Goal: Information Seeking & Learning: Find specific fact

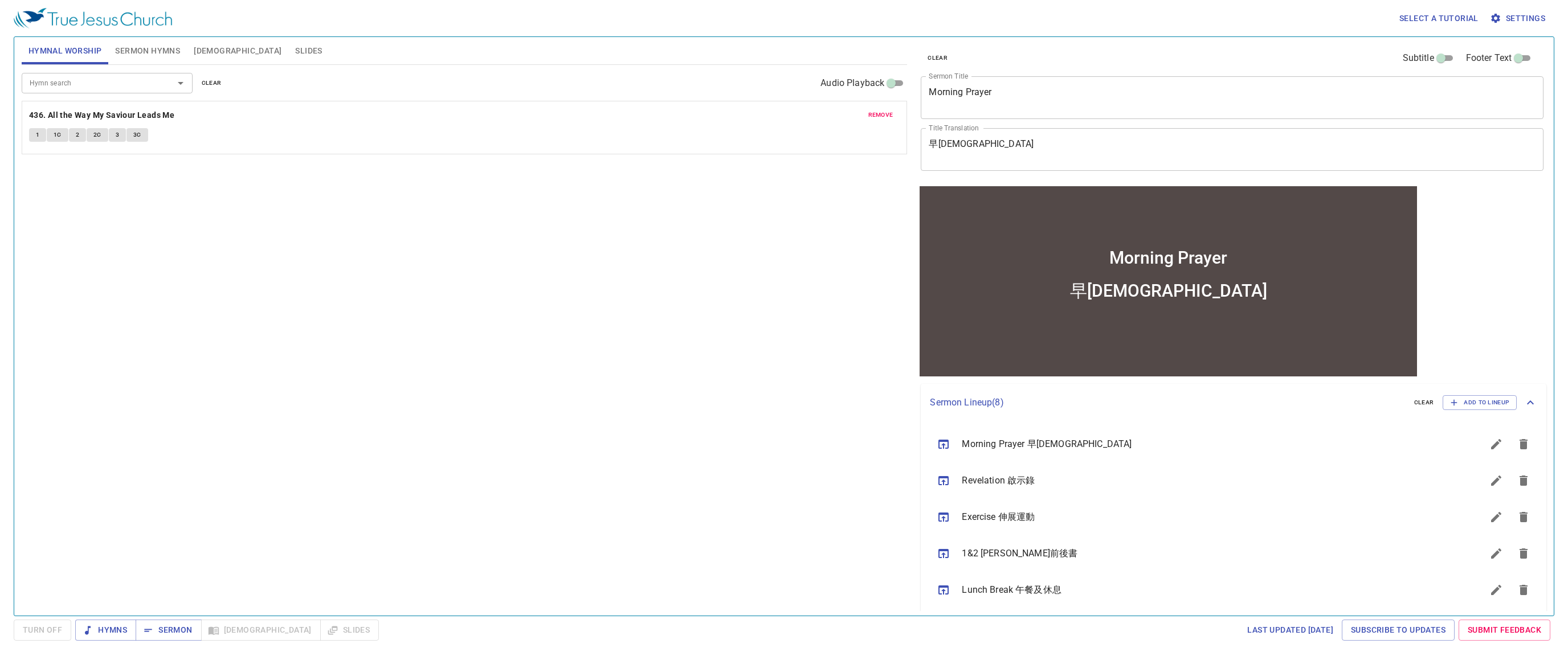
click at [550, 391] on div "Hymn search Hymn search clear Audio Playback remove 436. All the Way My Saviour…" at bounding box center [464, 335] width 886 height 541
click at [550, 335] on div "Hymn search Hymn search clear Audio Playback remove 436. All the Way My Saviour…" at bounding box center [464, 335] width 886 height 541
click at [550, 19] on div "Select a tutorial Settings" at bounding box center [781, 18] width 1536 height 37
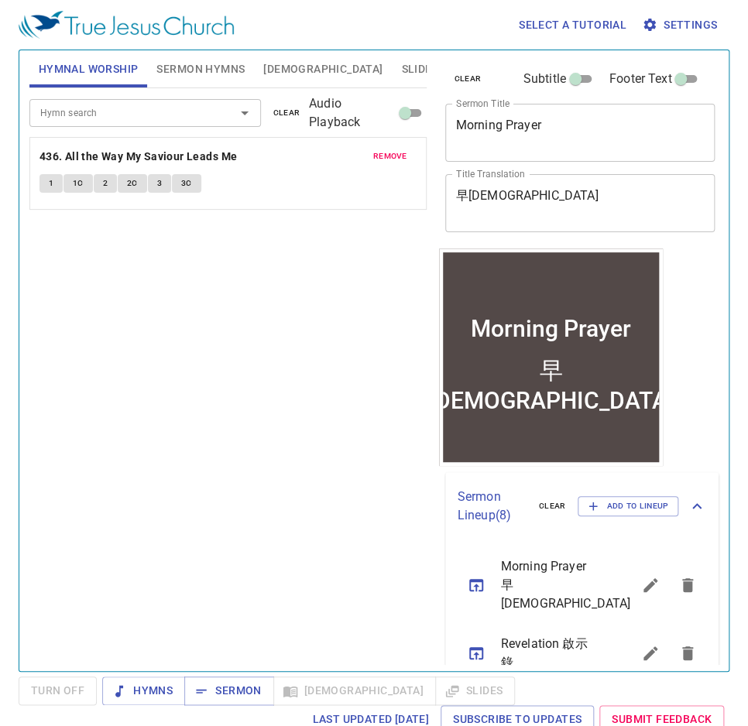
click at [408, 156] on button "remove" at bounding box center [390, 156] width 53 height 19
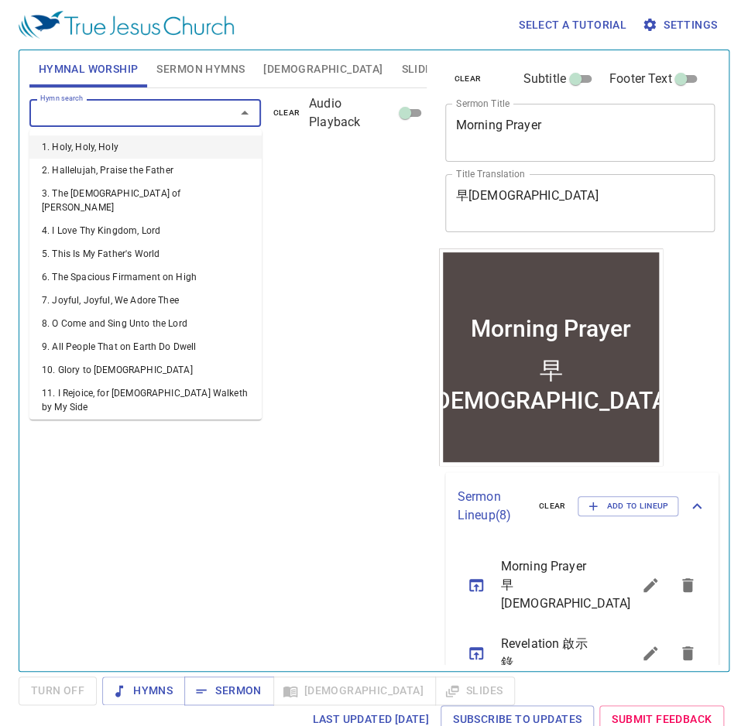
click at [153, 104] on input "Hymn search" at bounding box center [122, 113] width 177 height 18
click at [196, 81] on button "Sermon Hymns" at bounding box center [200, 68] width 107 height 37
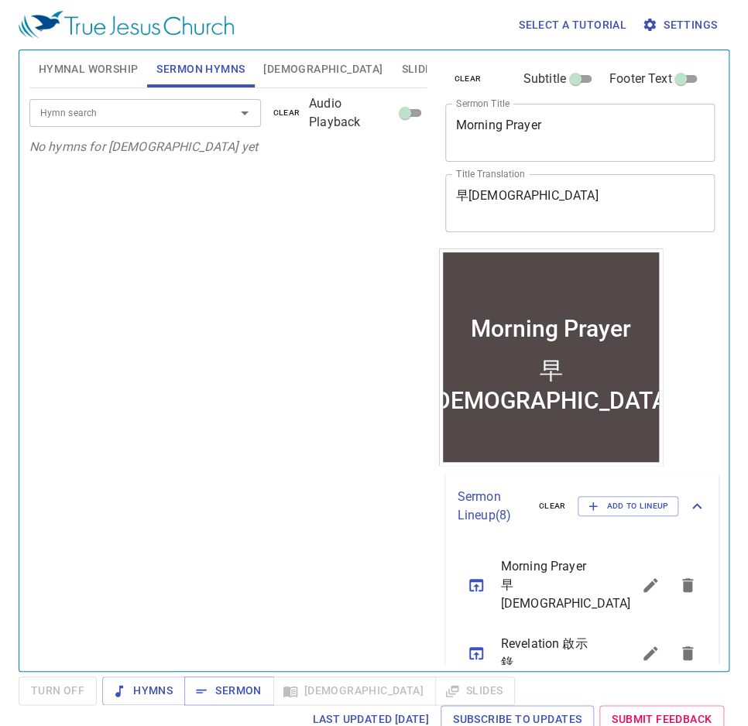
click at [153, 99] on div "Hymn search" at bounding box center [145, 112] width 232 height 27
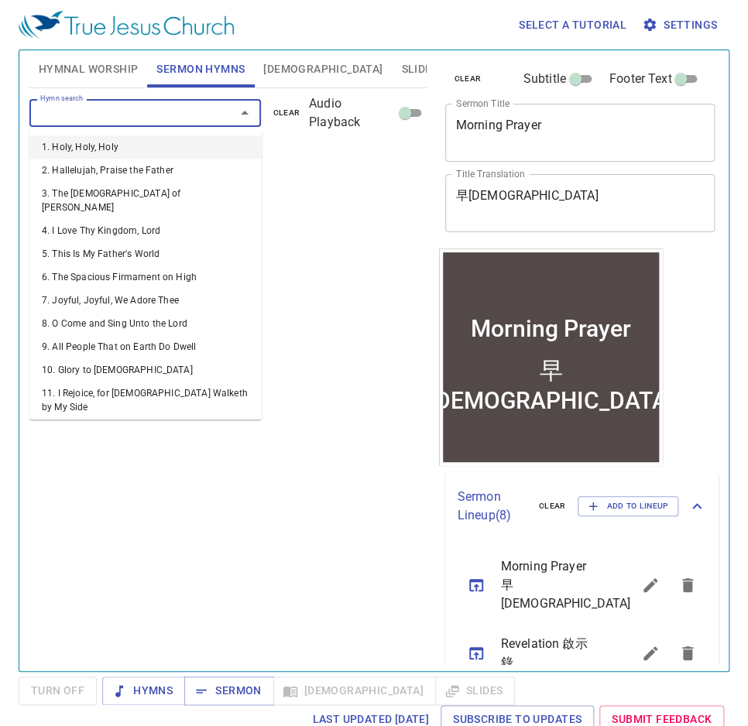
click at [151, 113] on input "Hymn search" at bounding box center [122, 113] width 177 height 18
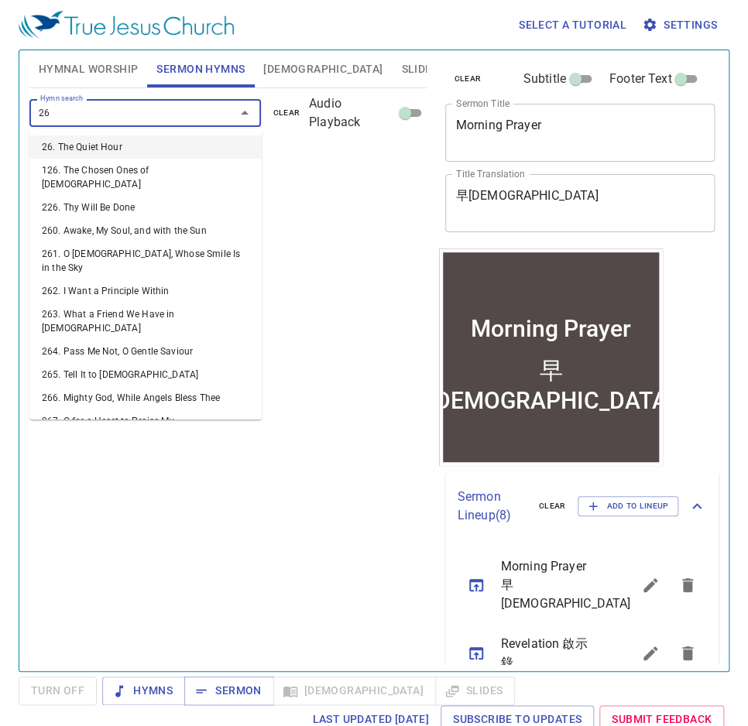
type input "269"
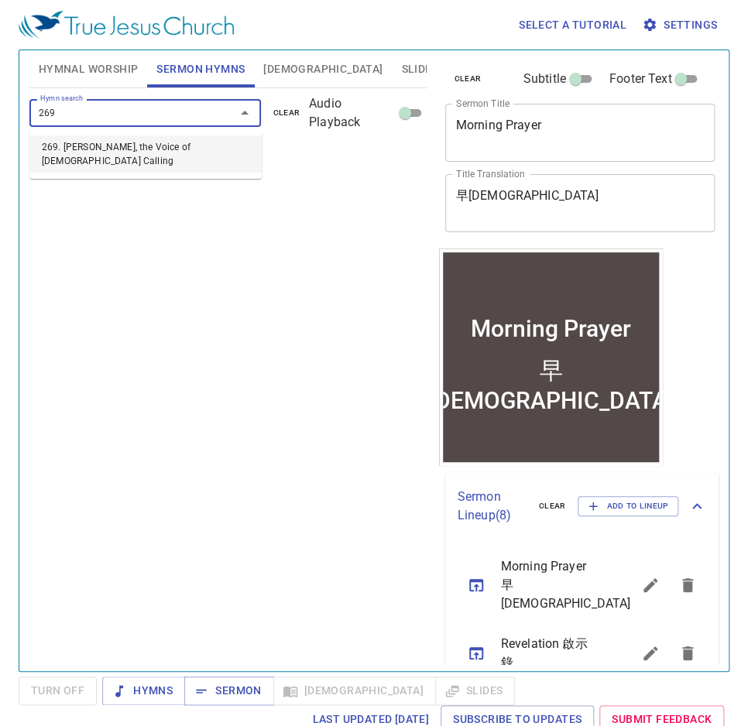
click at [146, 139] on li "269. [PERSON_NAME], the Voice of [DEMOGRAPHIC_DATA] Calling" at bounding box center [145, 153] width 232 height 37
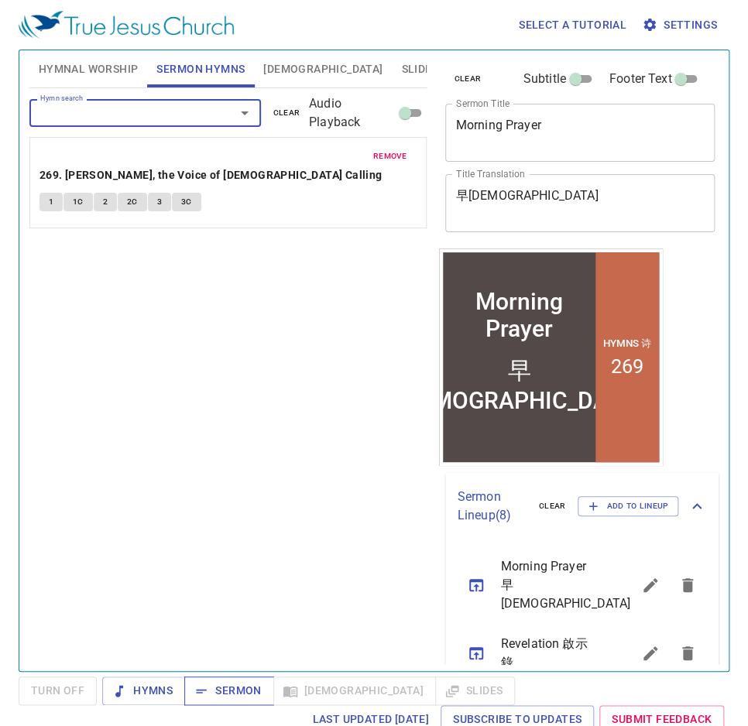
click at [230, 689] on span "Sermon" at bounding box center [229, 690] width 64 height 19
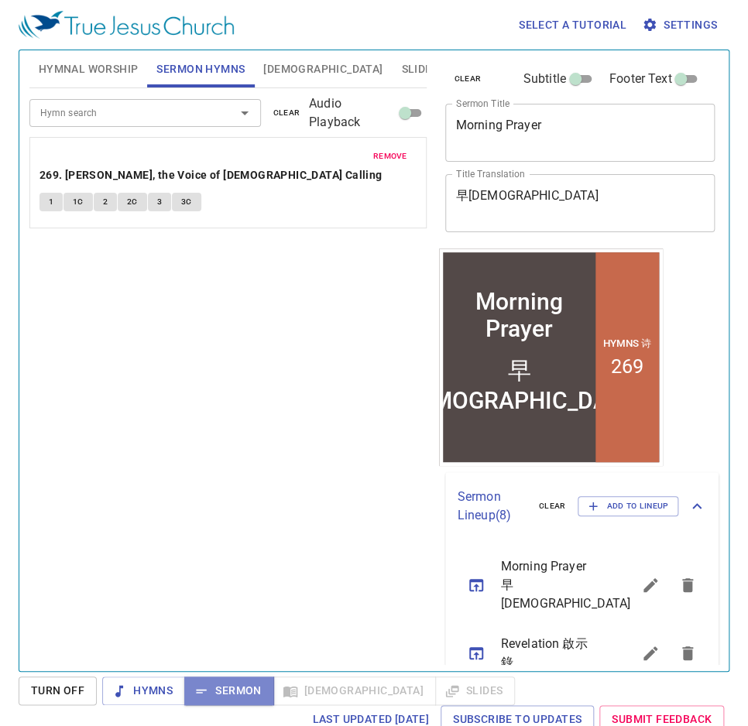
click at [229, 693] on span "Sermon" at bounding box center [229, 690] width 64 height 19
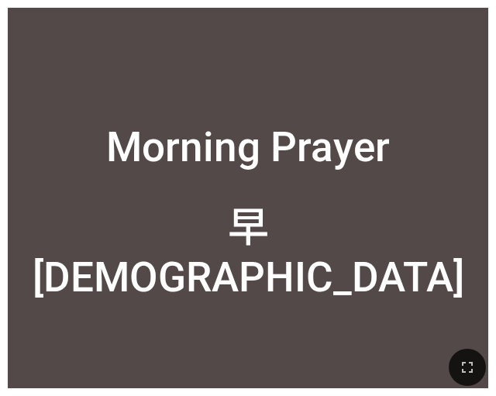
drag, startPoint x: 434, startPoint y: 87, endPoint x: 445, endPoint y: 0, distance: 88.2
click at [434, 84] on div "Morning Prayer" at bounding box center [248, 103] width 480 height 152
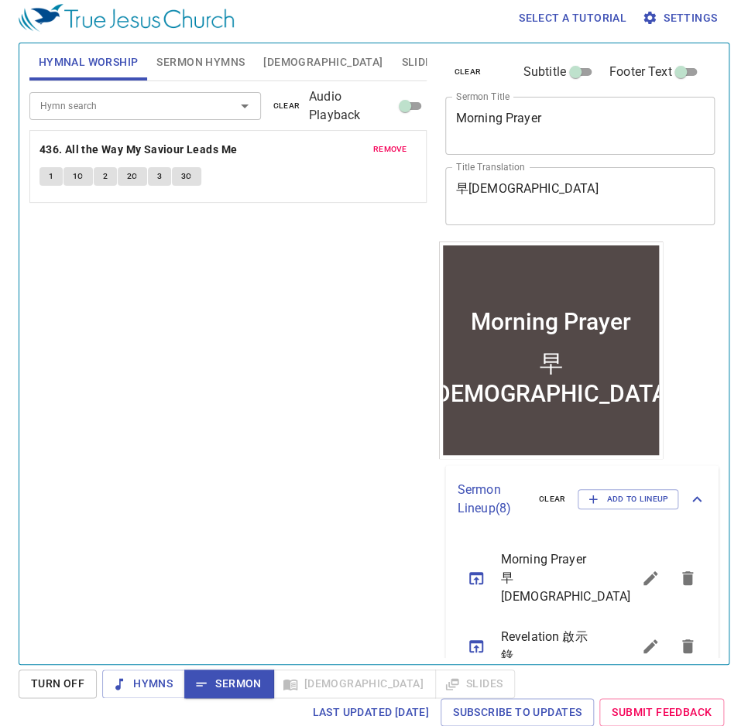
scroll to position [332, 0]
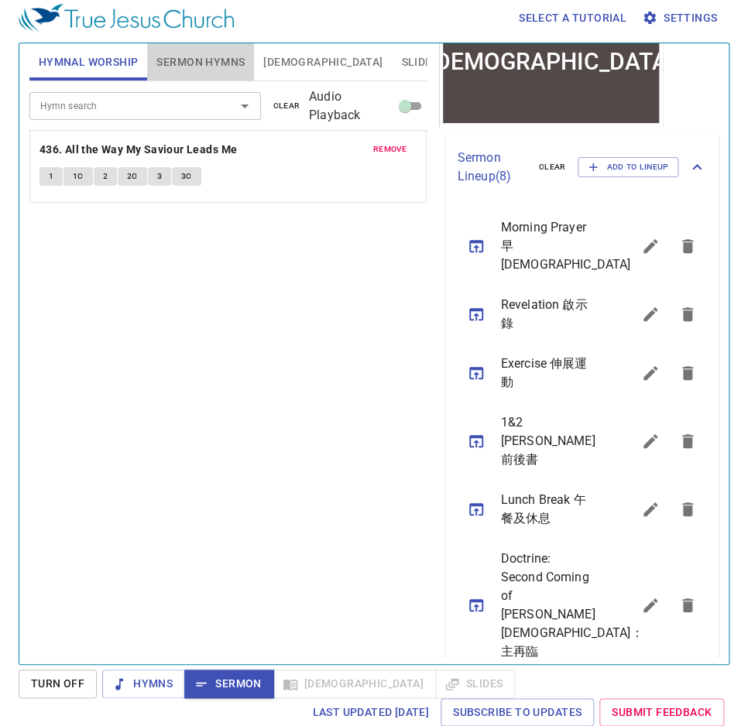
click at [183, 53] on span "Sermon Hymns" at bounding box center [200, 62] width 88 height 19
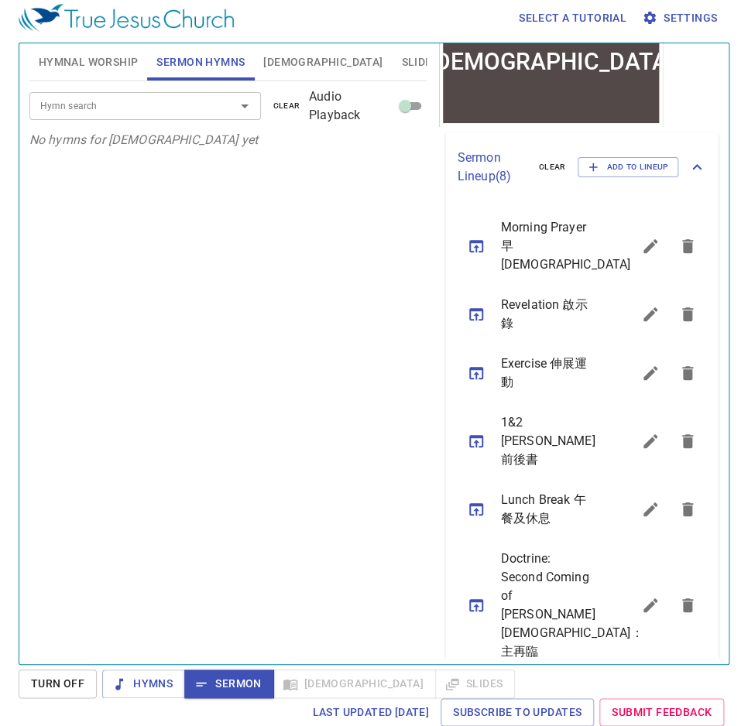
click at [155, 120] on div "Hymn search Hymn search clear Audio Playback" at bounding box center [227, 106] width 397 height 50
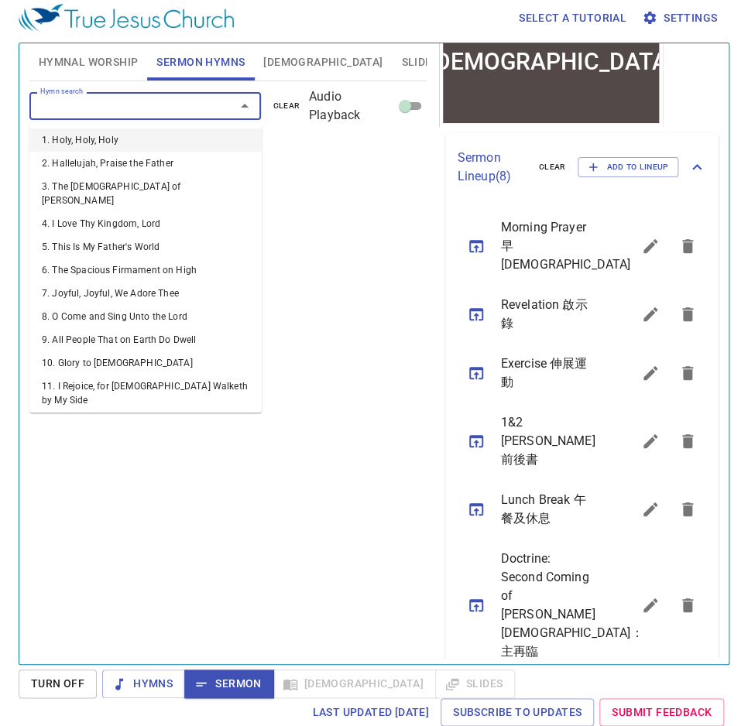
click at [155, 114] on input "Hymn search" at bounding box center [122, 106] width 177 height 18
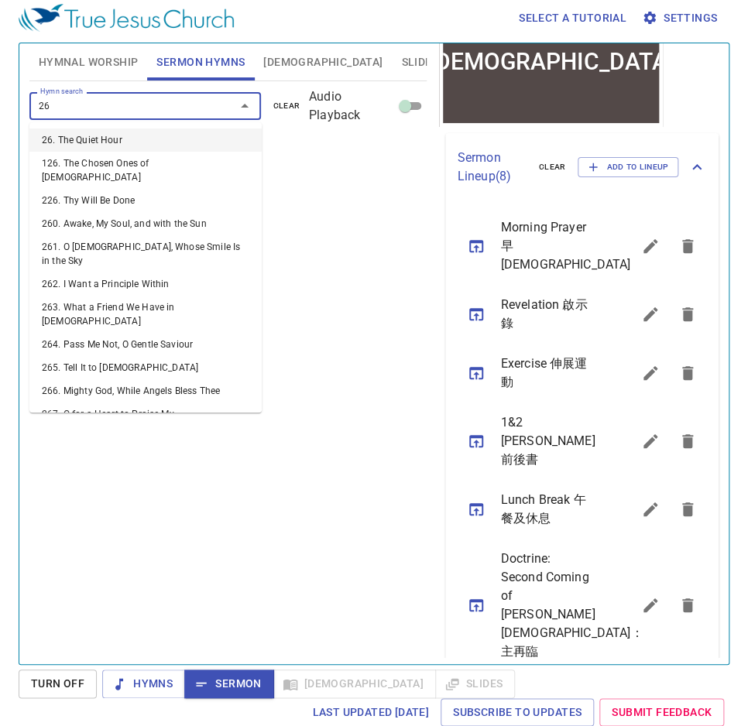
type input "269"
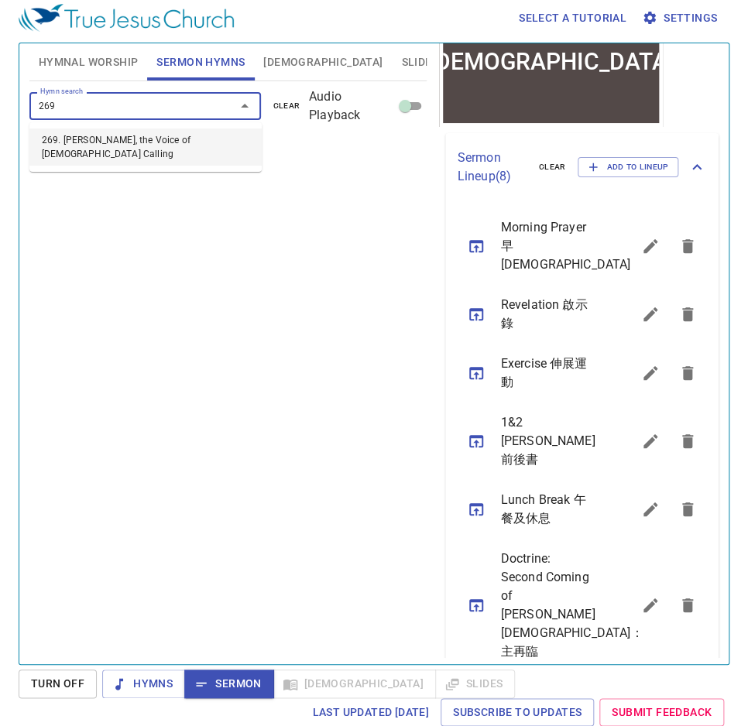
click at [163, 133] on li "269. [PERSON_NAME], the Voice of [DEMOGRAPHIC_DATA] Calling" at bounding box center [145, 147] width 232 height 37
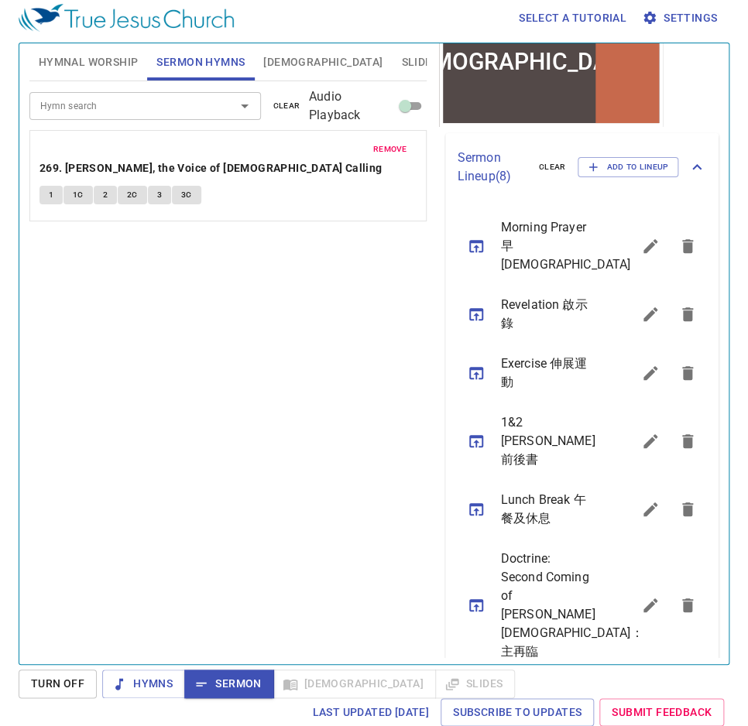
click at [322, 468] on div "Hymn search Hymn search clear Audio Playback remove 269. Hark, the Voice of [DE…" at bounding box center [227, 366] width 397 height 570
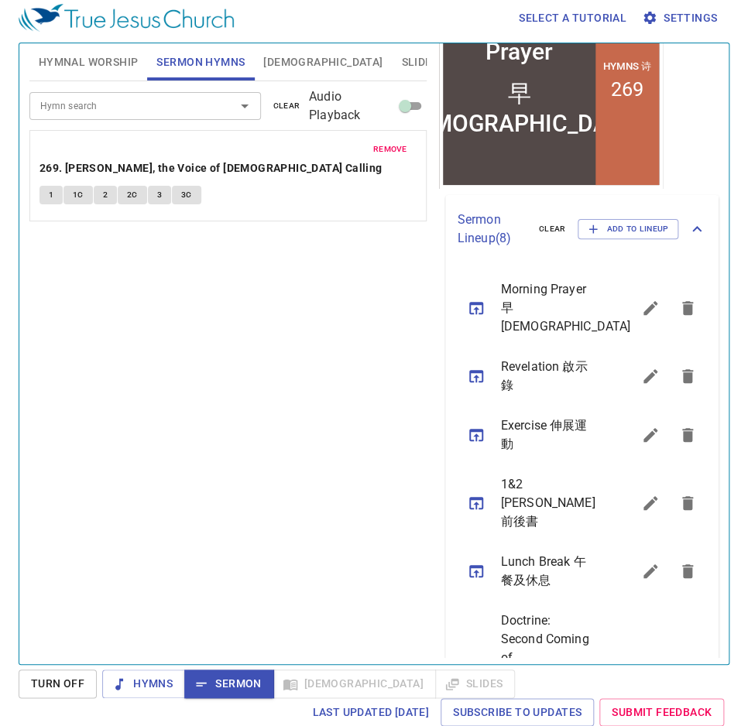
scroll to position [0, 0]
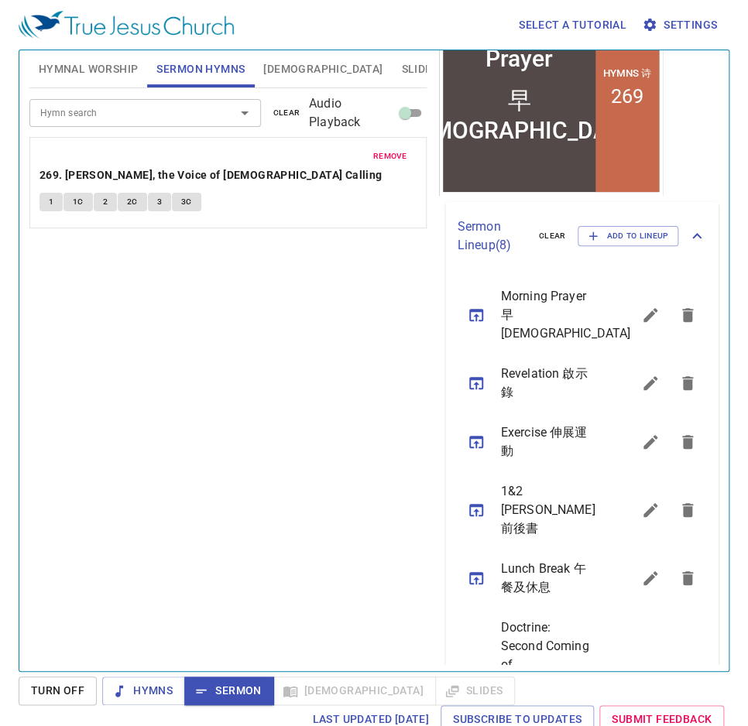
click at [290, 70] on span "[DEMOGRAPHIC_DATA]" at bounding box center [322, 69] width 119 height 19
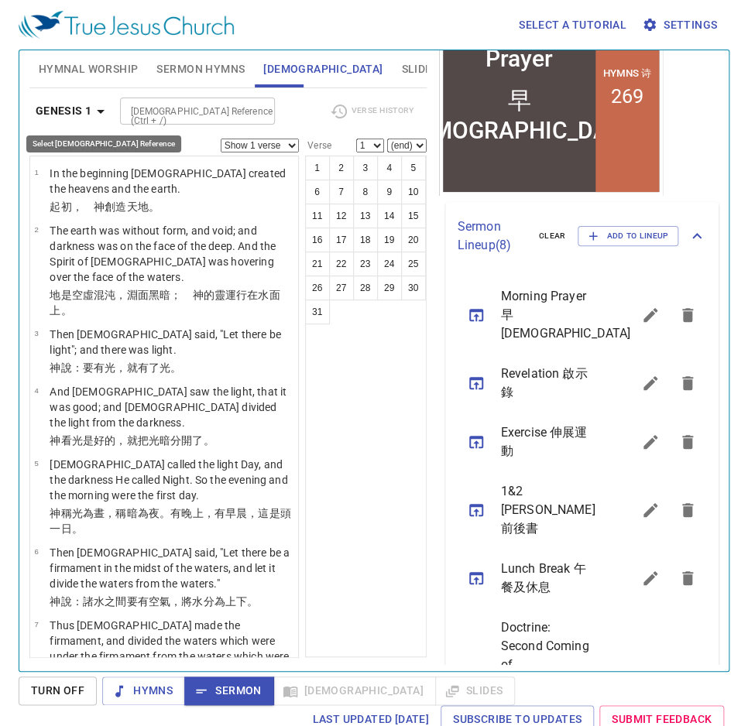
click at [93, 111] on icon "button" at bounding box center [100, 111] width 19 height 19
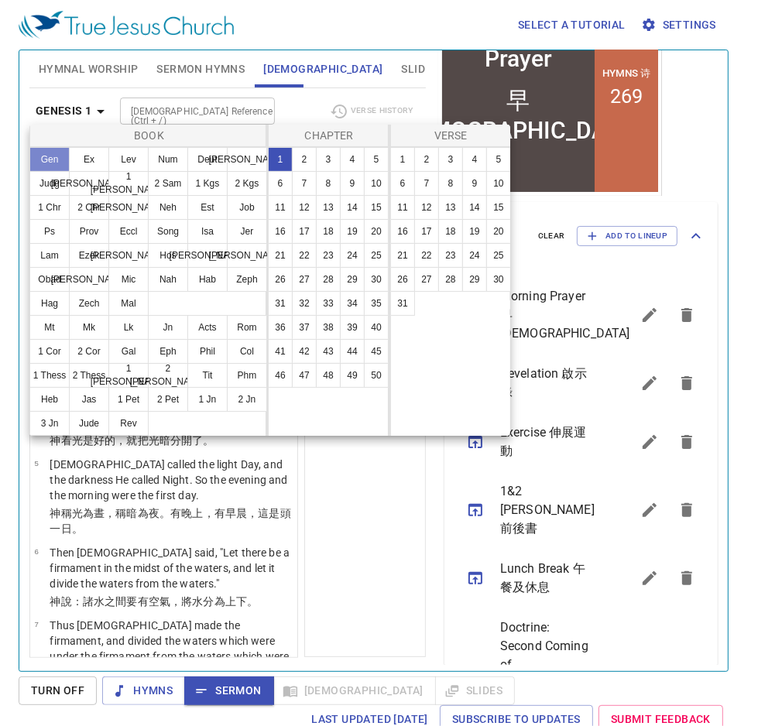
click at [56, 158] on button "Gen" at bounding box center [49, 159] width 40 height 25
click at [173, 113] on div at bounding box center [379, 363] width 758 height 726
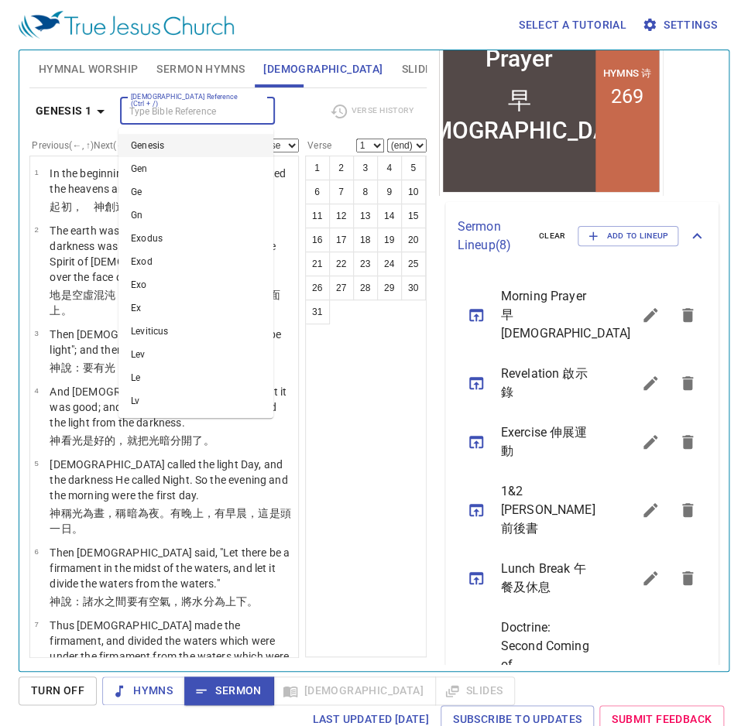
click at [177, 111] on input "[DEMOGRAPHIC_DATA] Reference (Ctrl + /)" at bounding box center [185, 111] width 120 height 18
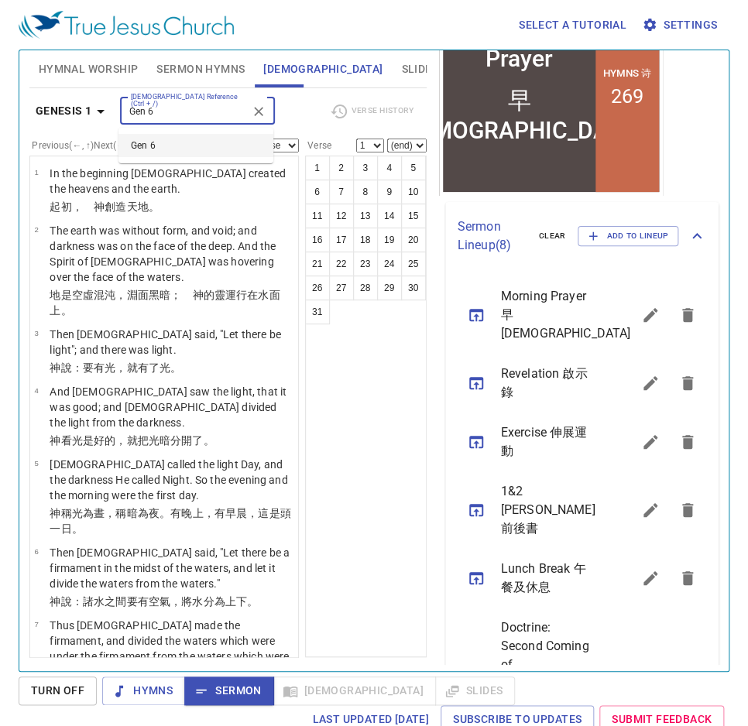
click at [156, 144] on li "Gen 6" at bounding box center [195, 145] width 155 height 23
type input "Gen 6"
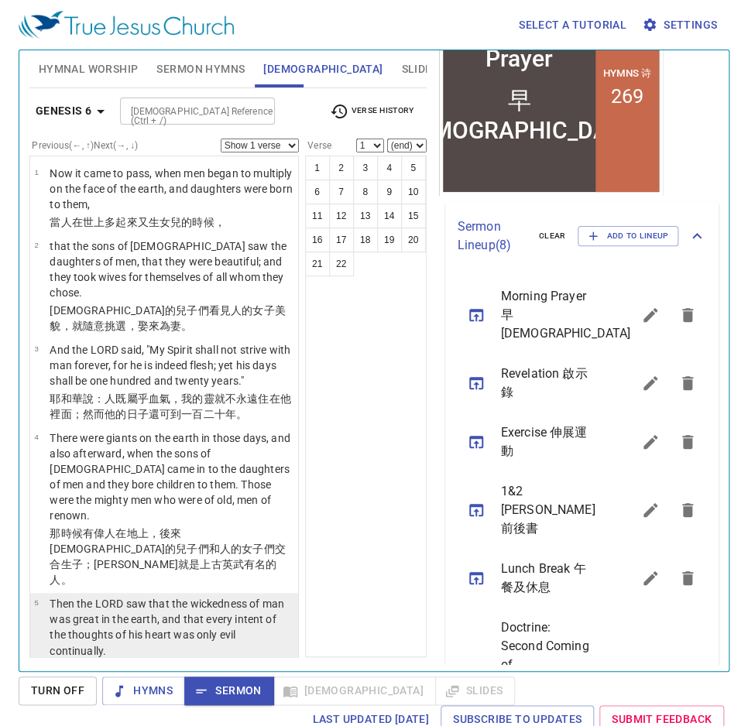
click at [146, 596] on p "Then the LORD saw that the wickedness of man was great in the earth, and that e…" at bounding box center [172, 627] width 244 height 62
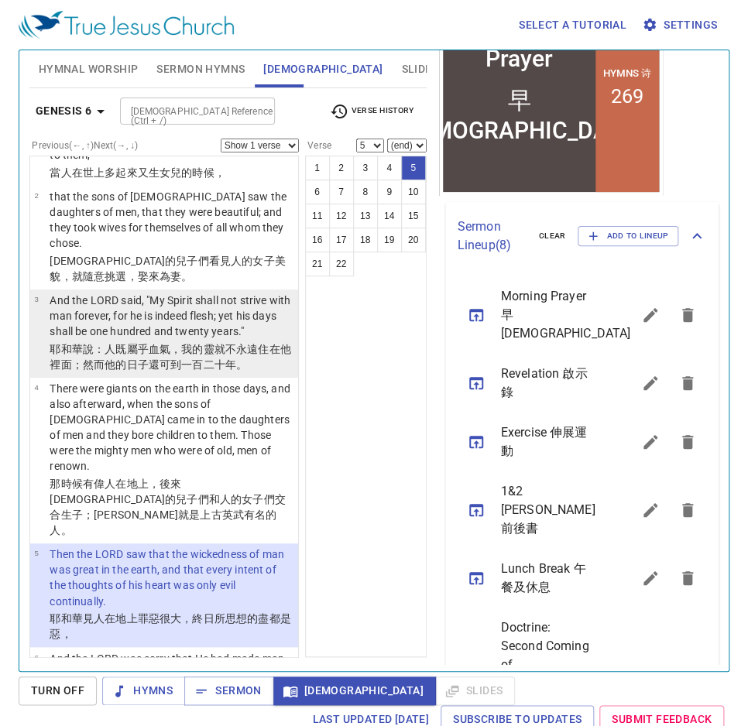
scroll to position [62, 0]
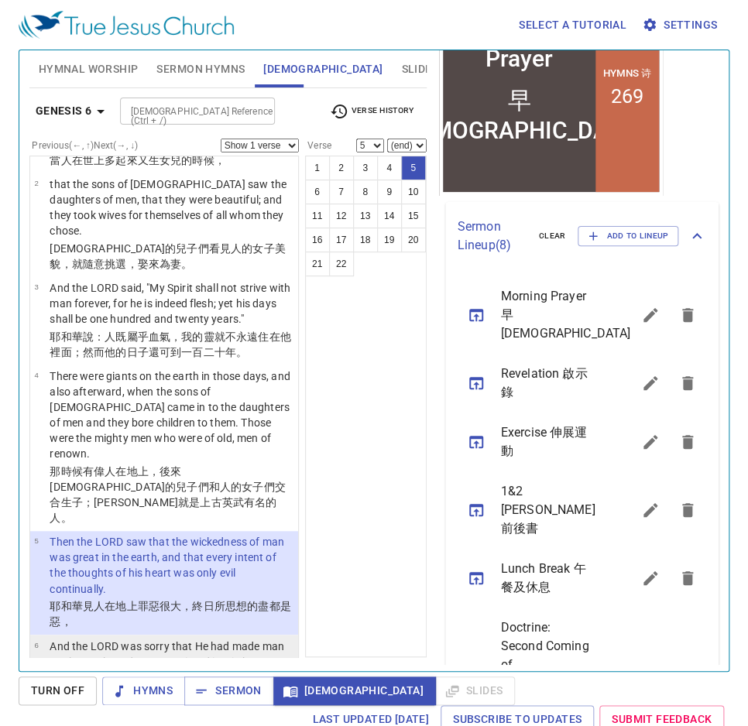
drag, startPoint x: 116, startPoint y: 603, endPoint x: 82, endPoint y: 609, distance: 34.5
click at [82, 639] on p "And the LORD was sorry that He had made man on the earth, and He was grieved in…" at bounding box center [172, 654] width 244 height 31
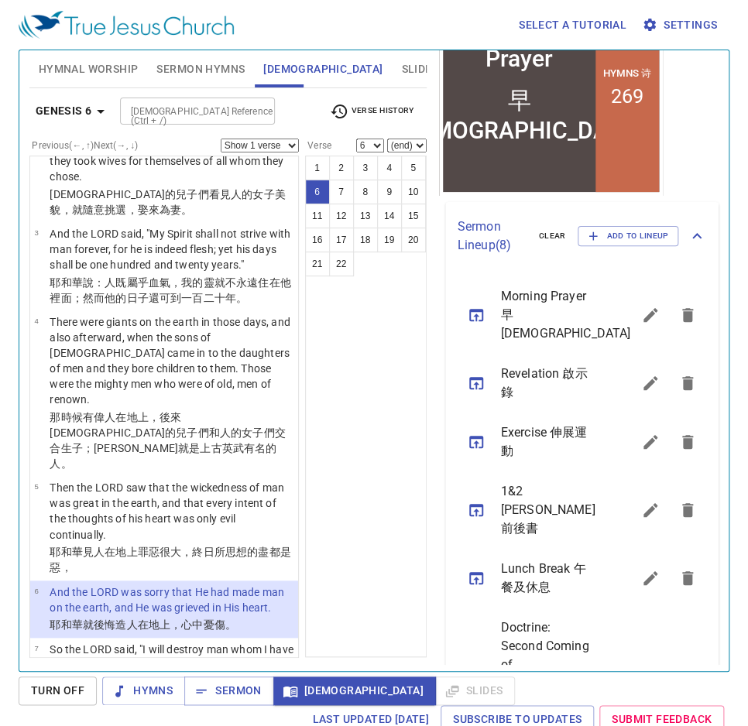
scroll to position [124, 0]
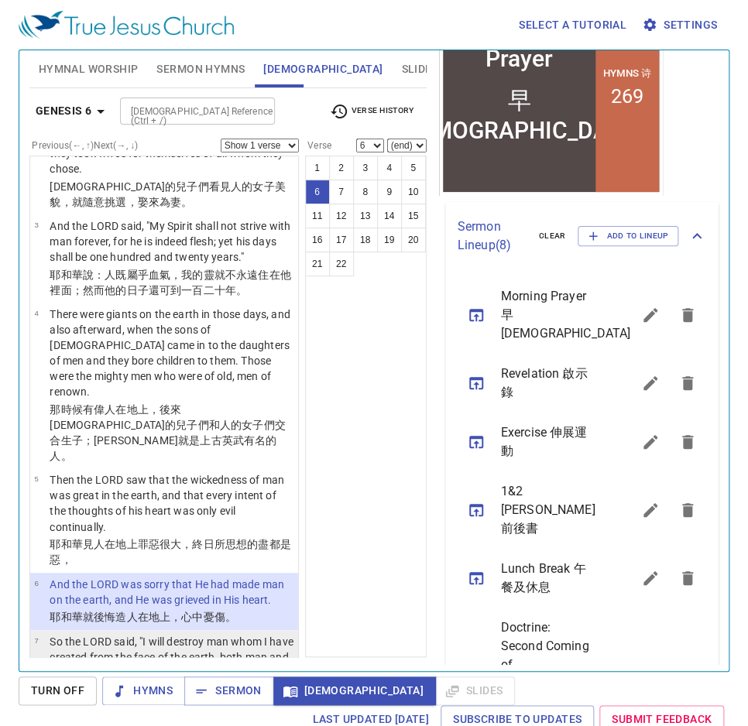
click at [101, 634] on p "So the LORD said, "I will destroy man whom I have created from the face of the …" at bounding box center [172, 665] width 244 height 62
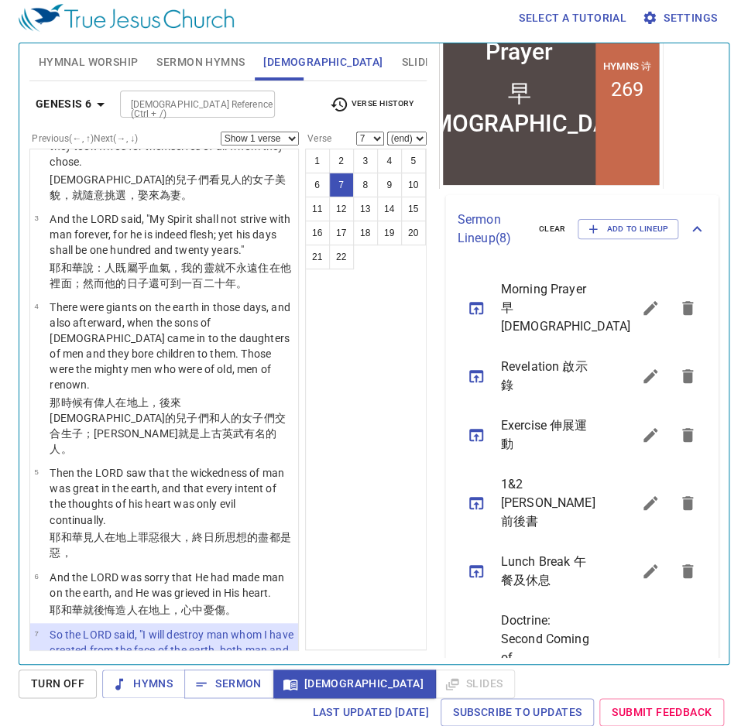
scroll to position [360, 0]
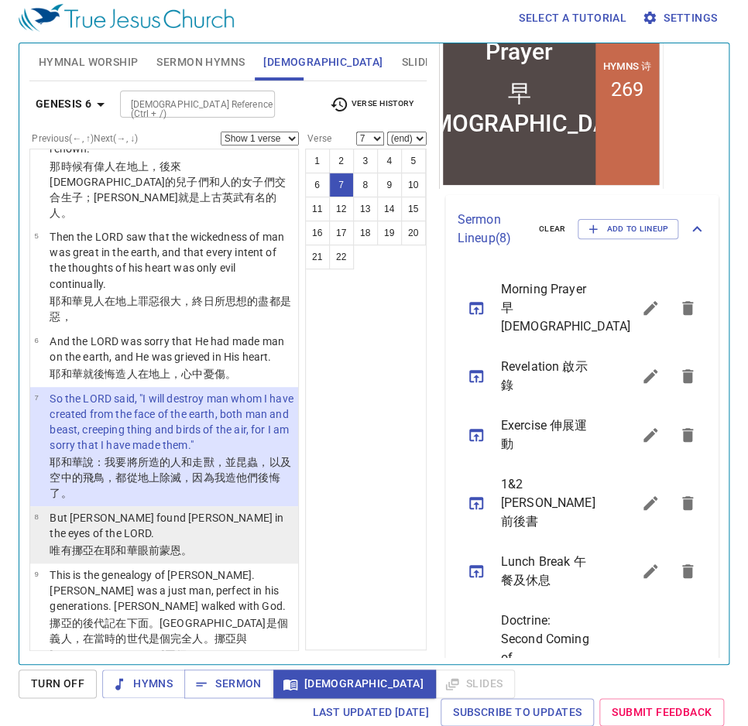
click at [90, 510] on p "But [PERSON_NAME] found [PERSON_NAME] in the eyes of the LORD." at bounding box center [172, 525] width 244 height 31
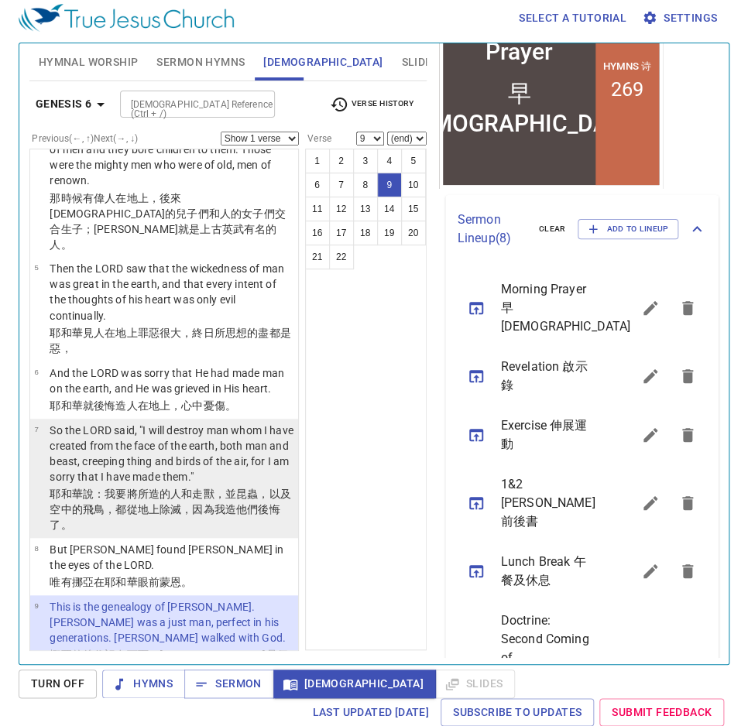
scroll to position [323, 0]
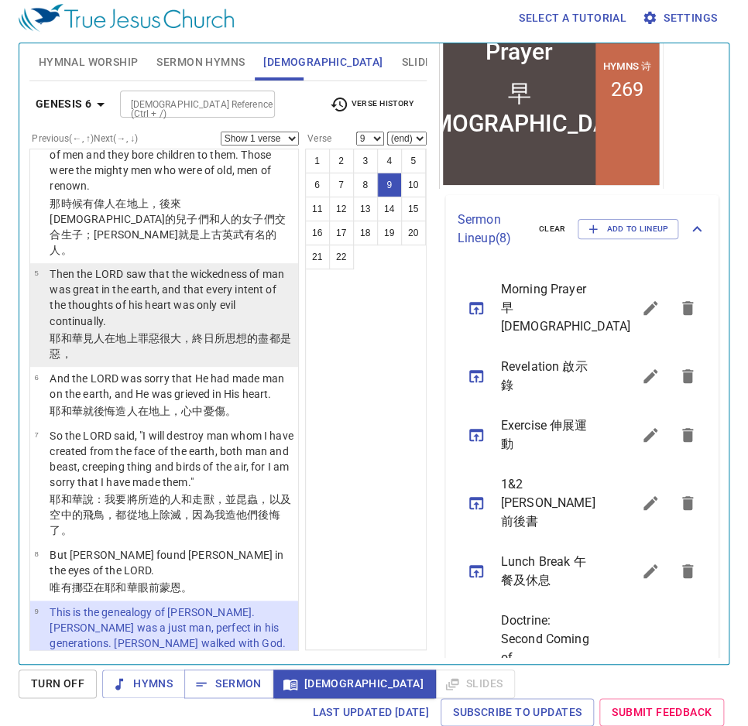
click at [146, 266] on p "Then the LORD saw that the wickedness of man was great in the earth, and that e…" at bounding box center [172, 297] width 244 height 62
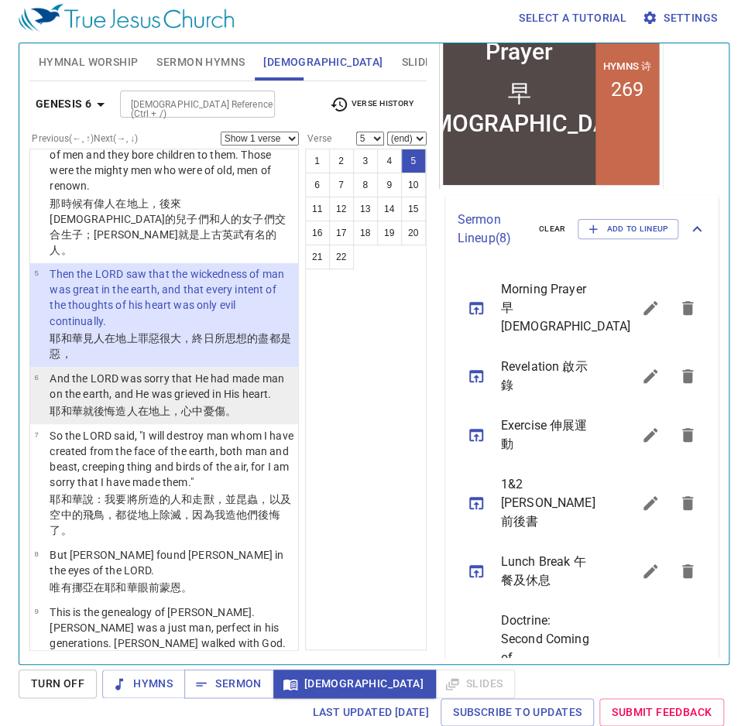
click at [139, 371] on p "And the LORD was sorry that He had made man on the earth, and He was grieved in…" at bounding box center [172, 386] width 244 height 31
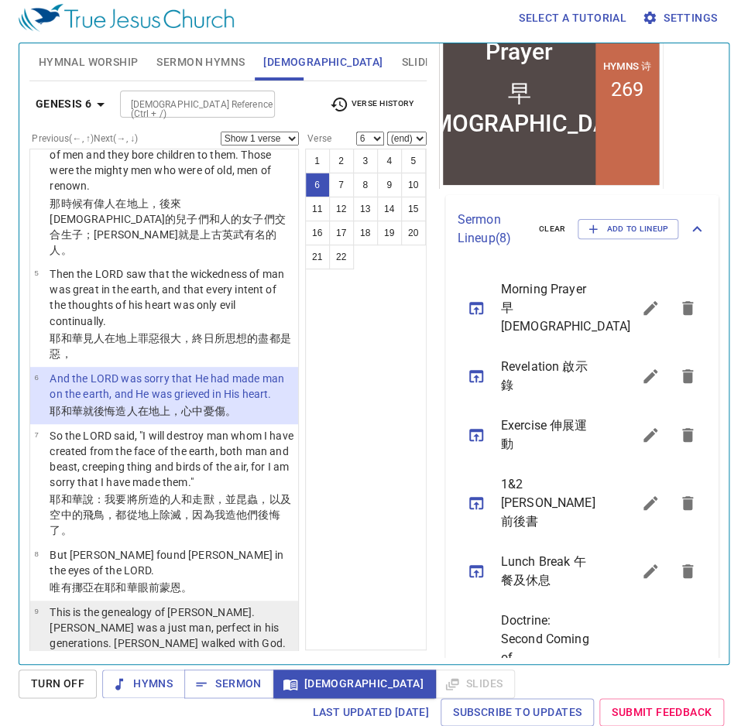
click at [245, 605] on p "This is the genealogy of [PERSON_NAME]. [PERSON_NAME] was a just man, perfect i…" at bounding box center [172, 628] width 244 height 46
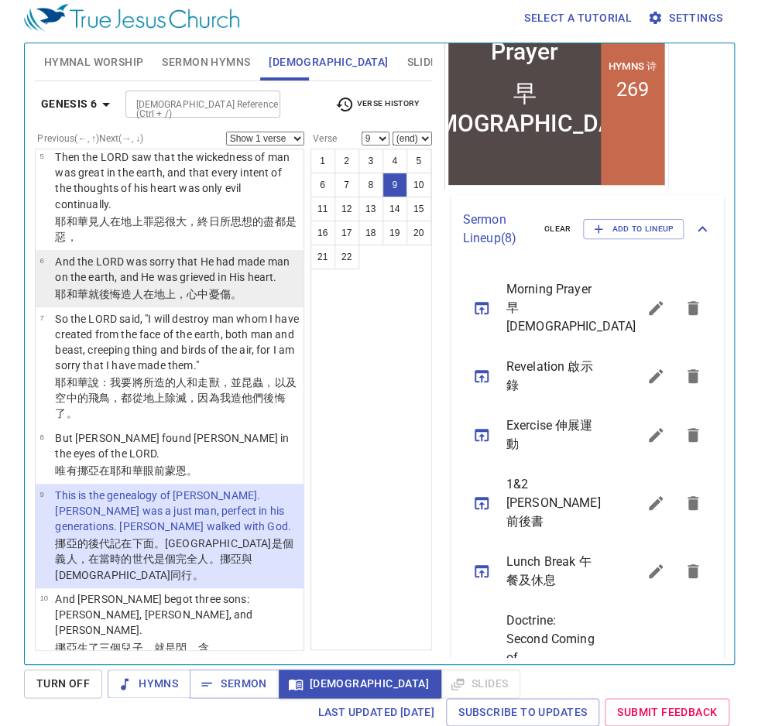
scroll to position [447, 0]
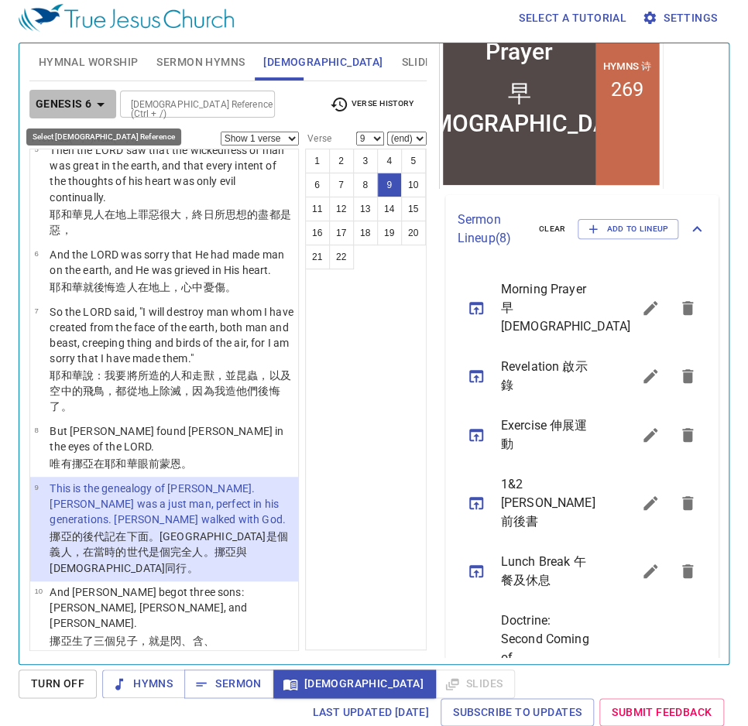
click at [96, 102] on icon "button" at bounding box center [100, 104] width 19 height 19
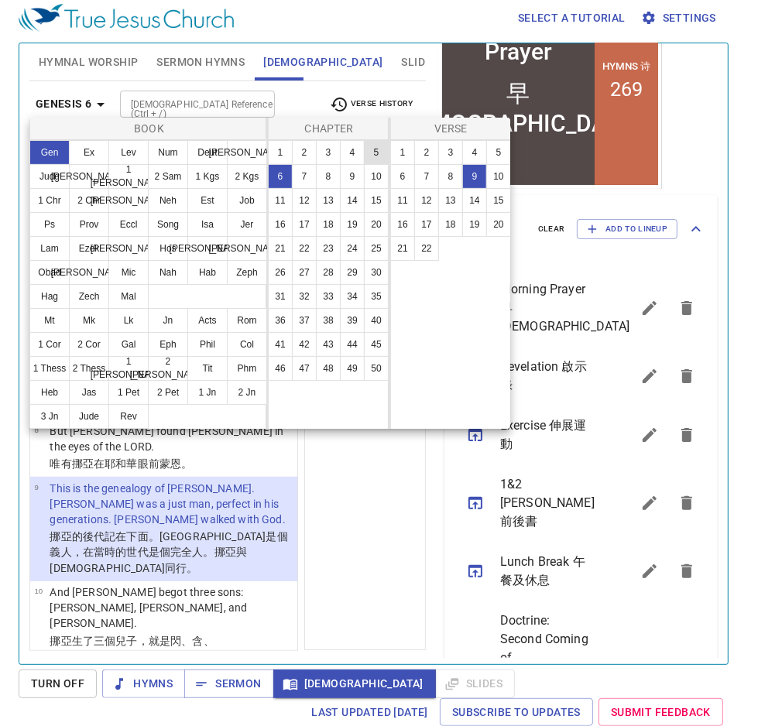
click at [372, 153] on button "5" at bounding box center [376, 152] width 25 height 25
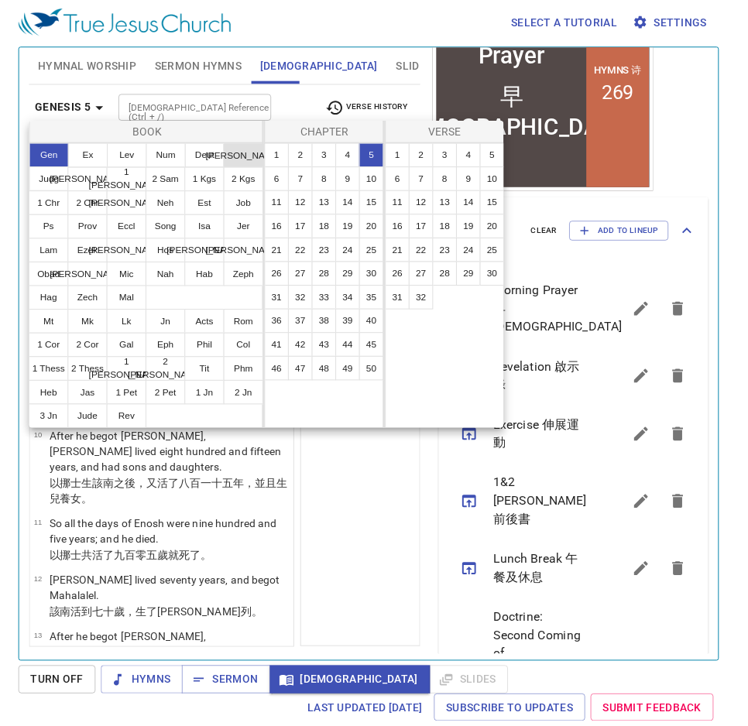
scroll to position [0, 0]
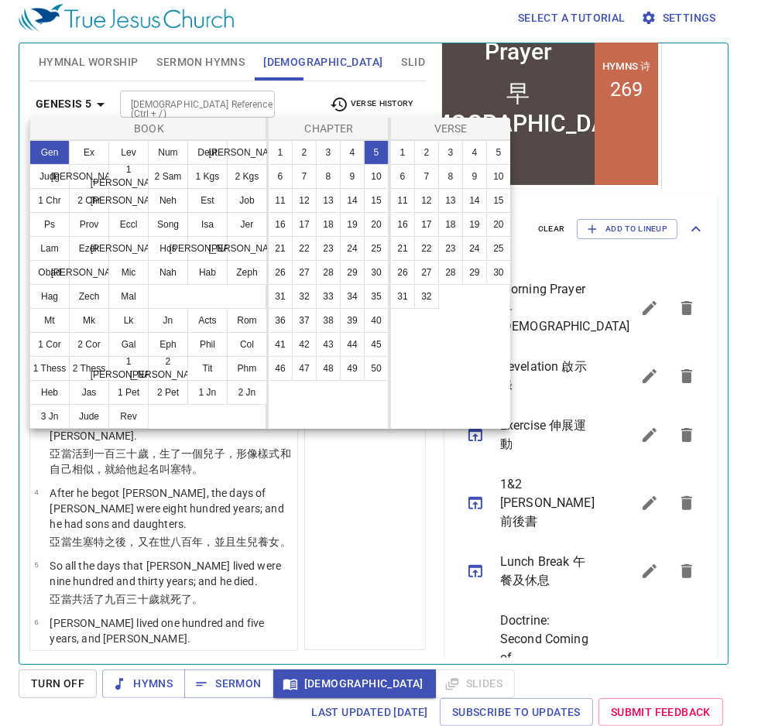
click at [336, 533] on div at bounding box center [379, 363] width 758 height 726
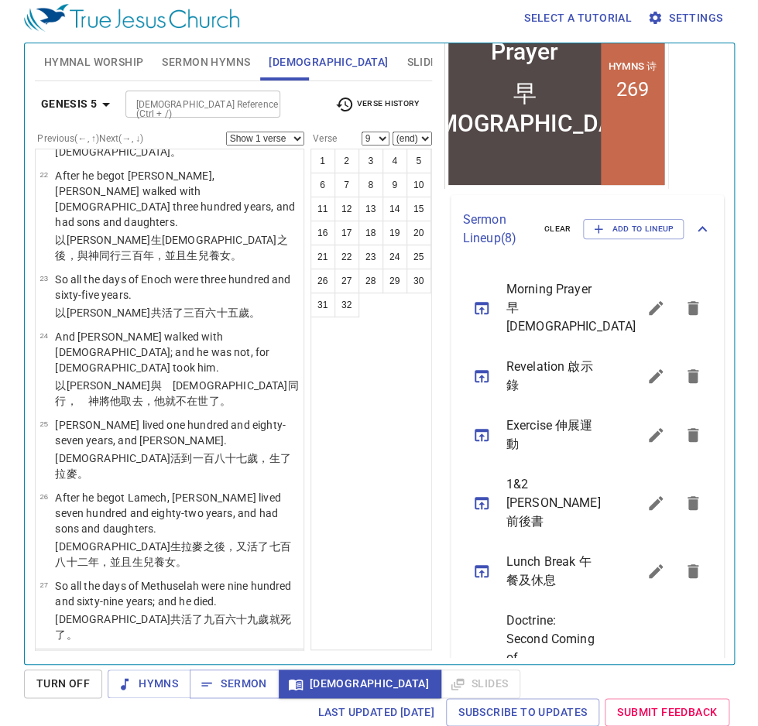
scroll to position [1438, 0]
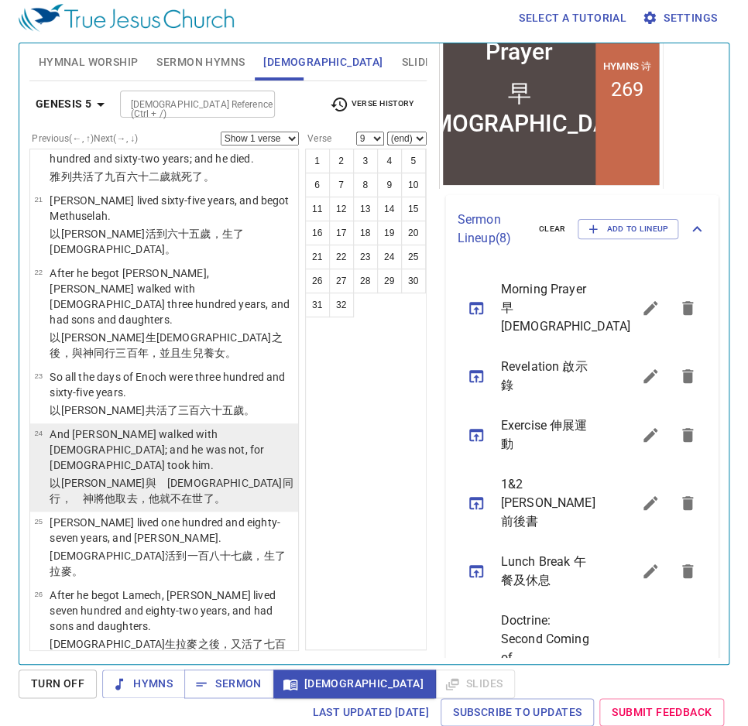
click at [246, 427] on td "And [PERSON_NAME] walked with [DEMOGRAPHIC_DATA]; and he was not, for [DEMOGRAP…" at bounding box center [172, 451] width 244 height 49
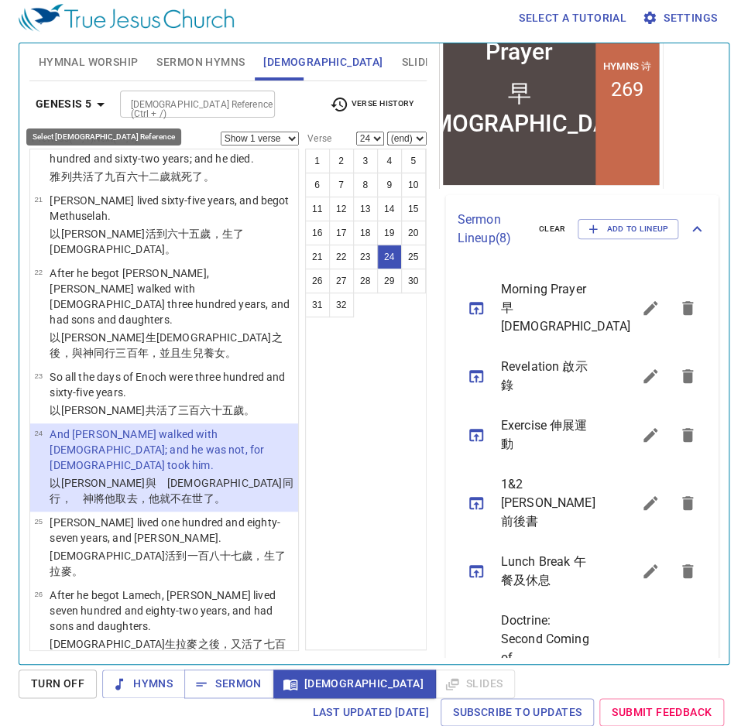
click at [84, 97] on b "Genesis 5" at bounding box center [64, 103] width 57 height 19
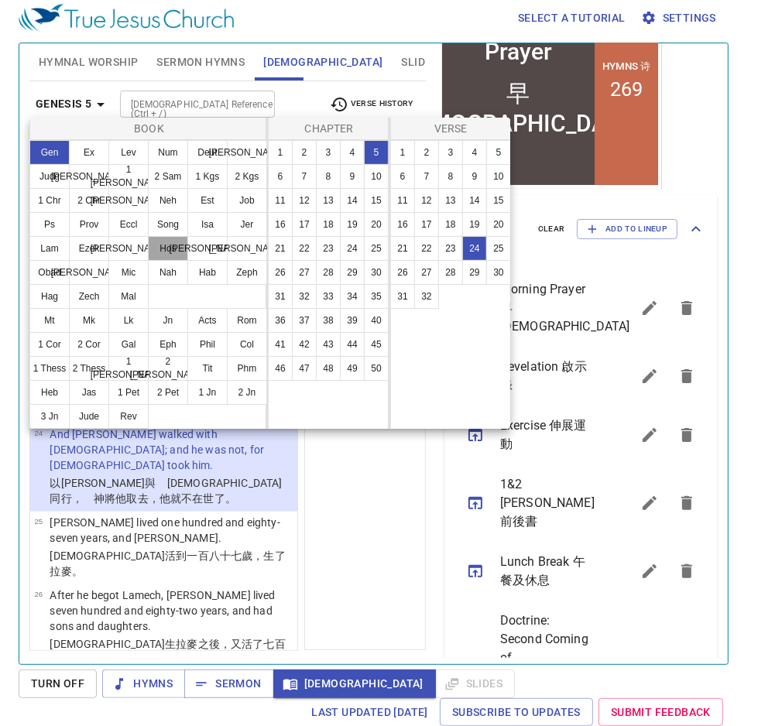
click at [160, 241] on button "Hos" at bounding box center [168, 248] width 40 height 25
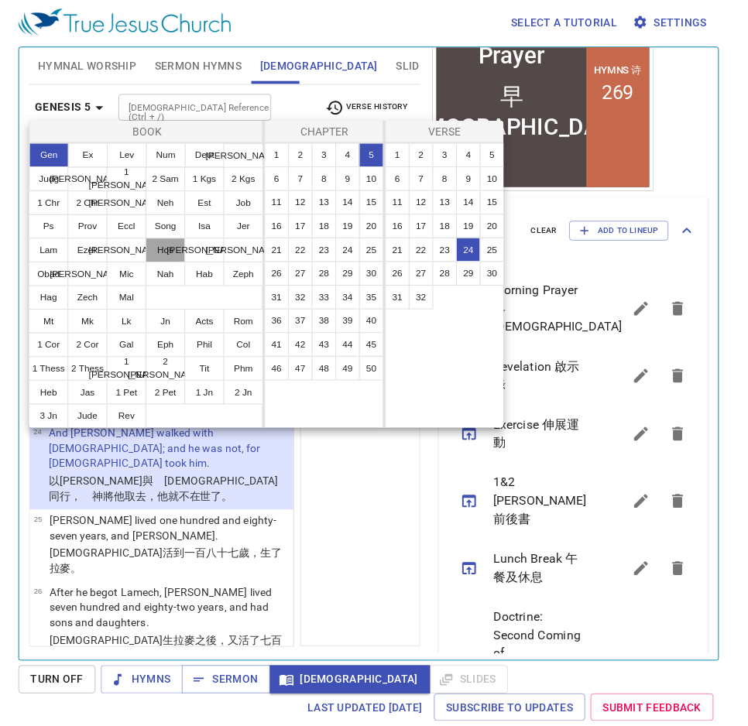
scroll to position [0, 0]
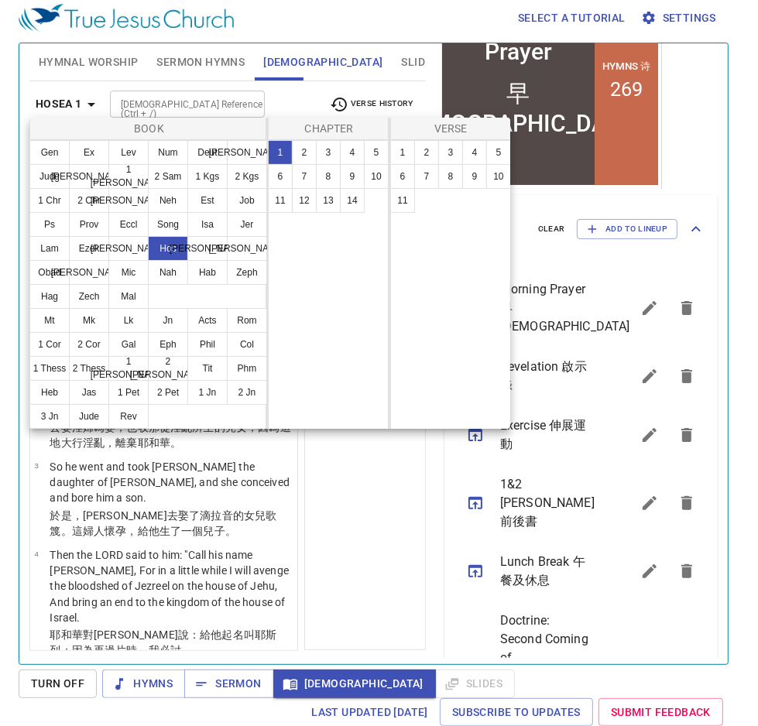
click at [338, 483] on div at bounding box center [379, 363] width 758 height 726
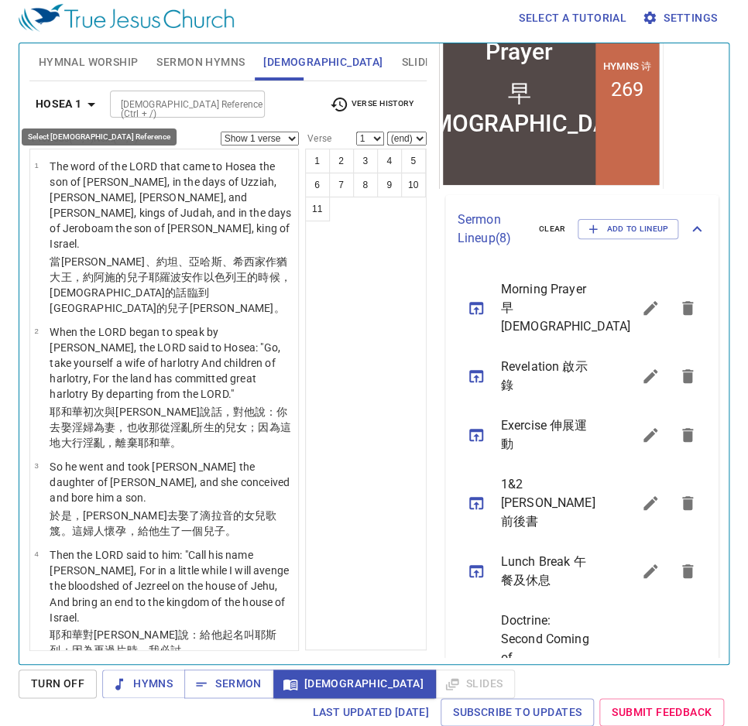
click at [77, 102] on b "Hosea 1" at bounding box center [59, 103] width 46 height 19
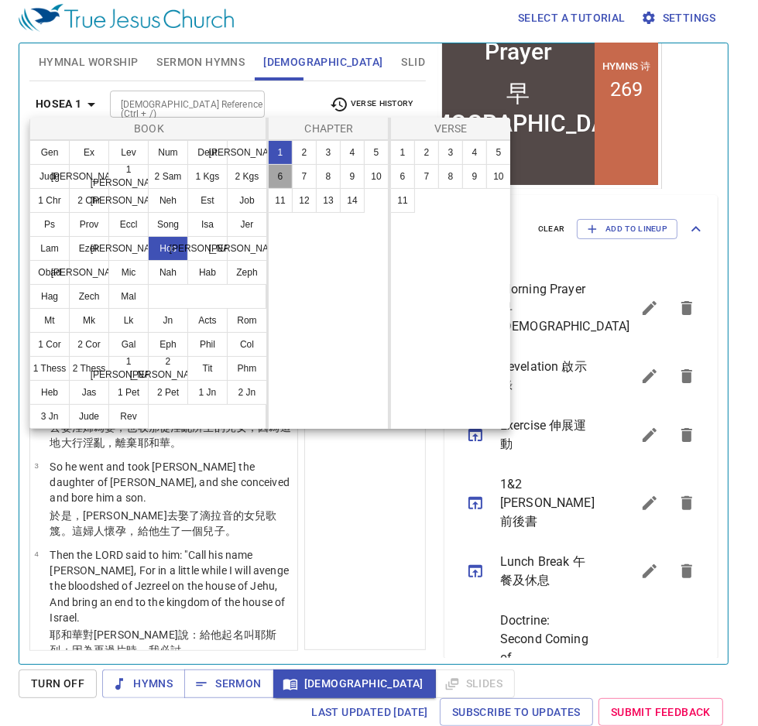
click at [284, 170] on button "6" at bounding box center [280, 176] width 25 height 25
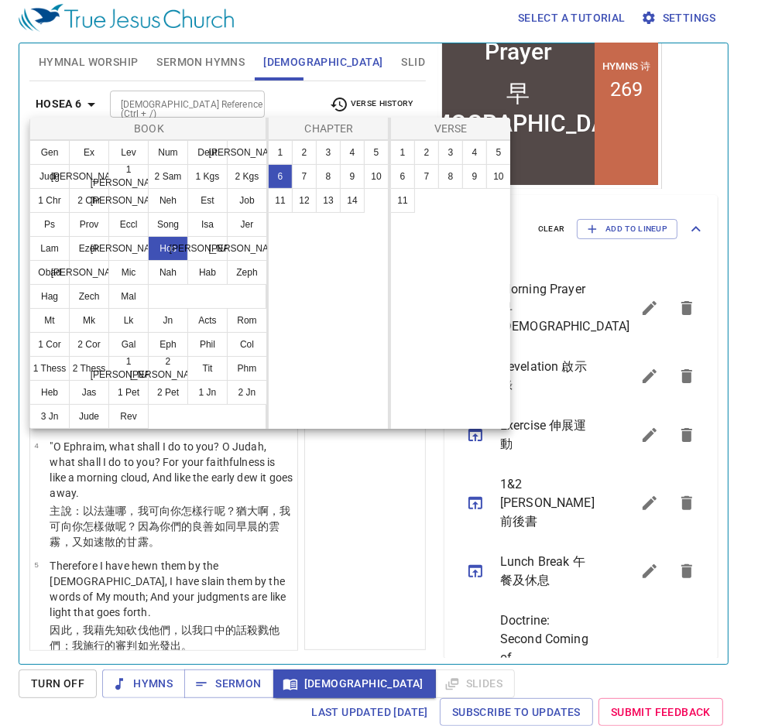
click at [345, 549] on div at bounding box center [379, 363] width 758 height 726
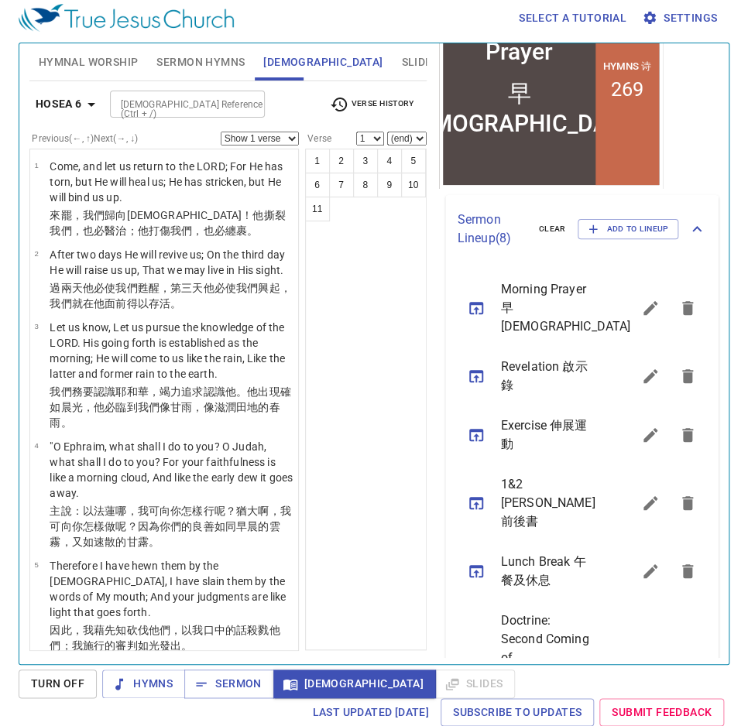
click at [90, 104] on icon "button" at bounding box center [91, 105] width 8 height 4
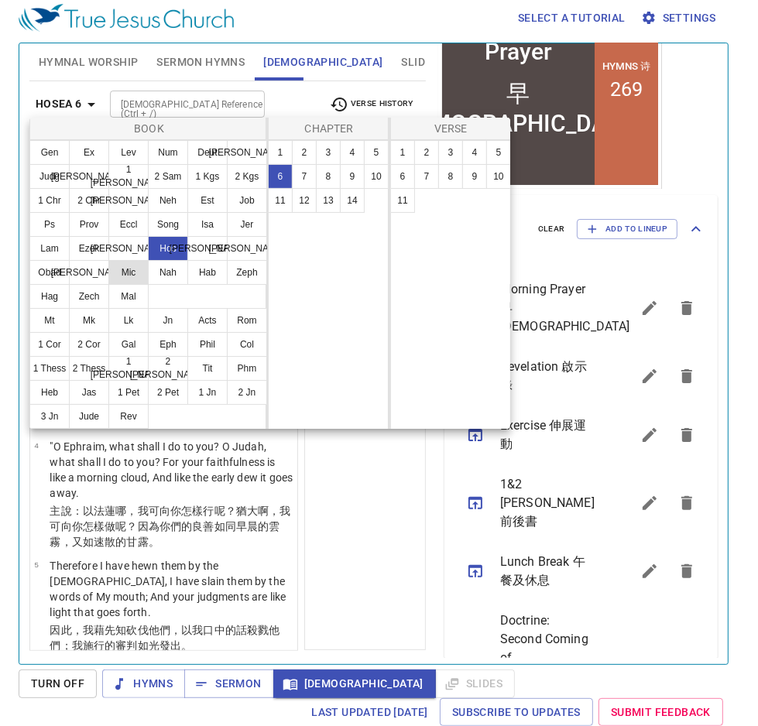
click at [125, 265] on button "Mic" at bounding box center [128, 272] width 40 height 25
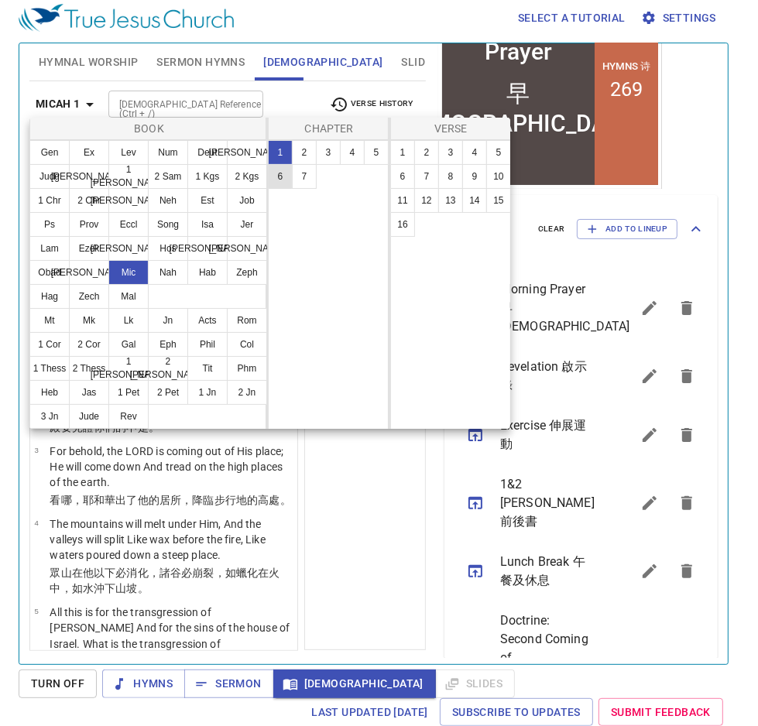
click at [285, 170] on button "6" at bounding box center [280, 176] width 25 height 25
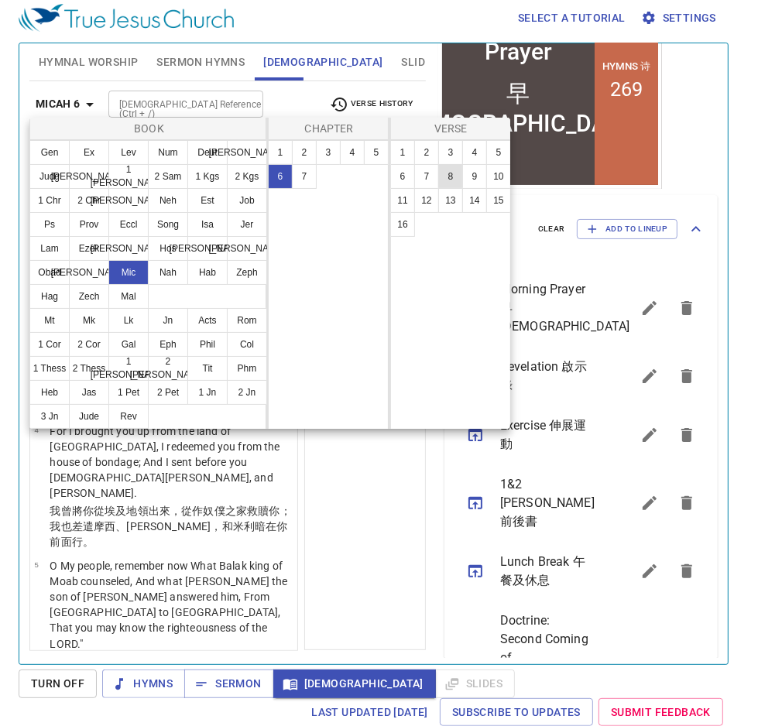
click at [455, 177] on button "8" at bounding box center [450, 176] width 25 height 25
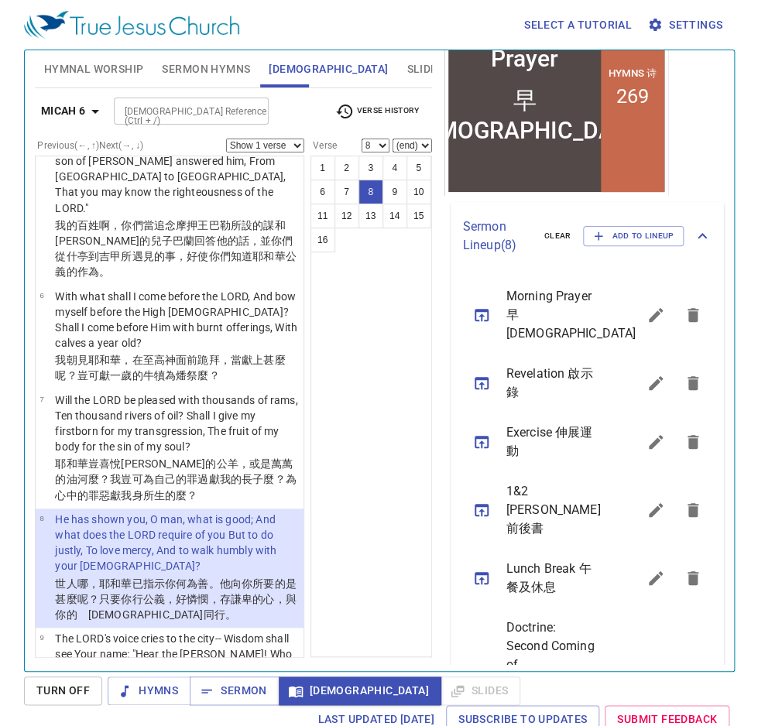
scroll to position [557, 0]
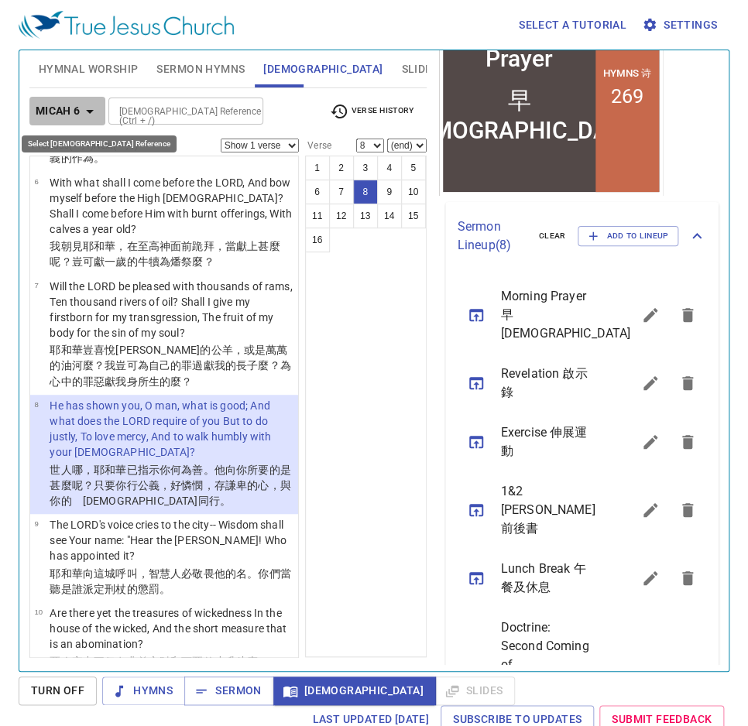
click at [84, 103] on icon "button" at bounding box center [90, 111] width 19 height 19
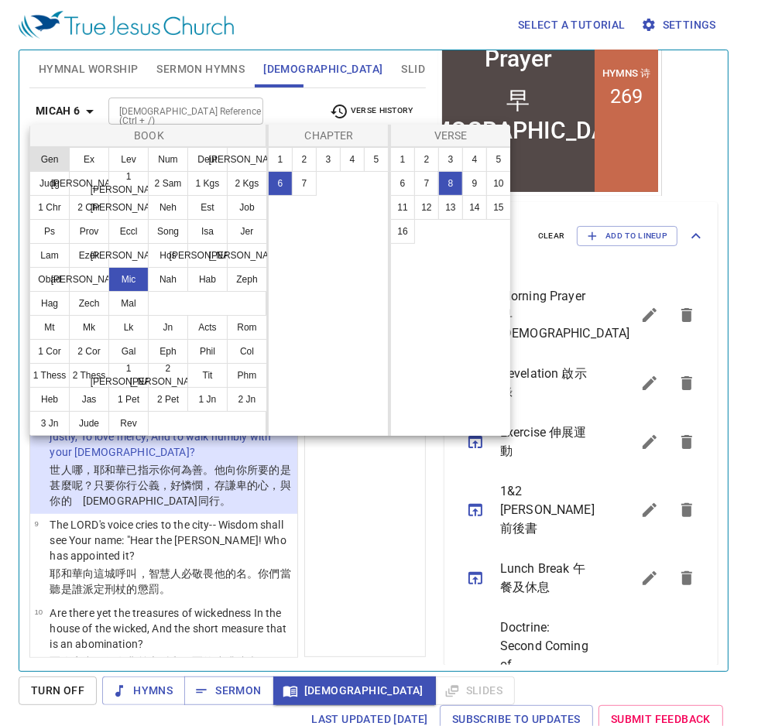
click at [53, 147] on button "Gen" at bounding box center [49, 159] width 40 height 25
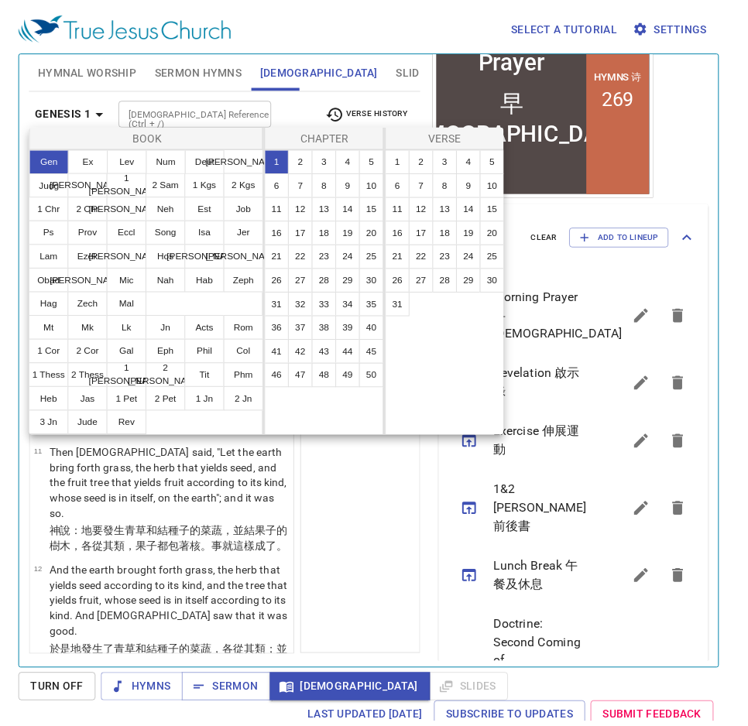
scroll to position [0, 0]
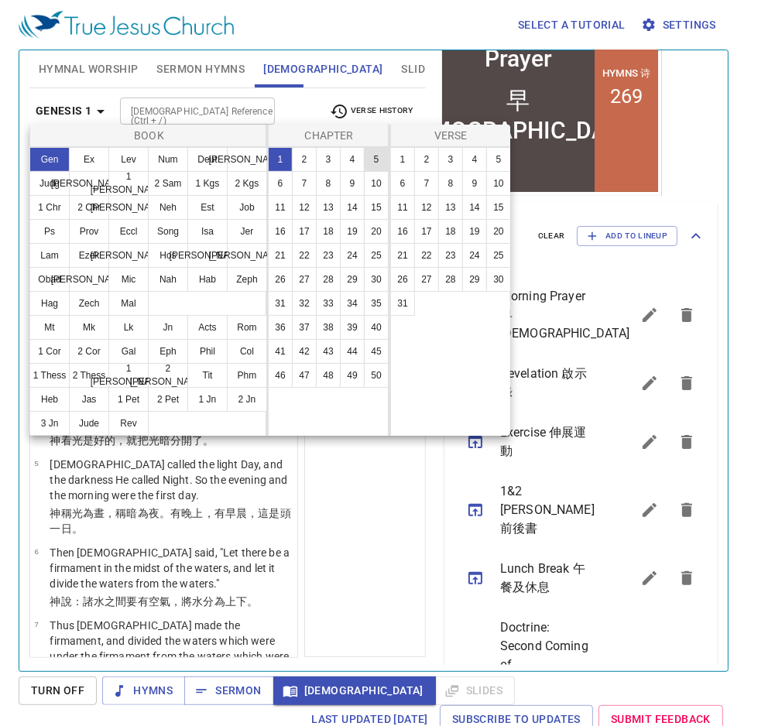
click at [372, 157] on button "5" at bounding box center [376, 159] width 25 height 25
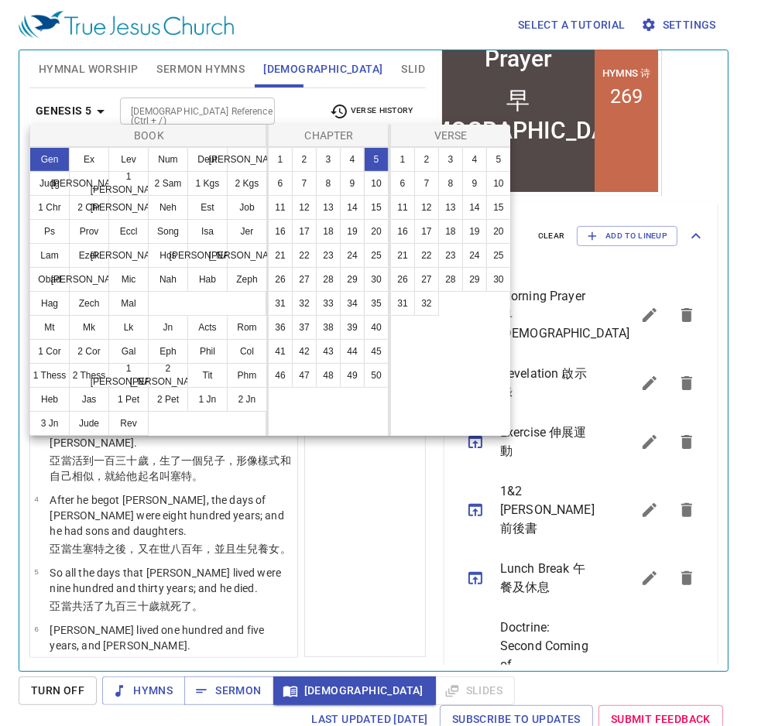
click at [323, 505] on div at bounding box center [379, 363] width 758 height 726
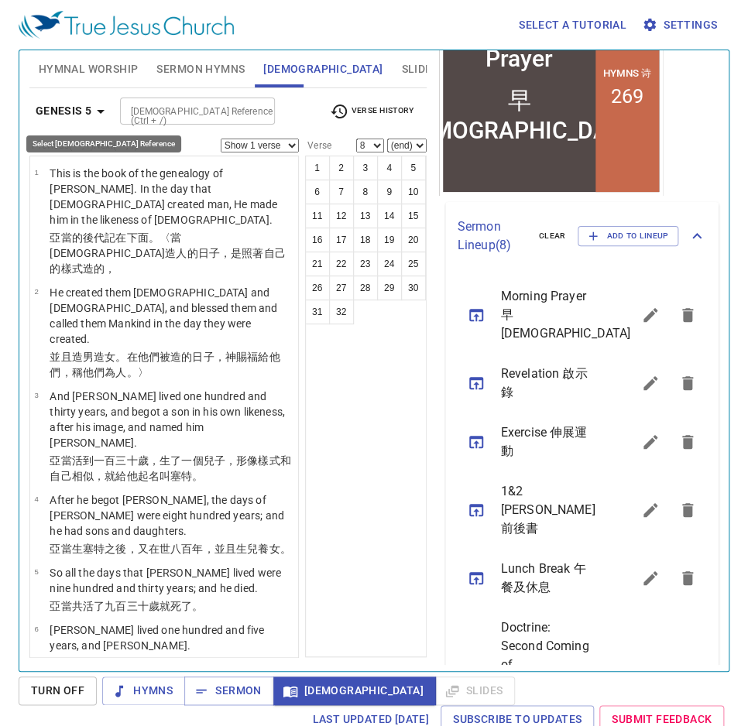
click at [99, 107] on icon "button" at bounding box center [100, 111] width 19 height 19
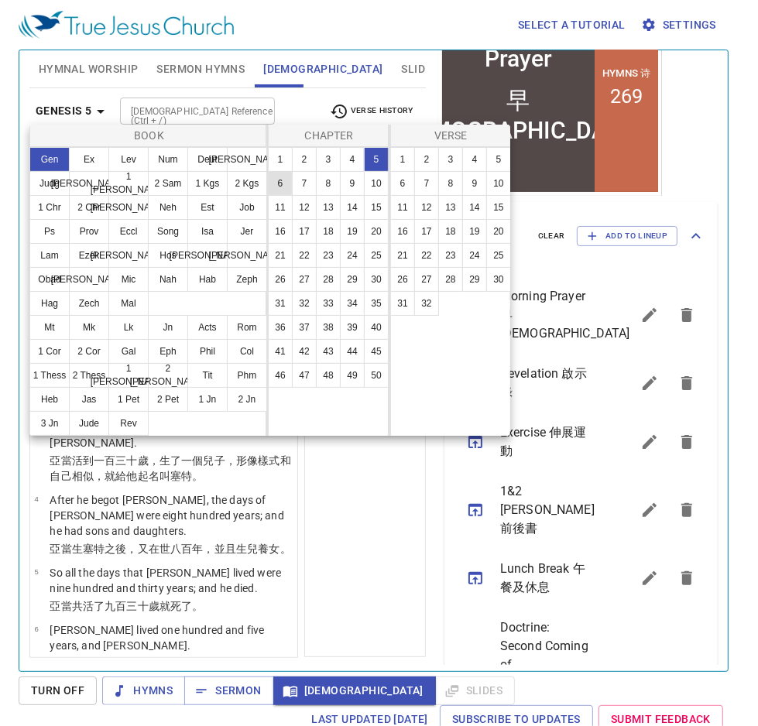
click at [280, 180] on button "6" at bounding box center [280, 183] width 25 height 25
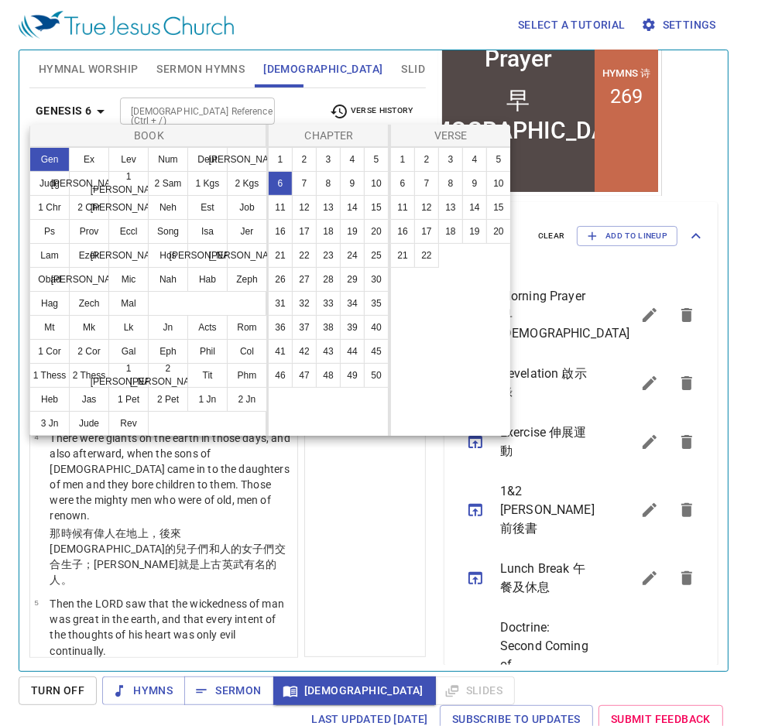
click at [353, 491] on div at bounding box center [379, 363] width 758 height 726
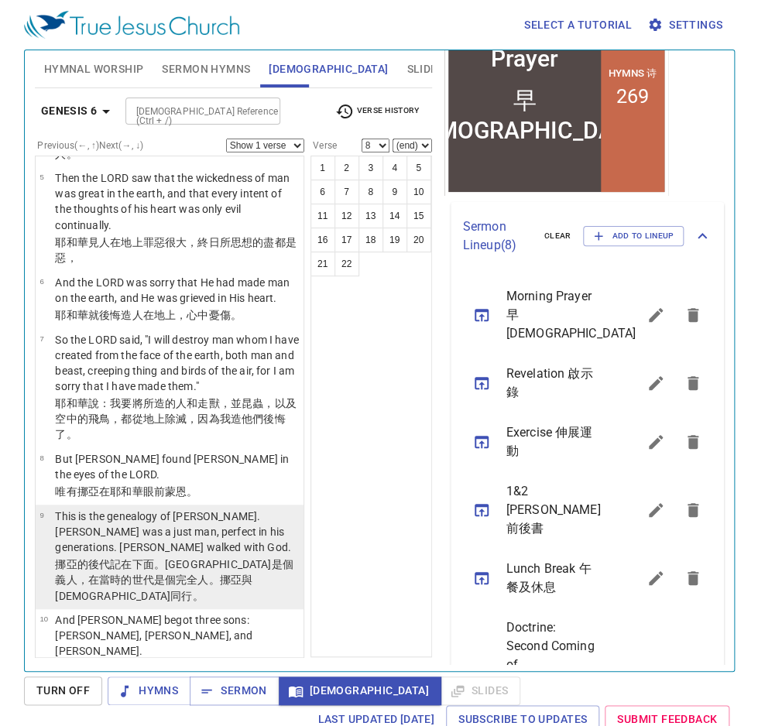
scroll to position [434, 0]
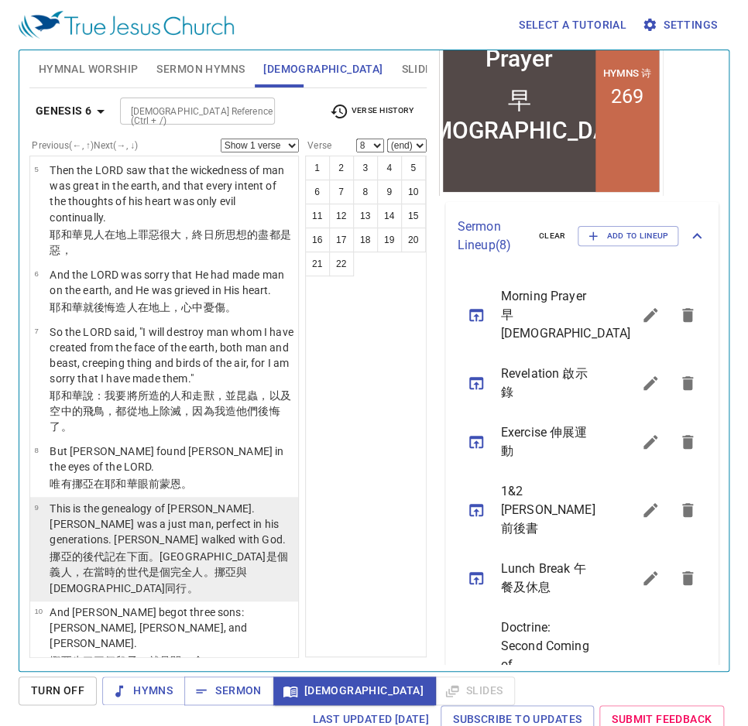
click at [264, 501] on p "This is the genealogy of [PERSON_NAME]. [PERSON_NAME] was a just man, perfect i…" at bounding box center [172, 524] width 244 height 46
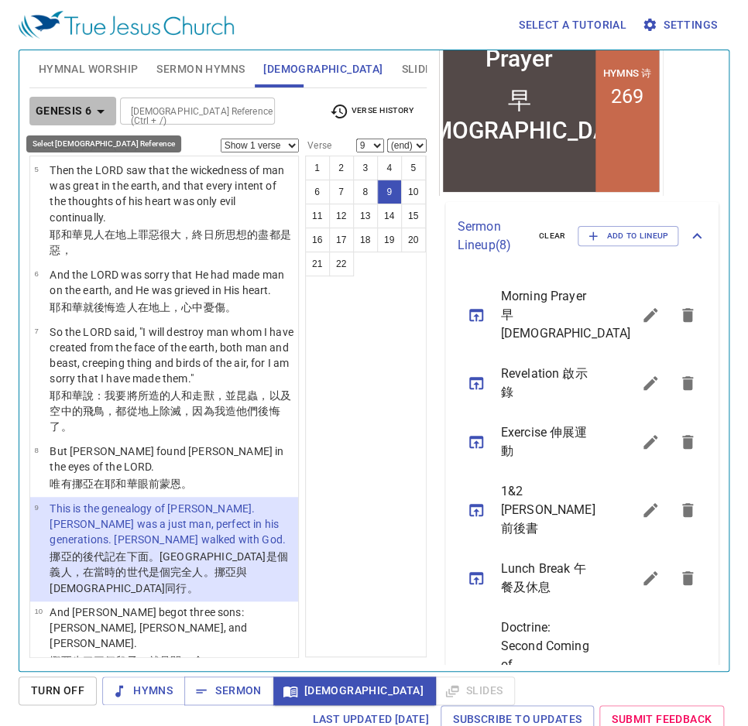
click at [91, 111] on icon "button" at bounding box center [100, 111] width 19 height 19
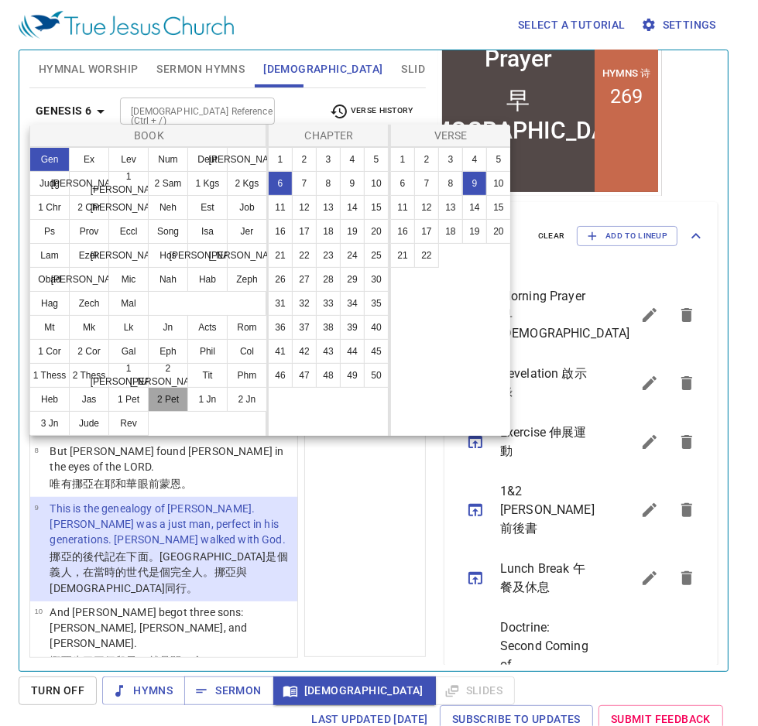
click at [161, 403] on button "2 Pet" at bounding box center [168, 399] width 40 height 25
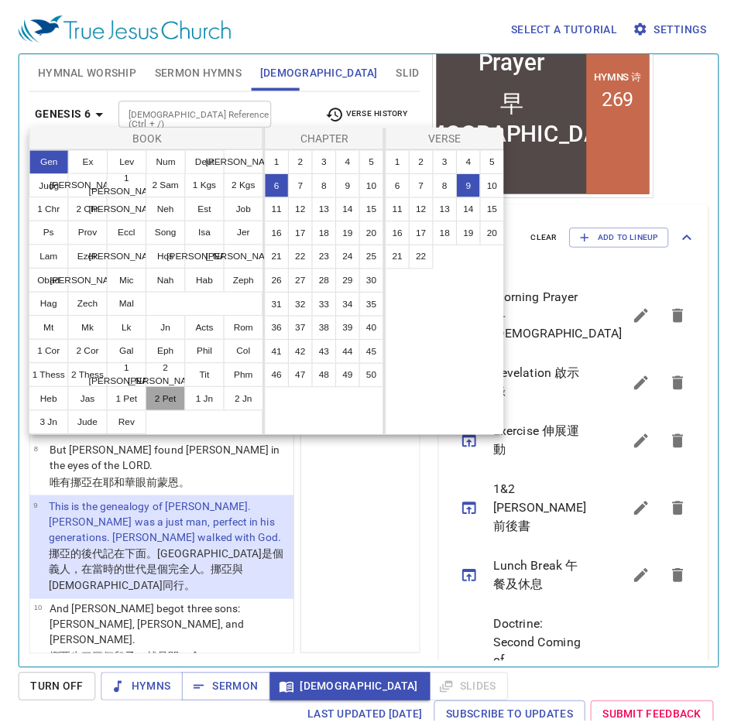
scroll to position [0, 0]
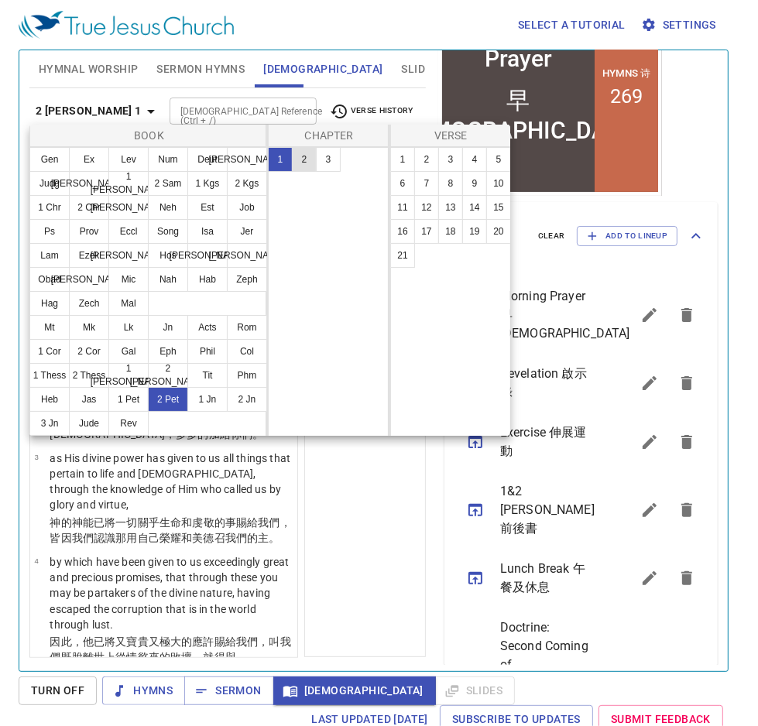
click at [307, 154] on button "2" at bounding box center [304, 159] width 25 height 25
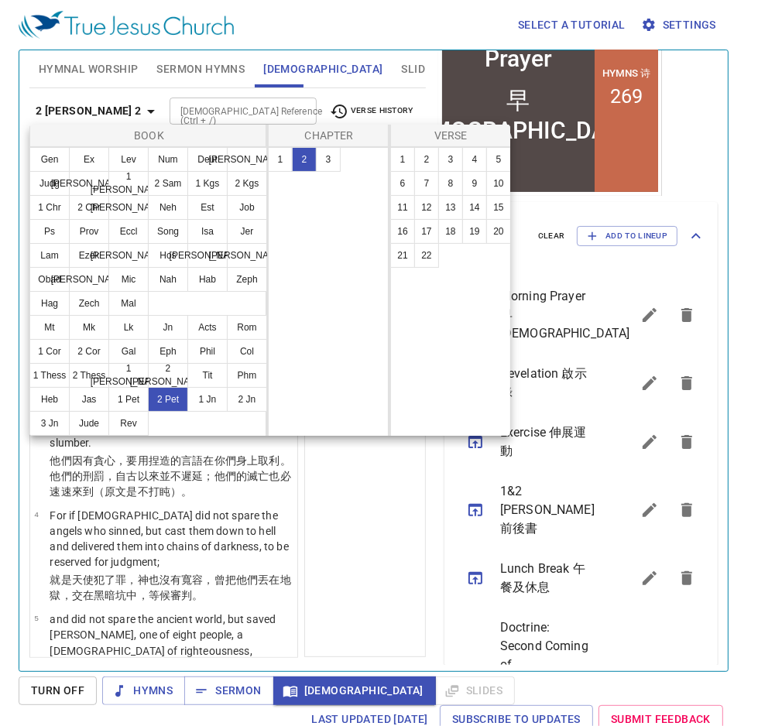
click at [363, 488] on div at bounding box center [379, 363] width 758 height 726
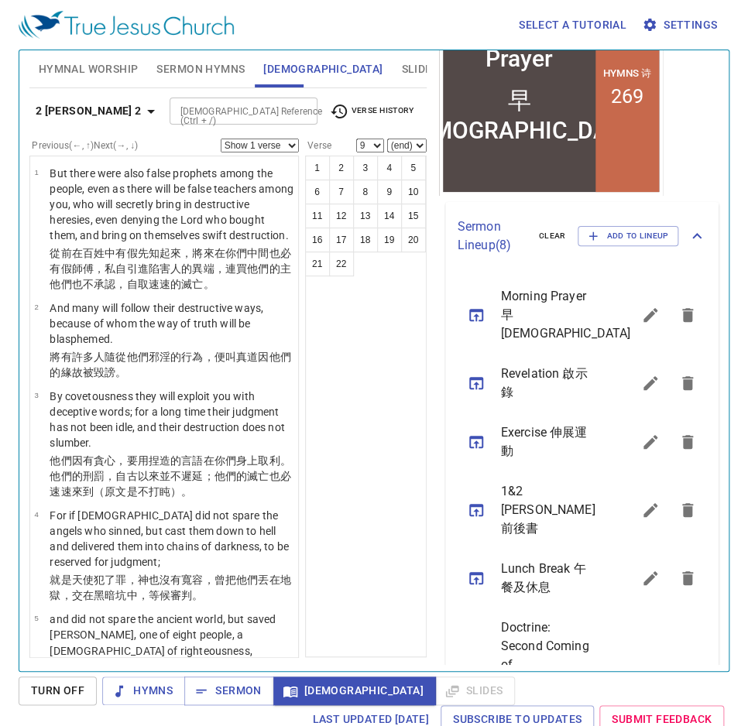
click at [74, 102] on b "2 [PERSON_NAME] 2" at bounding box center [89, 110] width 106 height 19
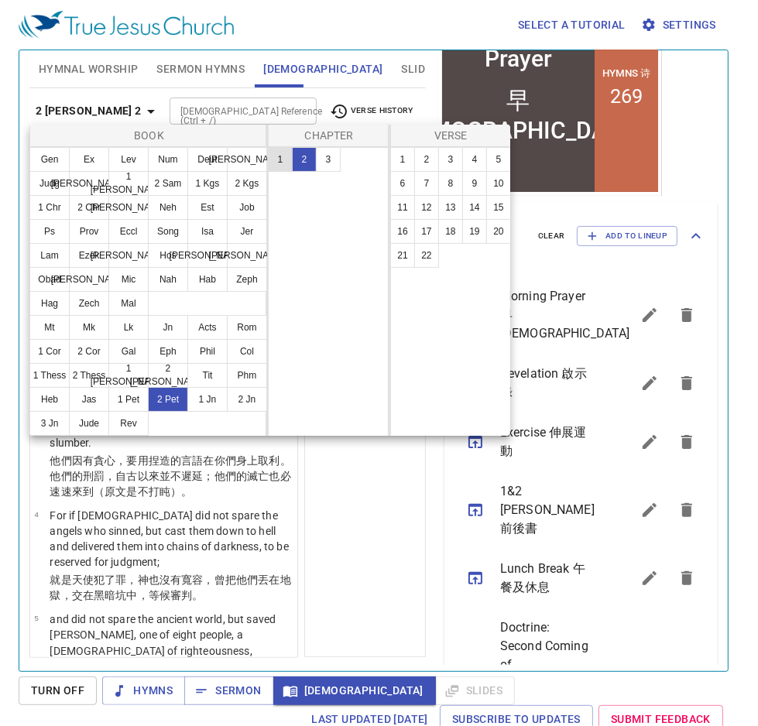
click at [286, 158] on button "1" at bounding box center [280, 159] width 25 height 25
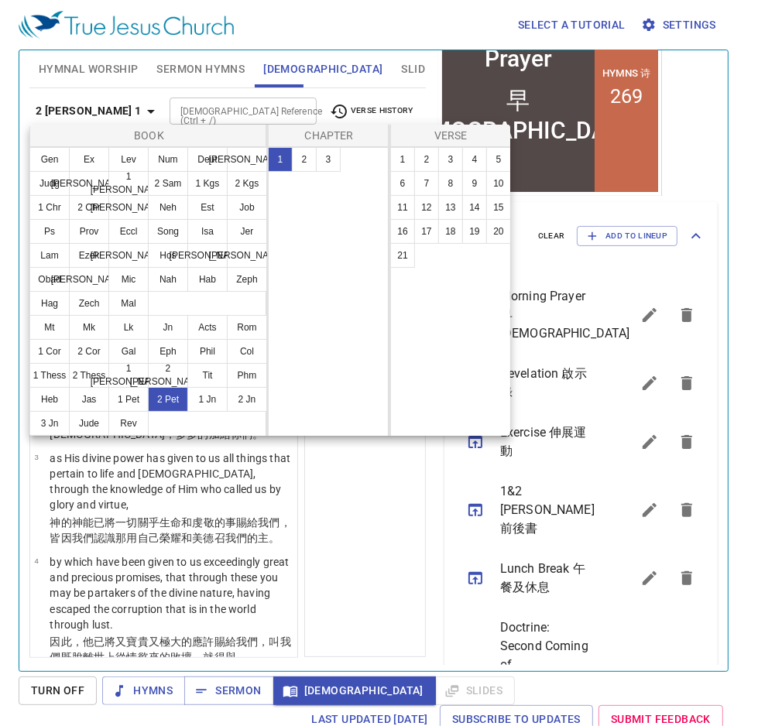
click at [350, 565] on div at bounding box center [379, 363] width 758 height 726
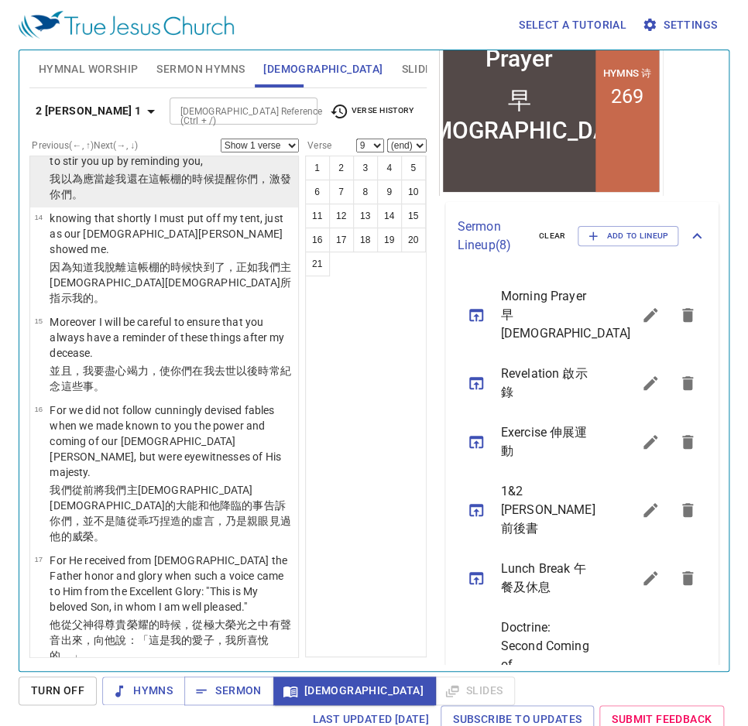
scroll to position [1363, 0]
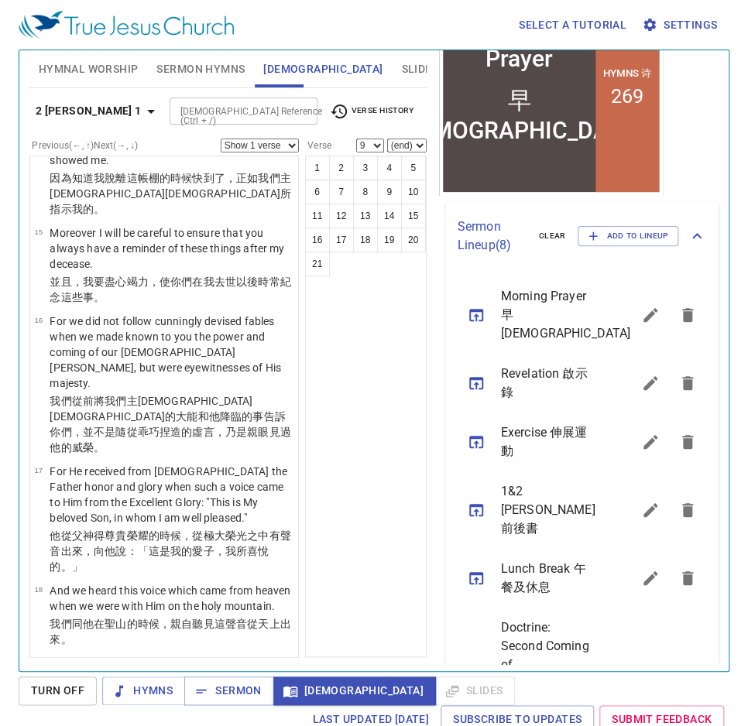
click at [147, 110] on icon "button" at bounding box center [151, 112] width 8 height 4
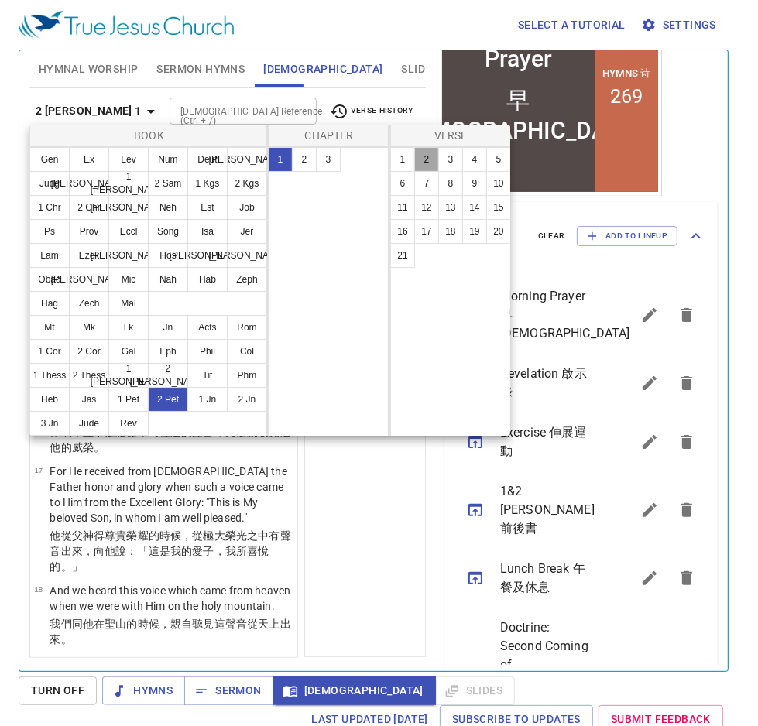
click at [418, 152] on button "2" at bounding box center [426, 159] width 25 height 25
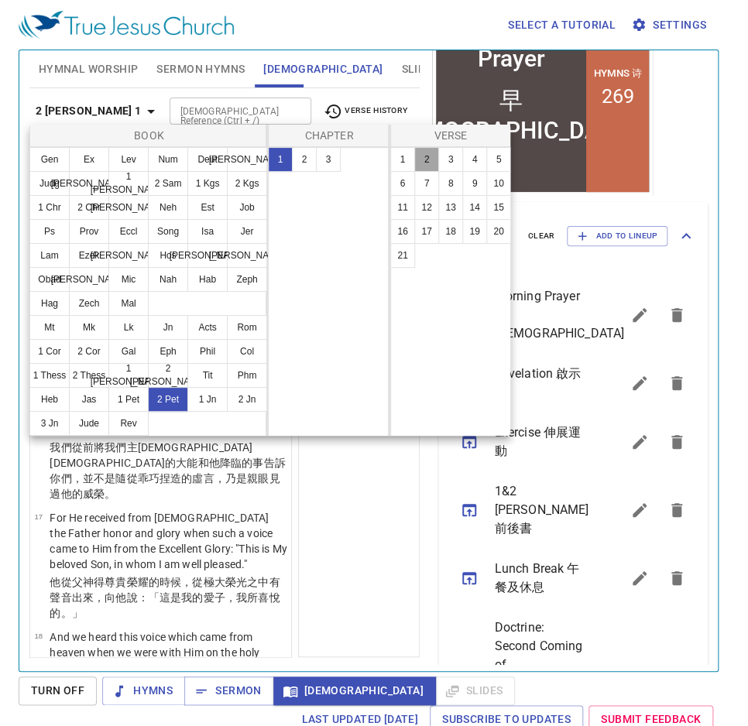
scroll to position [0, 0]
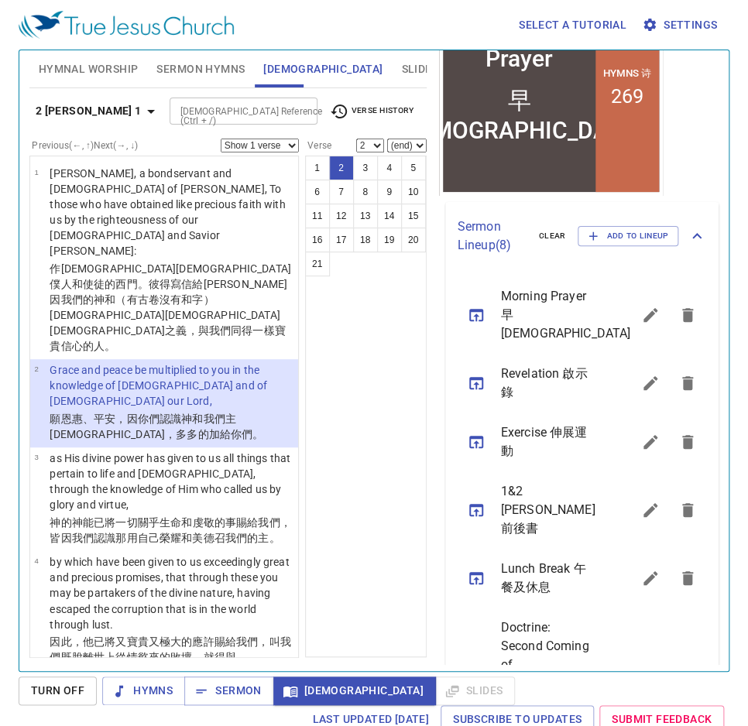
drag, startPoint x: 418, startPoint y: 152, endPoint x: 186, endPoint y: 141, distance: 232.5
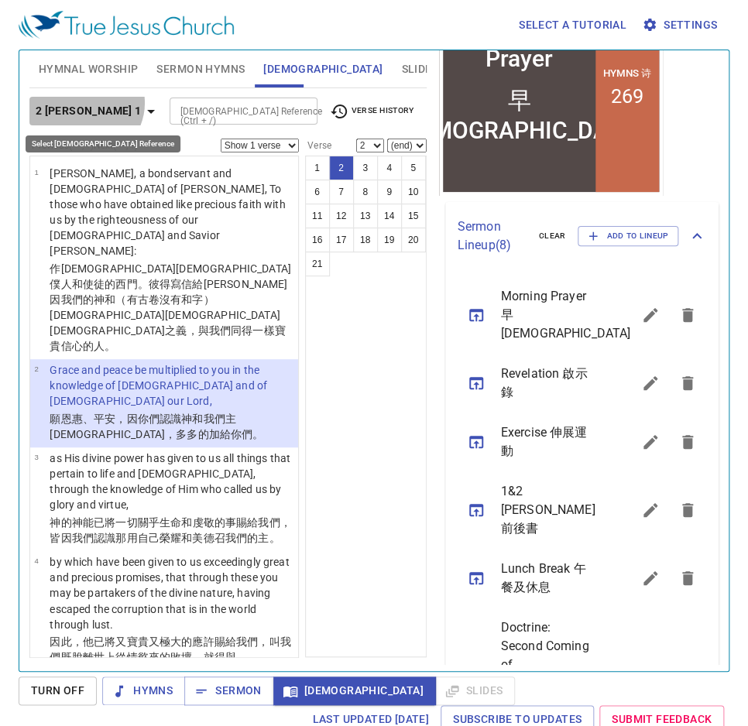
click at [84, 103] on b "2 [PERSON_NAME] 1" at bounding box center [89, 110] width 106 height 19
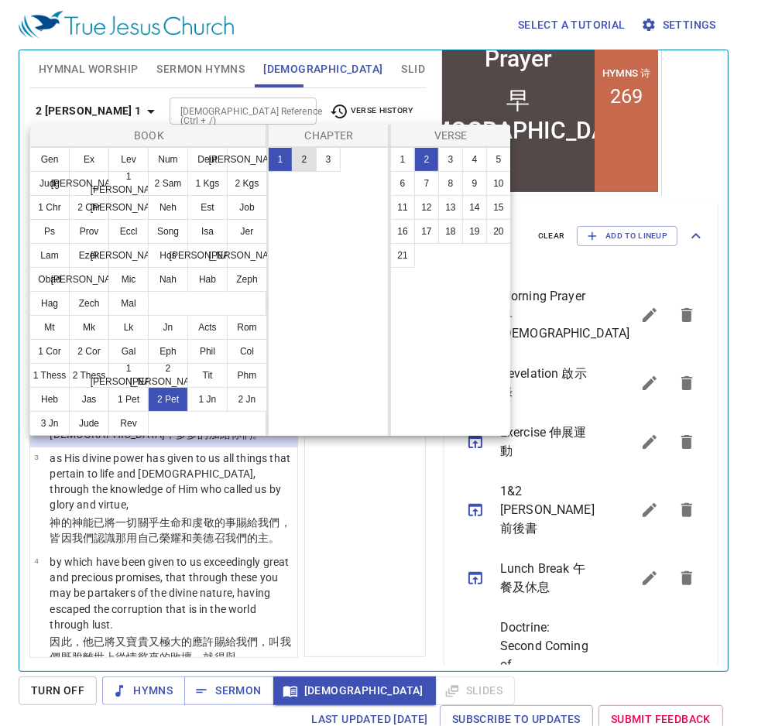
click at [307, 159] on button "2" at bounding box center [304, 159] width 25 height 25
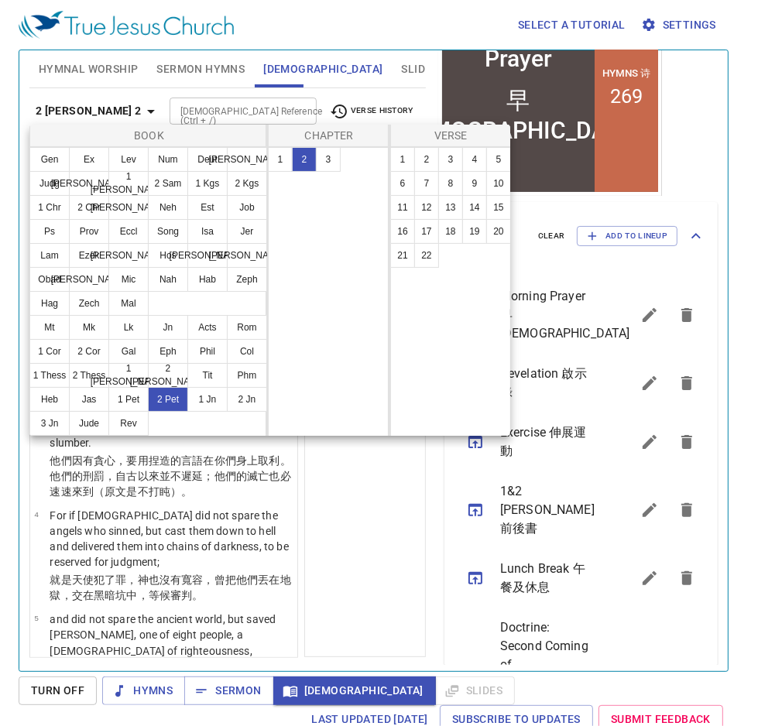
click at [338, 489] on div at bounding box center [379, 363] width 758 height 726
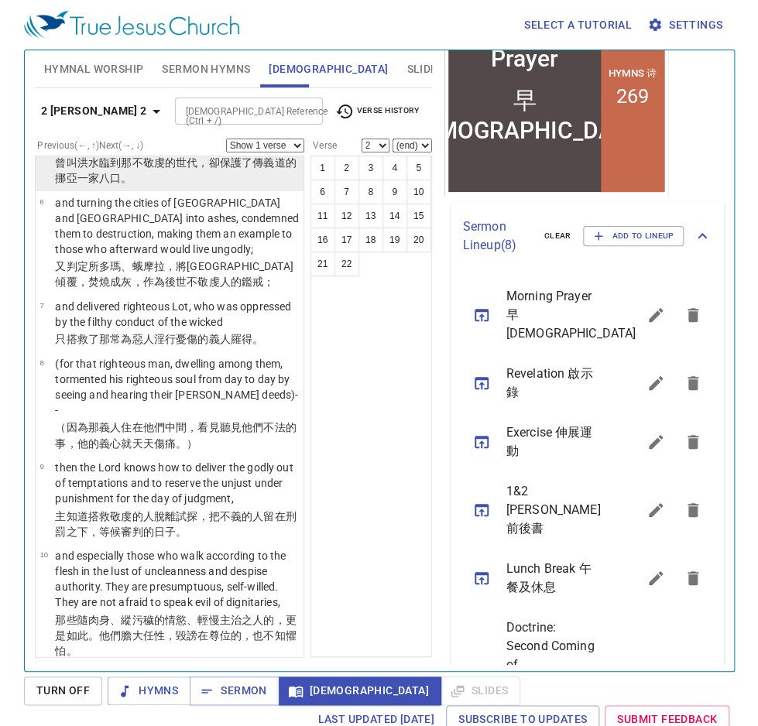
scroll to position [434, 0]
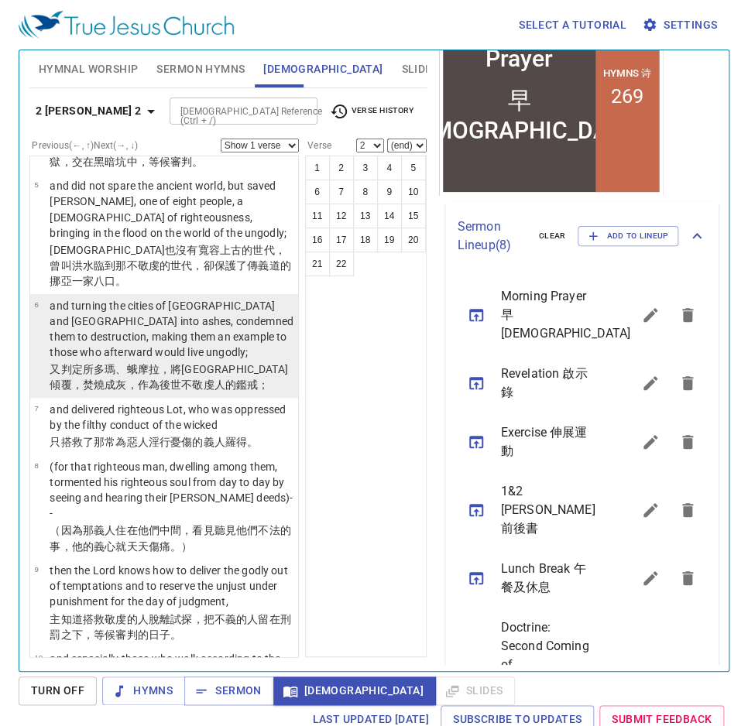
click at [171, 301] on p "and turning the cities of [GEOGRAPHIC_DATA] and [GEOGRAPHIC_DATA] into ashes, c…" at bounding box center [172, 329] width 244 height 62
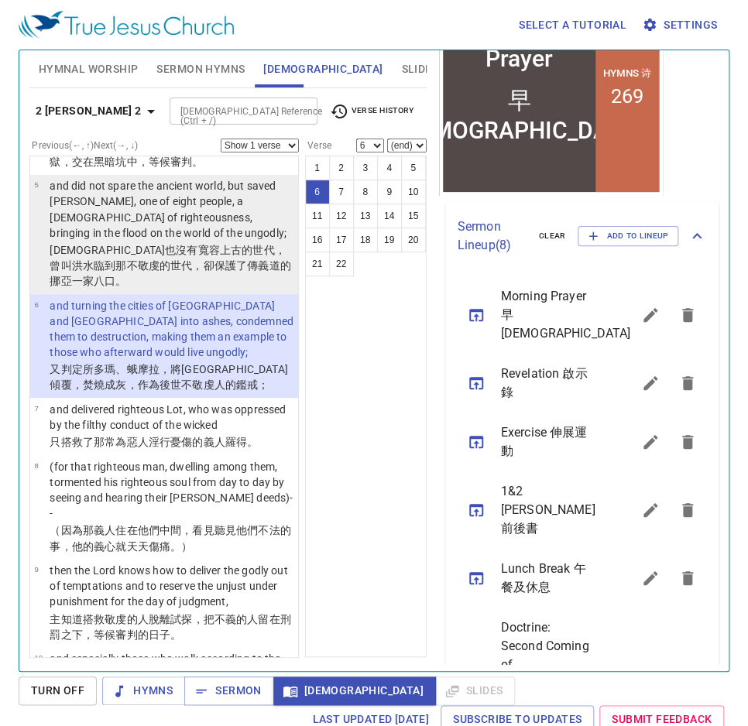
click at [181, 258] on wg2889 "，曾叫洪水 臨到 那不敬虔的 世代 ，卻 保護了 傳 義 道的[DEMOGRAPHIC_DATA]亞 一家八 口。" at bounding box center [170, 265] width 241 height 43
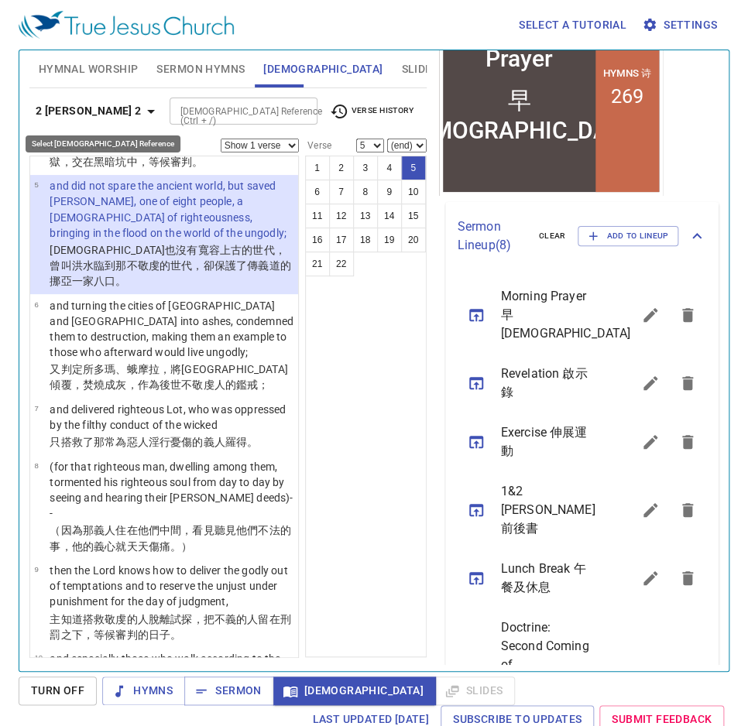
click at [87, 107] on b "2 [PERSON_NAME] 2" at bounding box center [89, 110] width 106 height 19
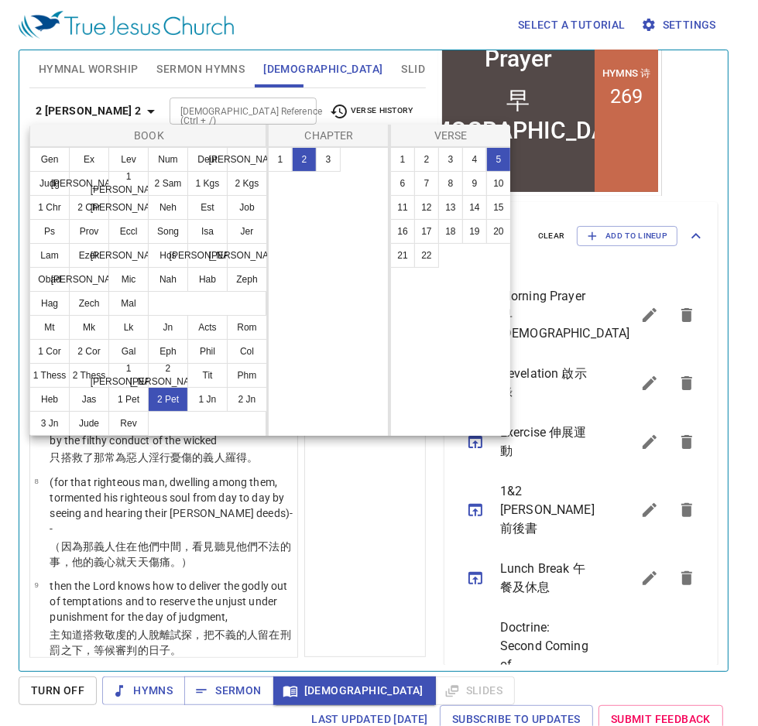
click at [350, 492] on div at bounding box center [379, 363] width 758 height 726
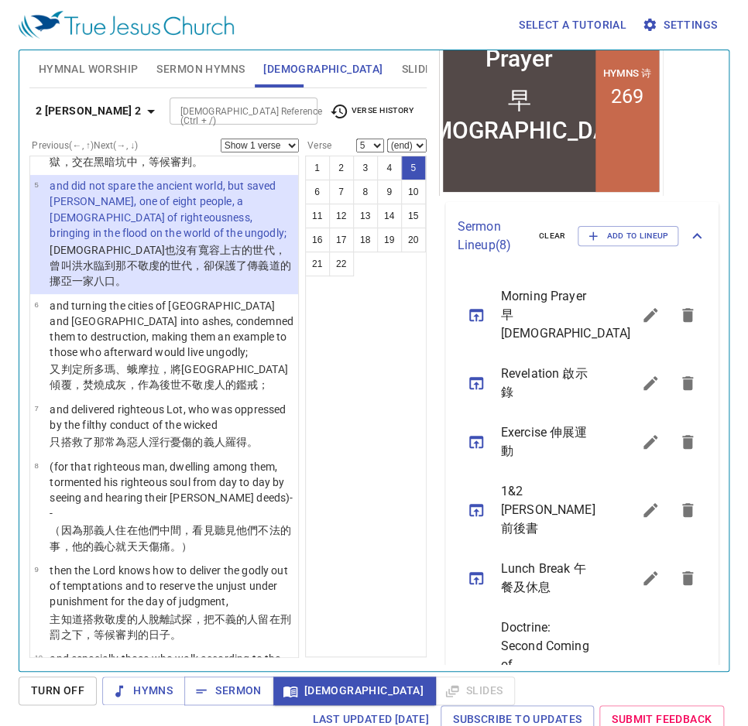
click at [85, 116] on b "2 [PERSON_NAME] 2" at bounding box center [89, 110] width 106 height 19
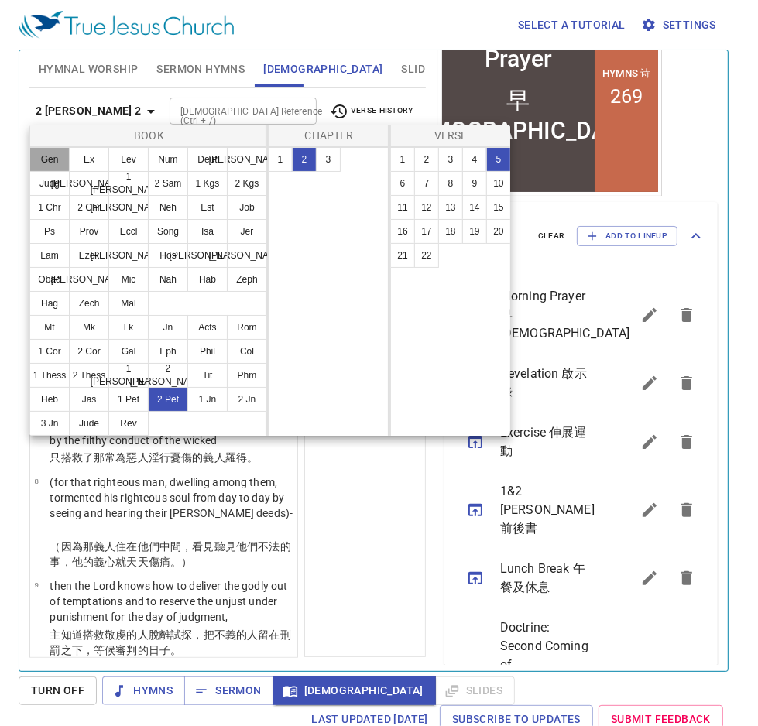
click at [63, 157] on button "Gen" at bounding box center [49, 159] width 40 height 25
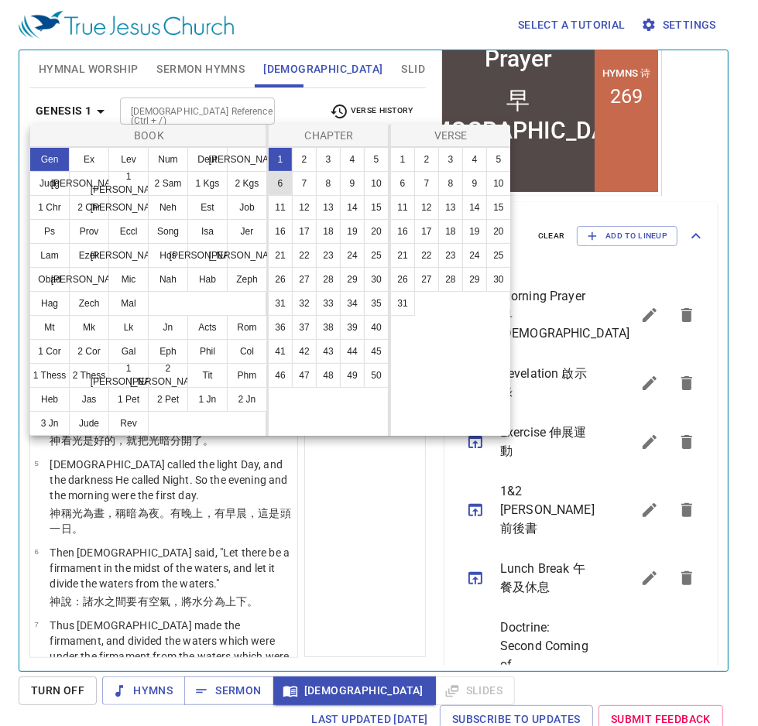
click at [288, 184] on button "6" at bounding box center [280, 183] width 25 height 25
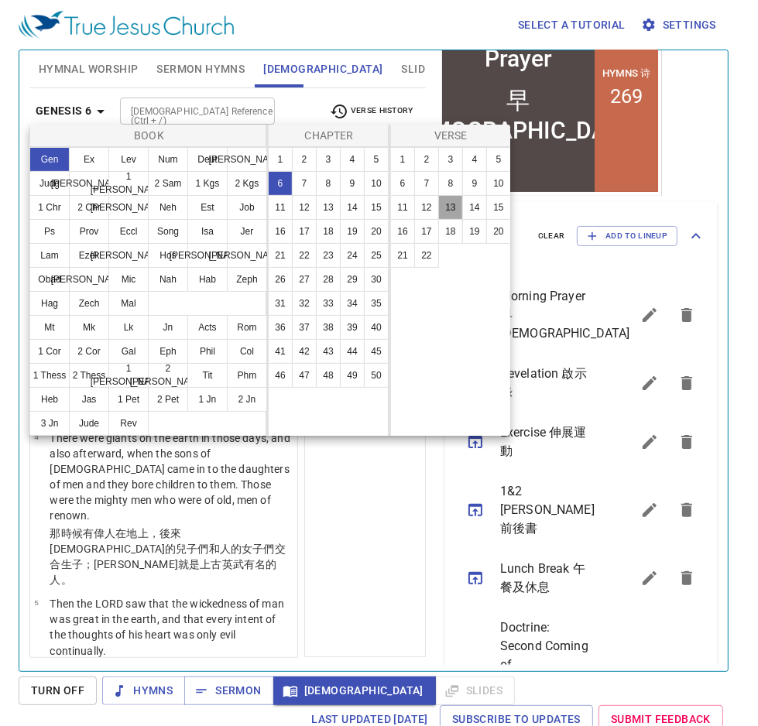
click at [458, 211] on button "13" at bounding box center [450, 207] width 25 height 25
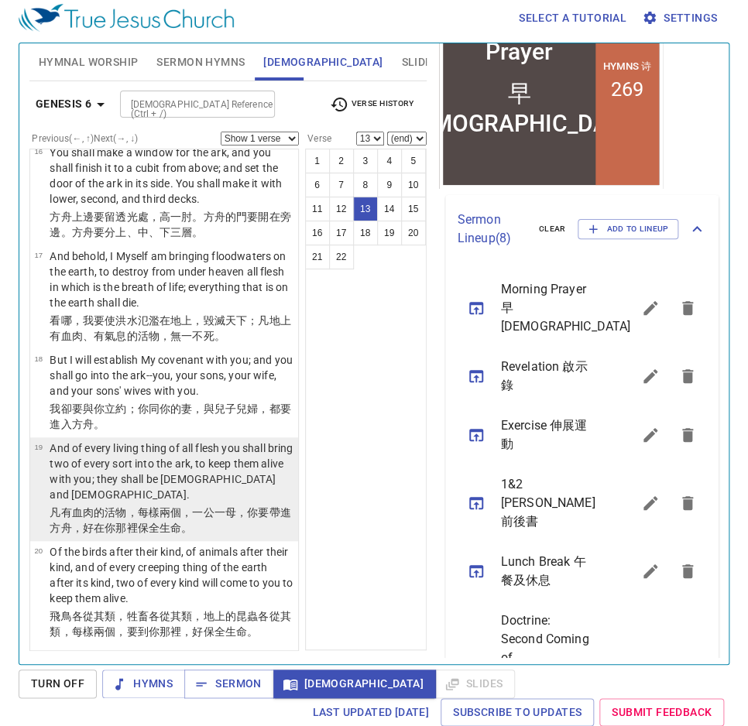
scroll to position [1468, 0]
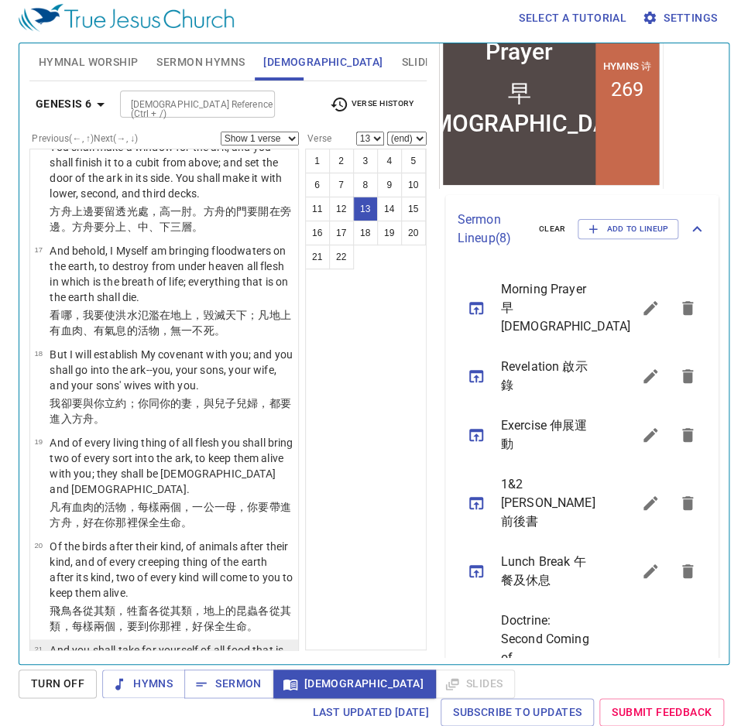
click at [228, 643] on p "And you shall take for yourself of all food that is eaten, and you shall gather…" at bounding box center [172, 666] width 244 height 46
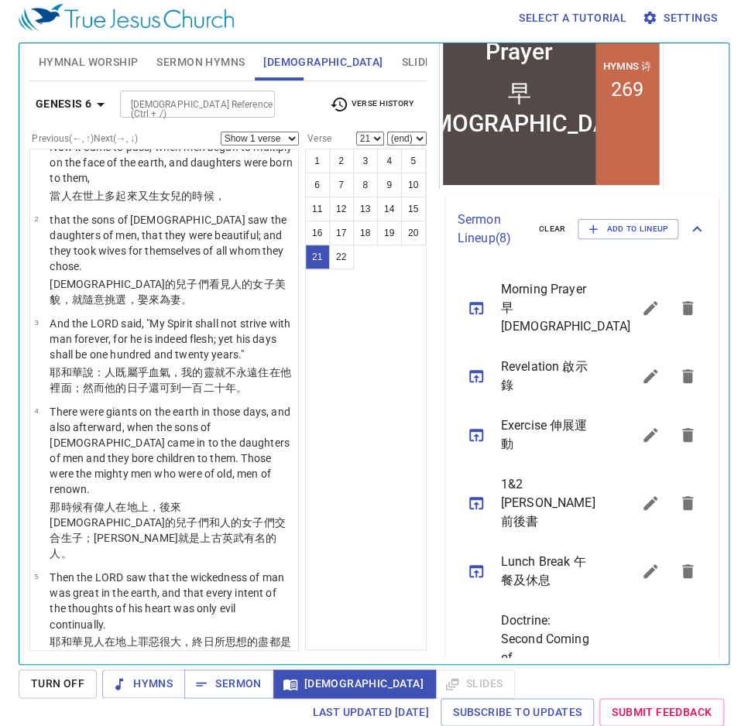
scroll to position [0, 0]
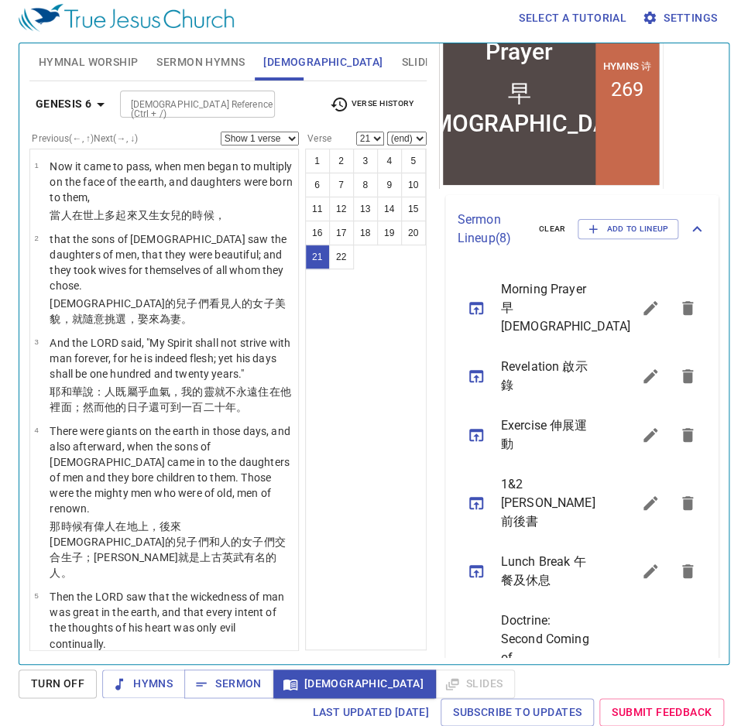
click at [360, 343] on div "1 2 3 4 5 6 7 8 9 10 11 12 13 14 15 16 17 18 19 20 21 22" at bounding box center [366, 400] width 122 height 502
click at [105, 101] on icon "button" at bounding box center [100, 104] width 19 height 19
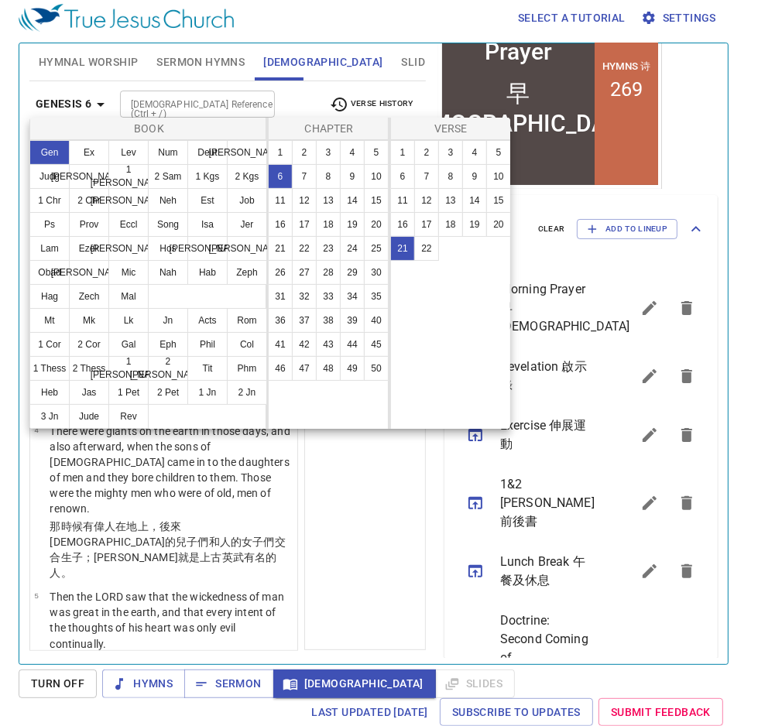
click at [84, 90] on div at bounding box center [379, 363] width 758 height 726
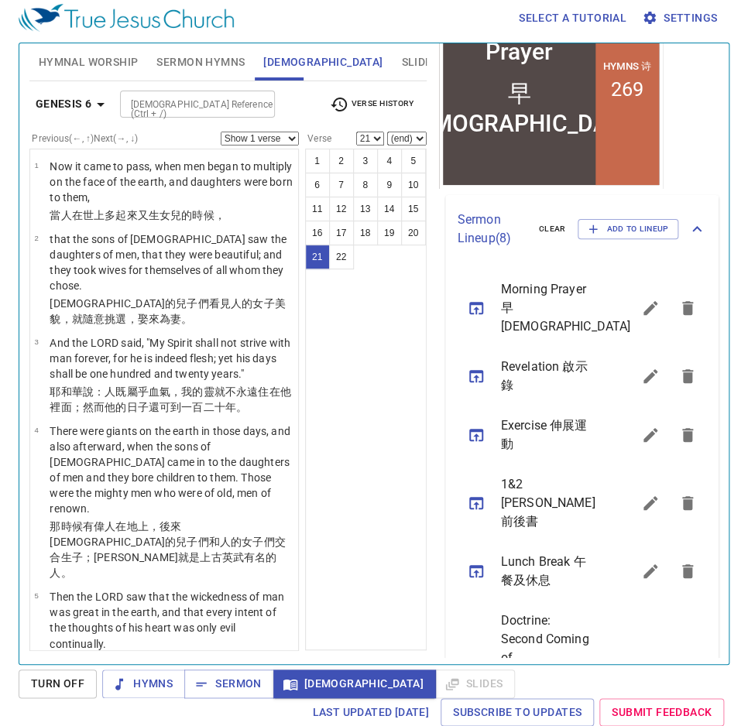
click at [78, 99] on b "Genesis 6" at bounding box center [64, 103] width 57 height 19
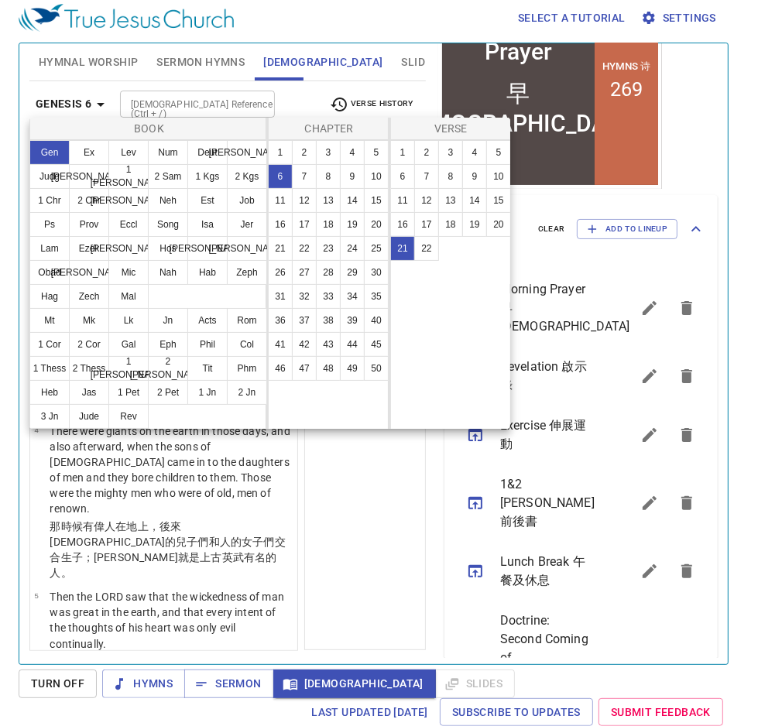
click at [376, 551] on div at bounding box center [379, 363] width 758 height 726
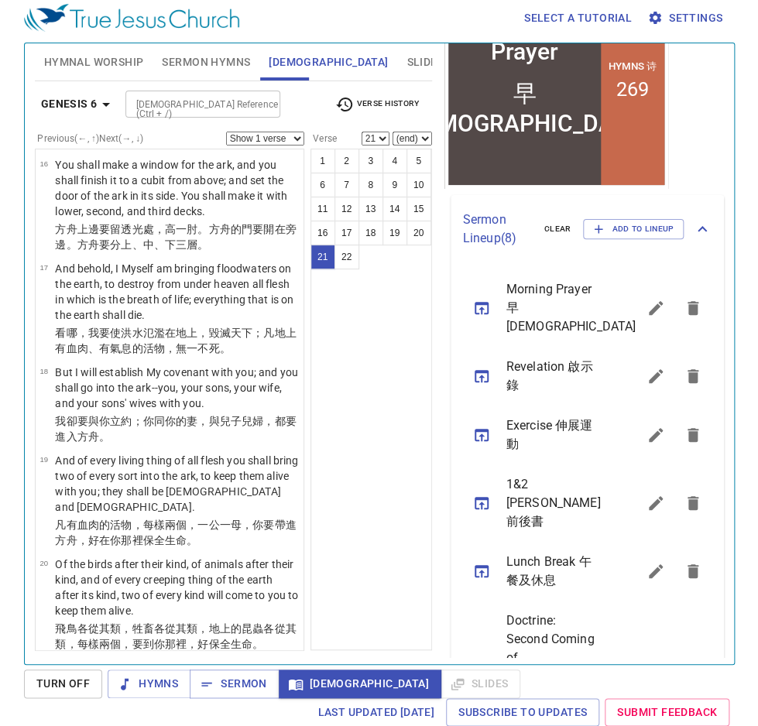
scroll to position [1468, 0]
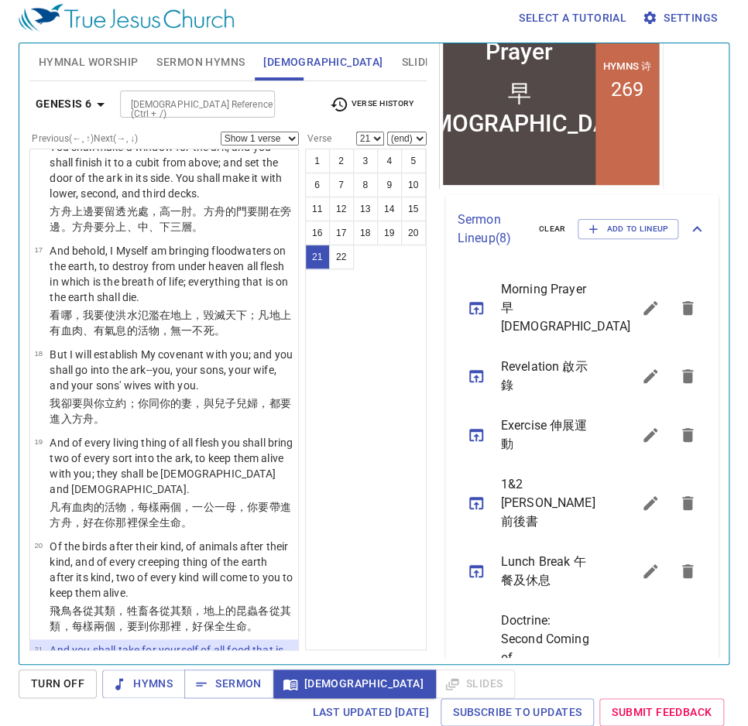
click at [101, 105] on icon "button" at bounding box center [100, 104] width 19 height 19
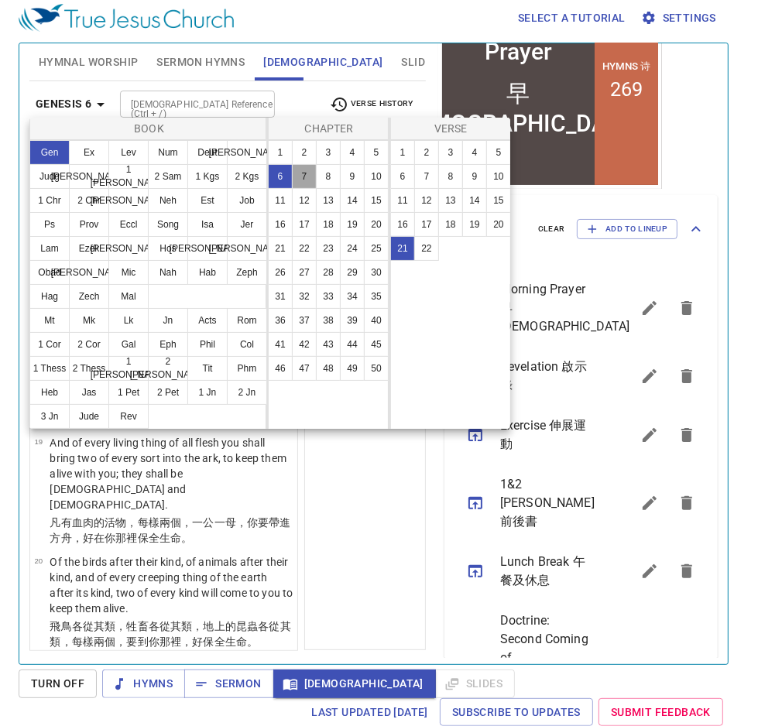
click at [294, 180] on button "7" at bounding box center [304, 176] width 25 height 25
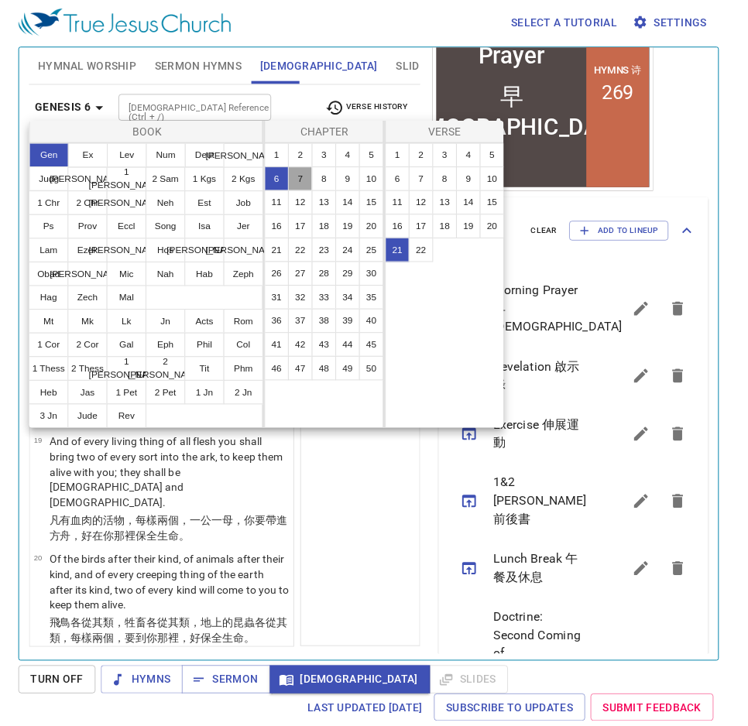
scroll to position [0, 0]
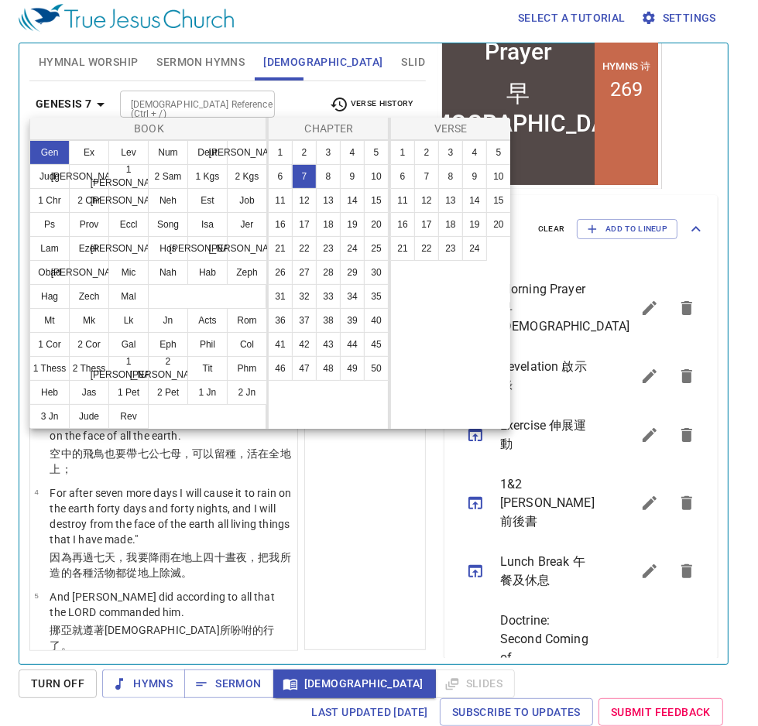
click at [374, 540] on div at bounding box center [379, 363] width 758 height 726
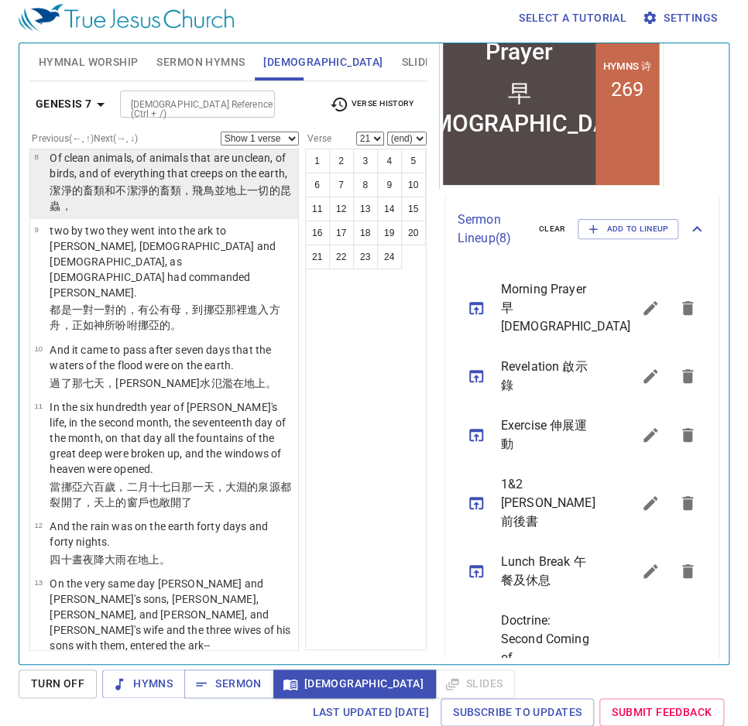
scroll to position [681, 0]
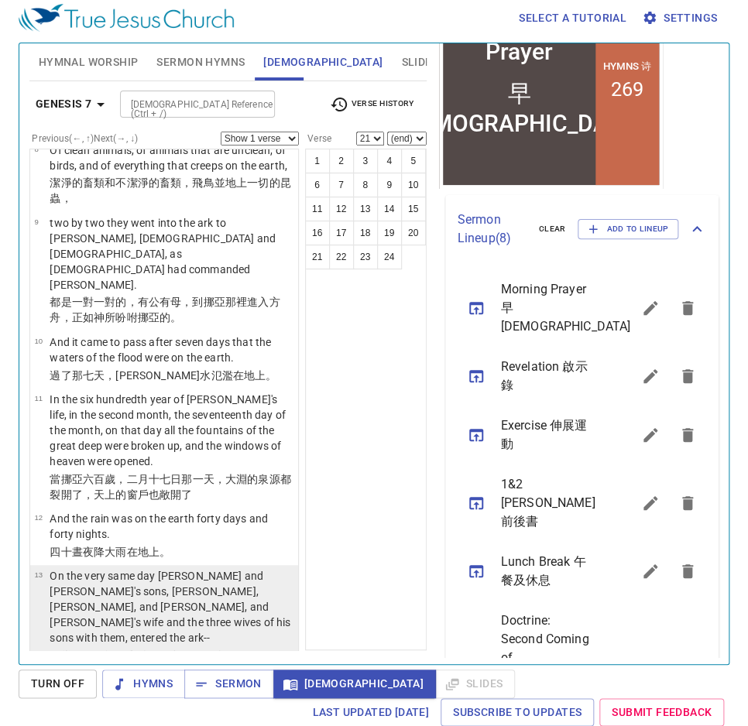
click at [221, 568] on p "On the very same day [PERSON_NAME] and [PERSON_NAME]'s sons, [PERSON_NAME], [PE…" at bounding box center [172, 606] width 244 height 77
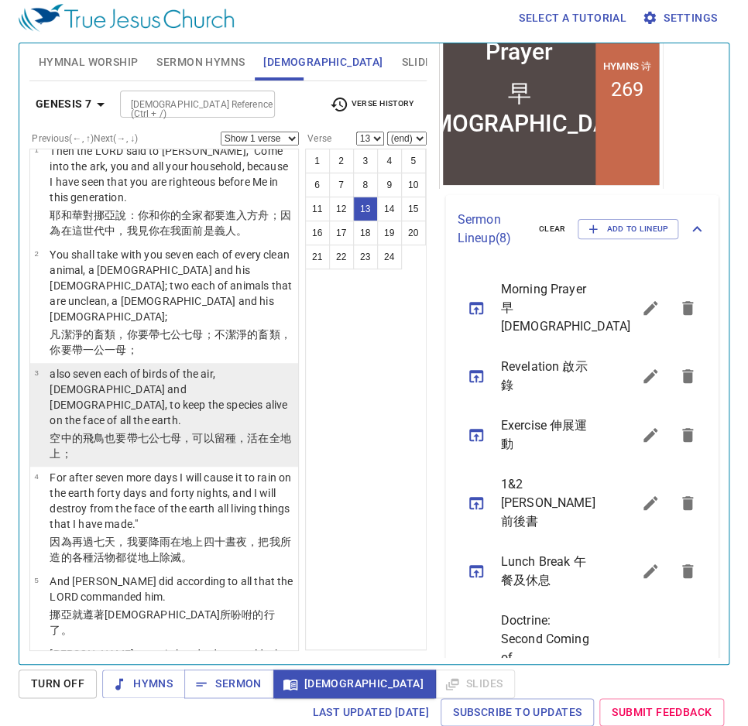
scroll to position [0, 0]
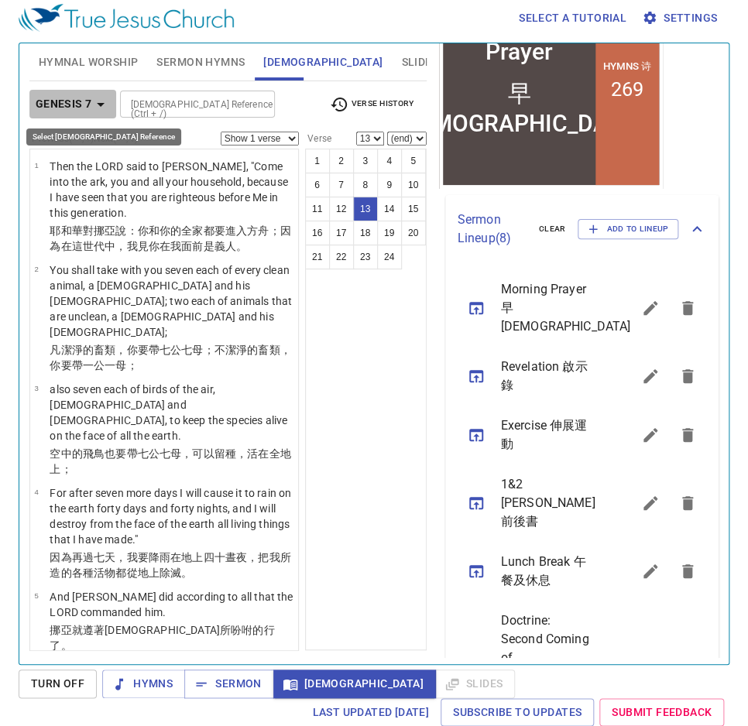
click at [99, 107] on icon "button" at bounding box center [100, 104] width 19 height 19
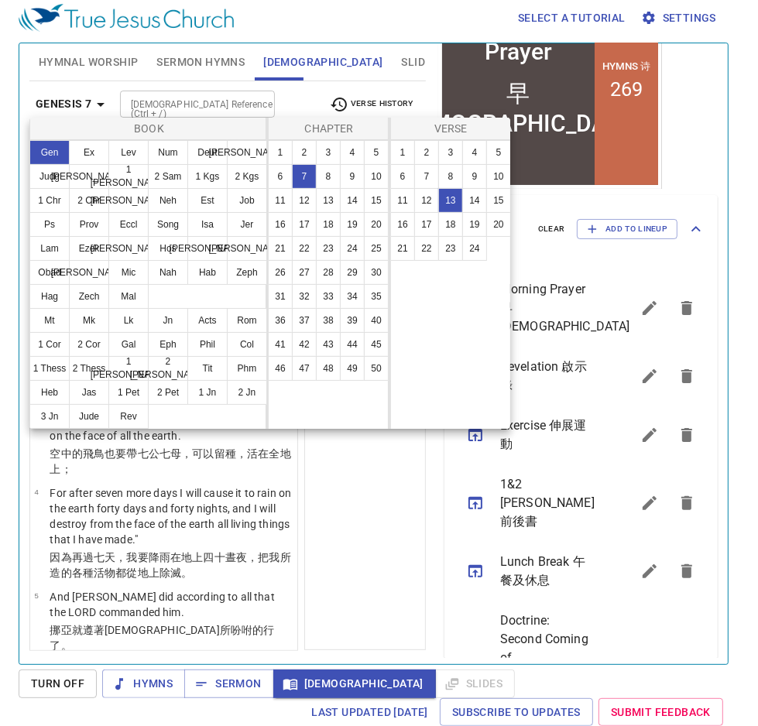
click at [99, 107] on div at bounding box center [379, 363] width 758 height 726
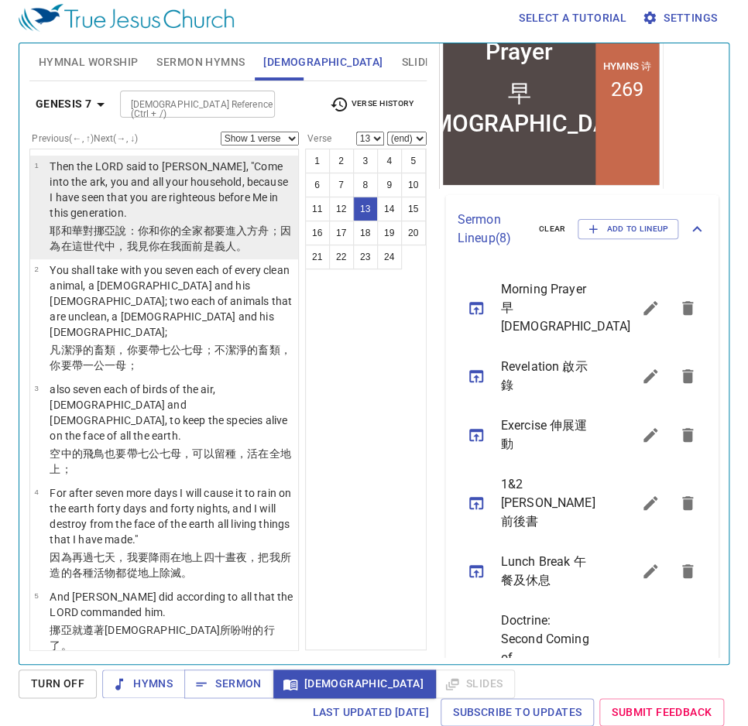
click at [209, 203] on p "Then the LORD said to [PERSON_NAME], "Come into the ark, you and all your house…" at bounding box center [172, 190] width 244 height 62
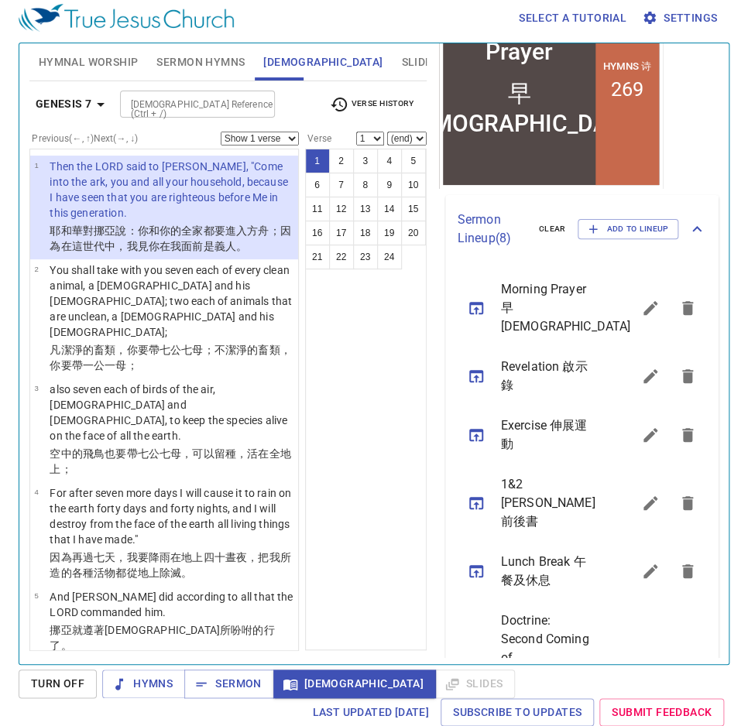
click at [335, 350] on div "1 2 3 4 5 6 7 8 9 10 11 12 13 14 15 16 17 18 19 20 21 22 23 24" at bounding box center [366, 400] width 122 height 502
click at [91, 96] on icon "button" at bounding box center [100, 104] width 19 height 19
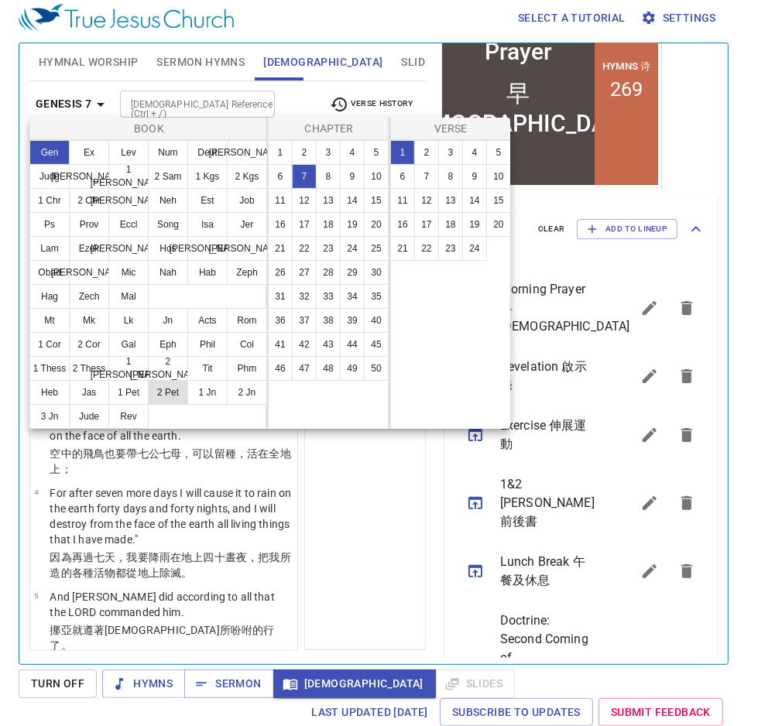
click at [184, 398] on button "2 Pet" at bounding box center [168, 392] width 40 height 25
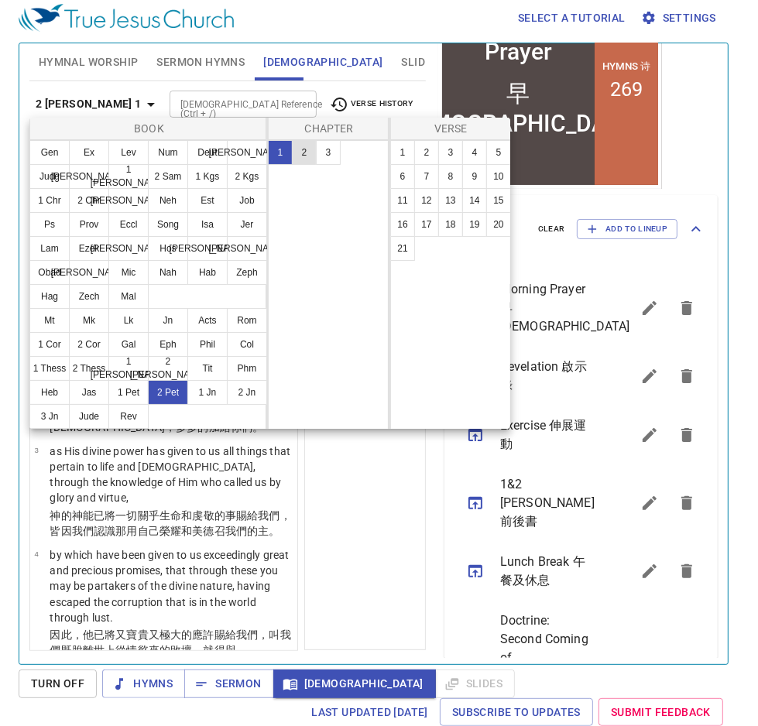
click at [305, 153] on button "2" at bounding box center [304, 152] width 25 height 25
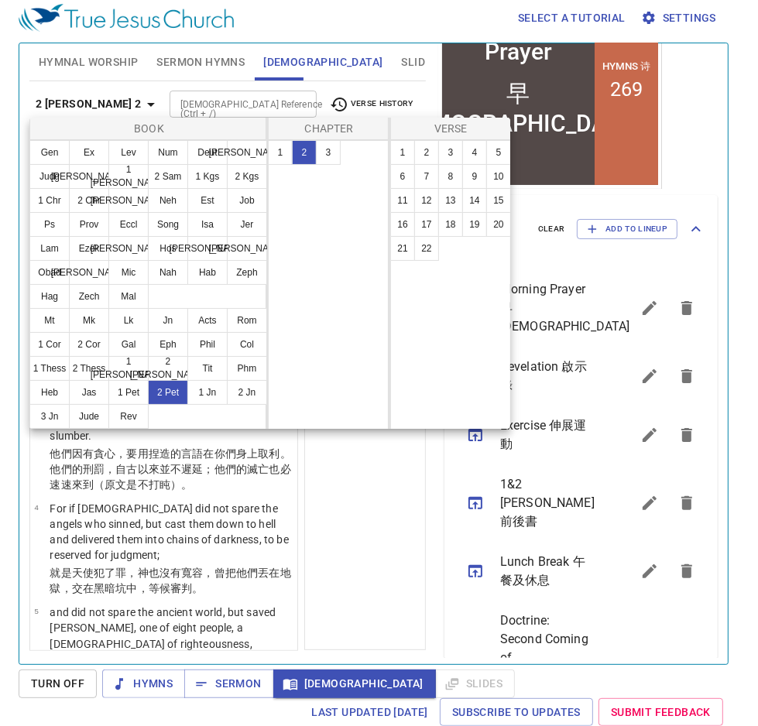
click at [370, 485] on div at bounding box center [379, 363] width 758 height 726
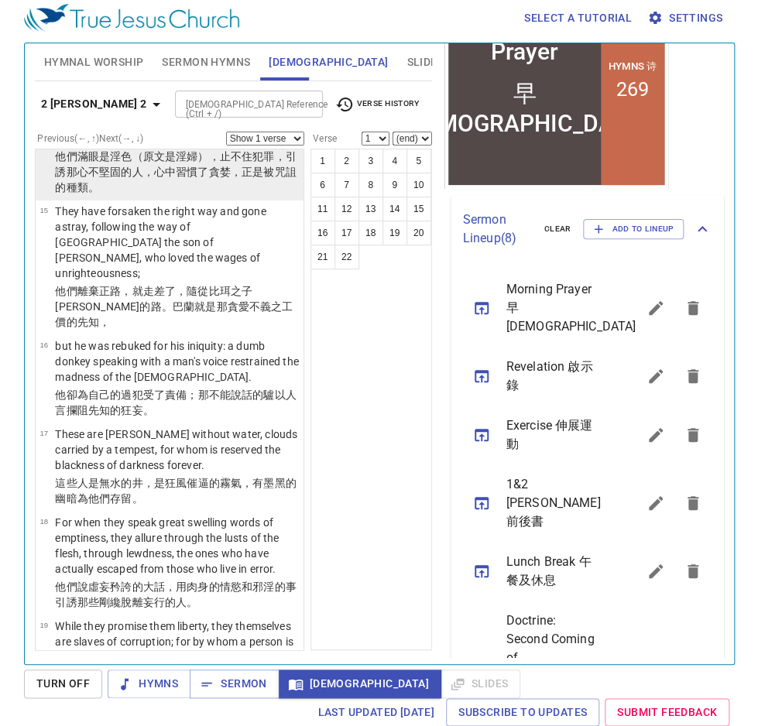
scroll to position [1425, 0]
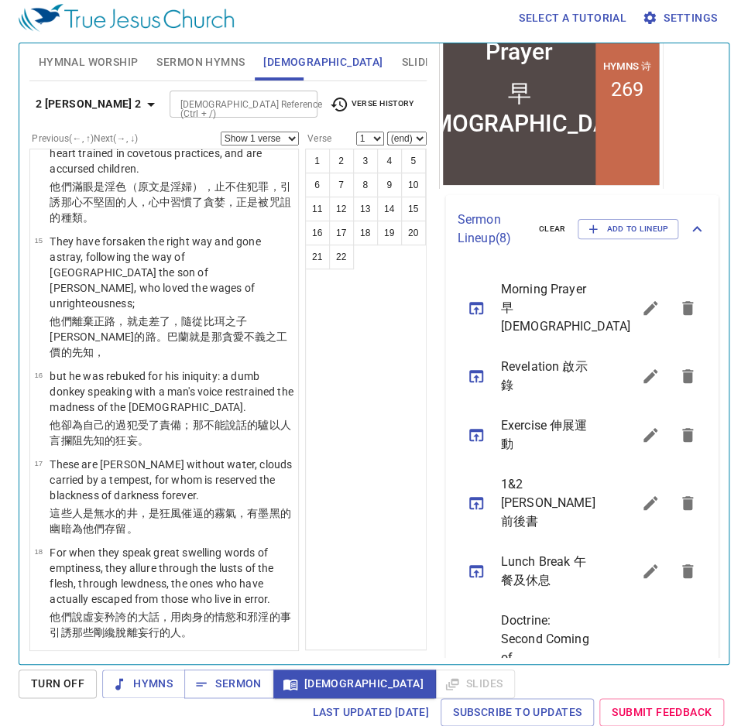
click at [87, 108] on b "2 [PERSON_NAME] 2" at bounding box center [89, 103] width 106 height 19
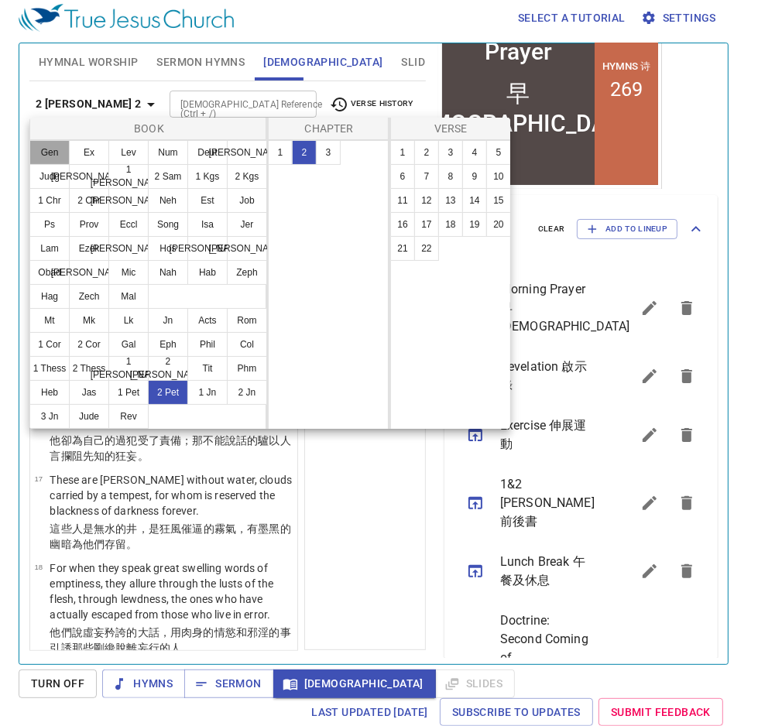
click at [64, 152] on button "Gen" at bounding box center [49, 152] width 40 height 25
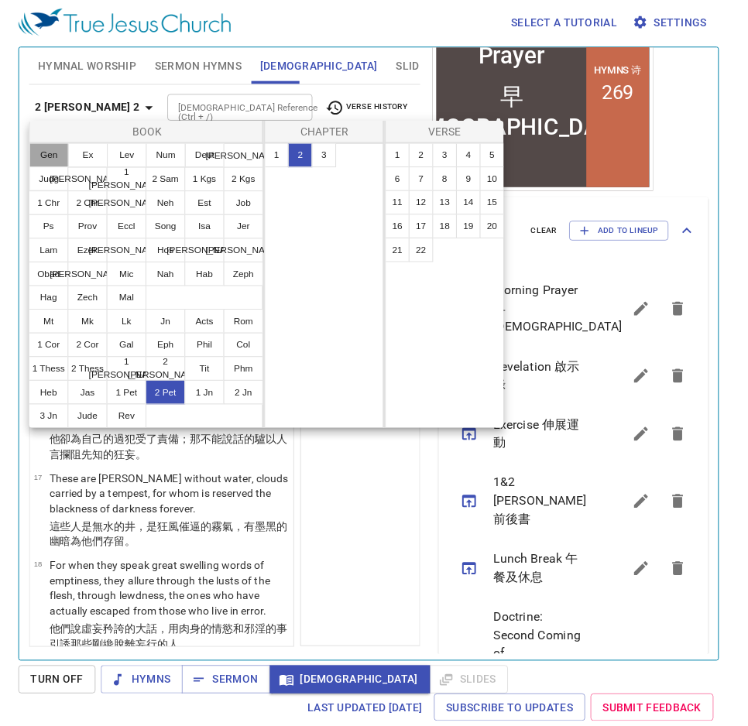
scroll to position [0, 0]
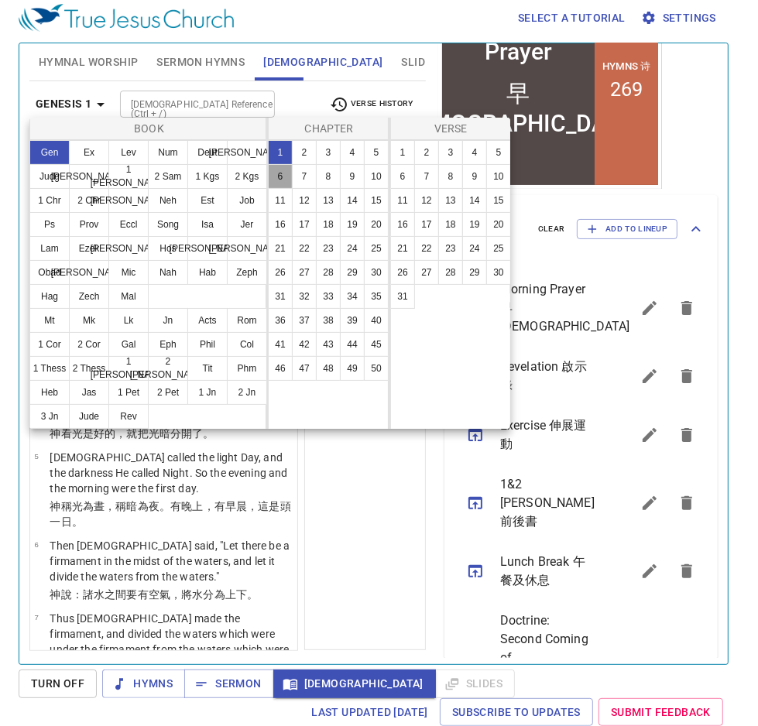
click at [283, 180] on button "6" at bounding box center [280, 176] width 25 height 25
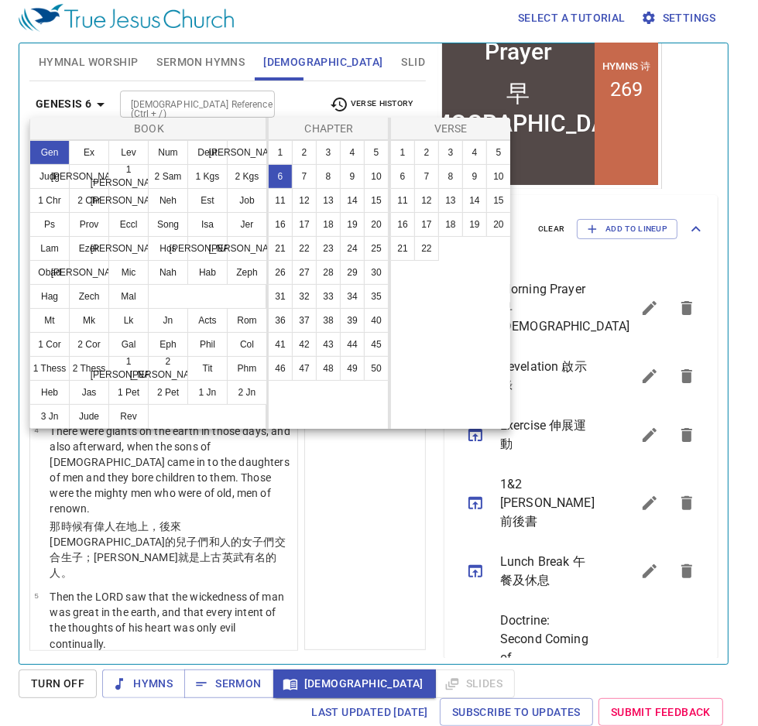
click at [334, 510] on div at bounding box center [379, 363] width 758 height 726
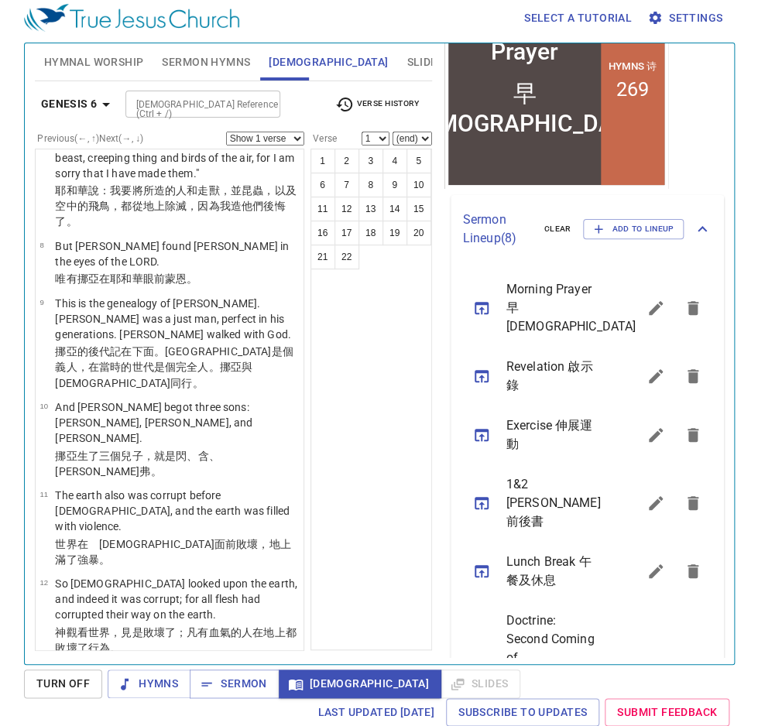
scroll to position [743, 0]
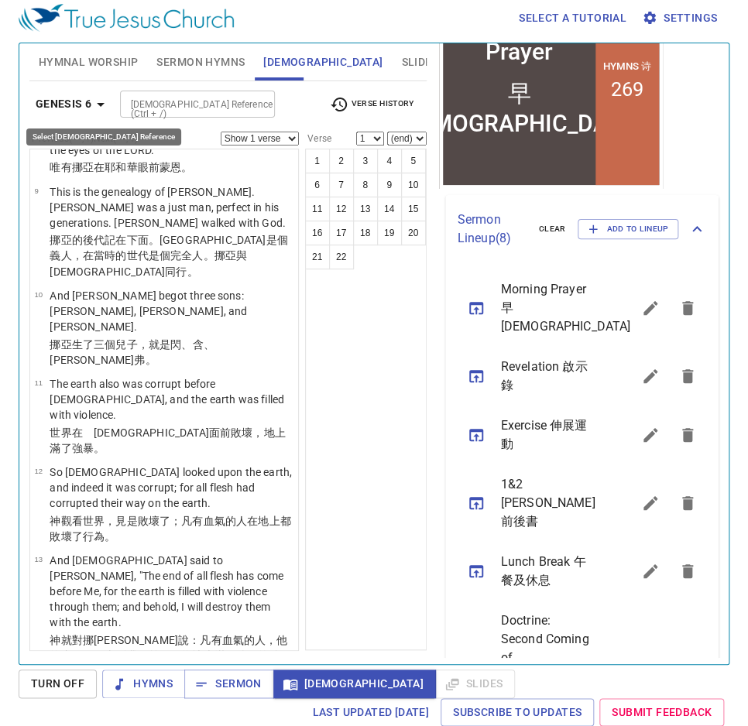
click at [71, 98] on b "Genesis 6" at bounding box center [64, 103] width 57 height 19
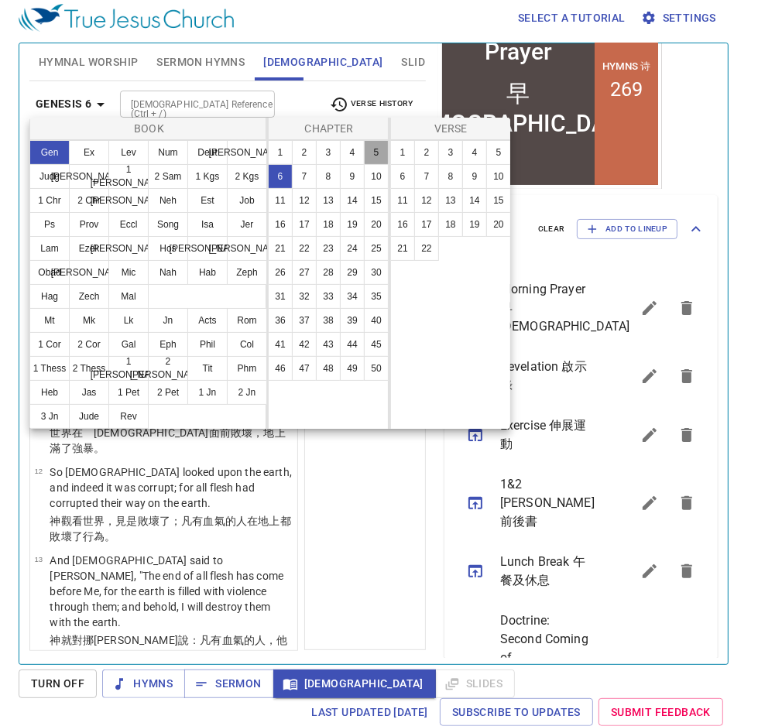
click at [379, 159] on button "5" at bounding box center [376, 152] width 25 height 25
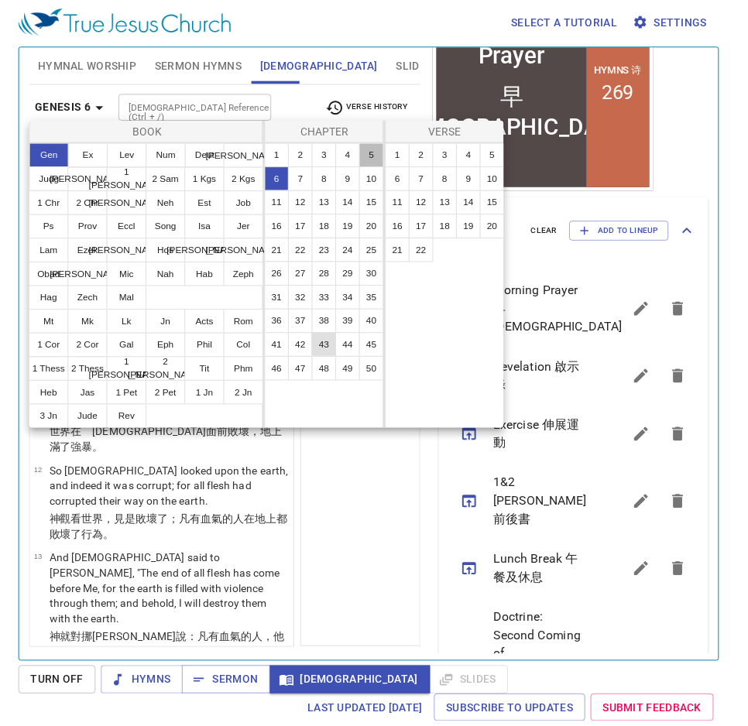
scroll to position [0, 0]
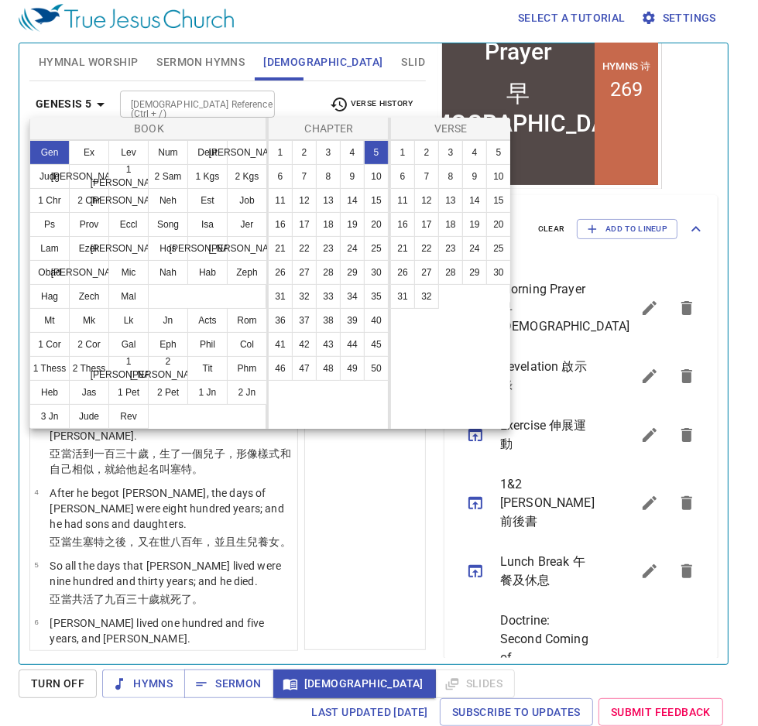
click at [354, 489] on div at bounding box center [379, 363] width 758 height 726
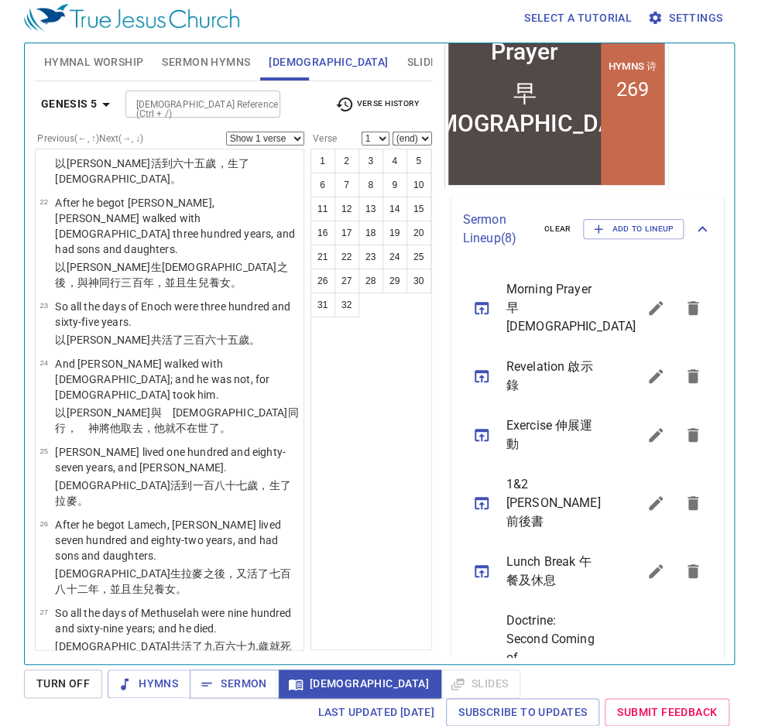
scroll to position [1500, 0]
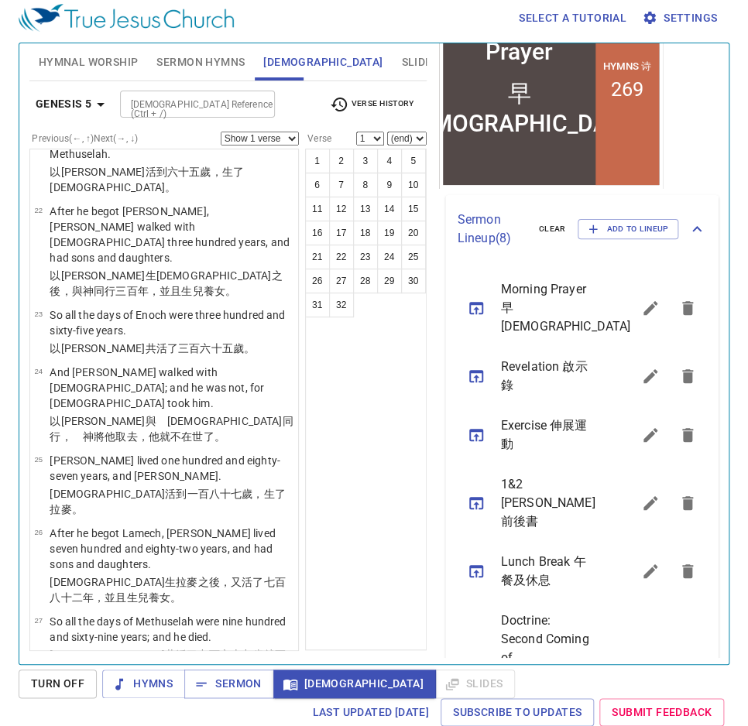
click at [91, 99] on icon "button" at bounding box center [100, 104] width 19 height 19
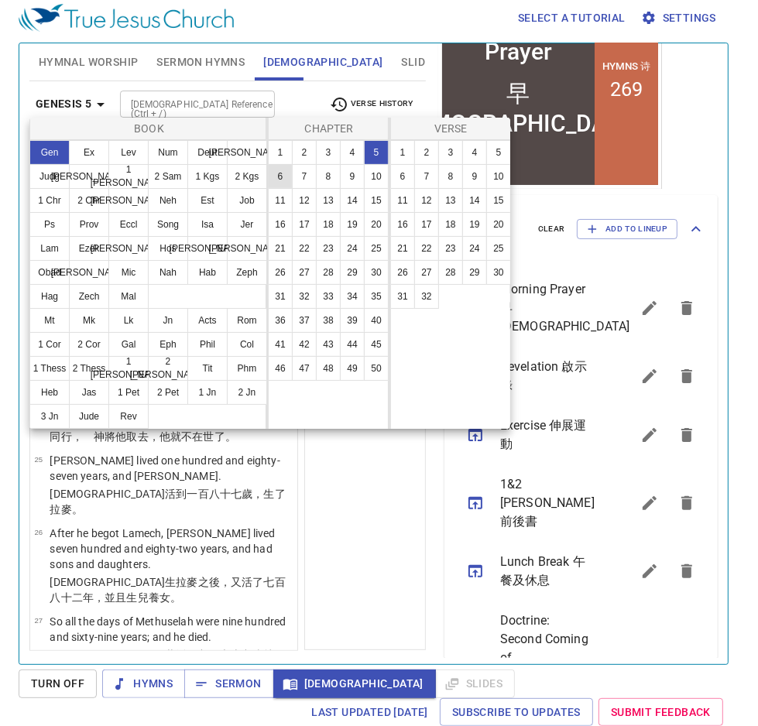
click at [283, 173] on button "6" at bounding box center [280, 176] width 25 height 25
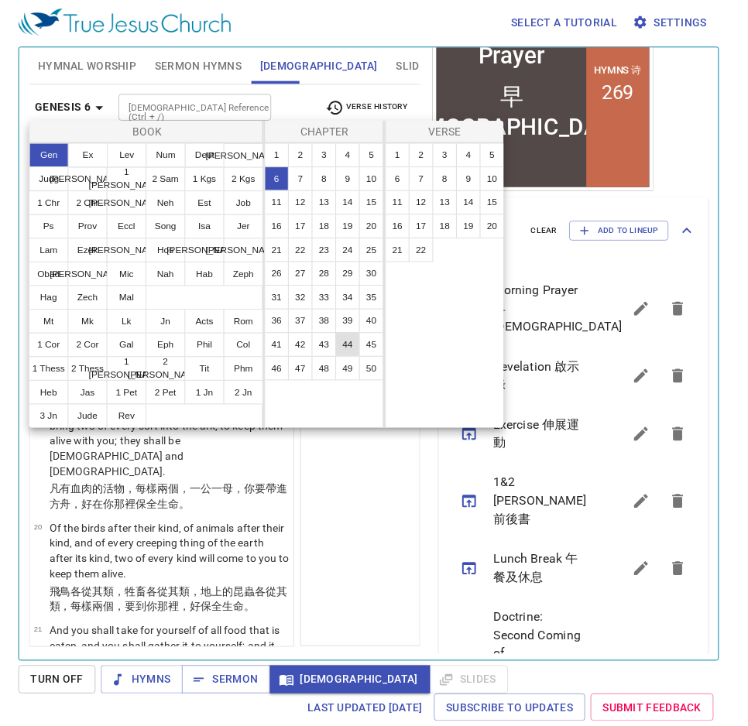
scroll to position [0, 0]
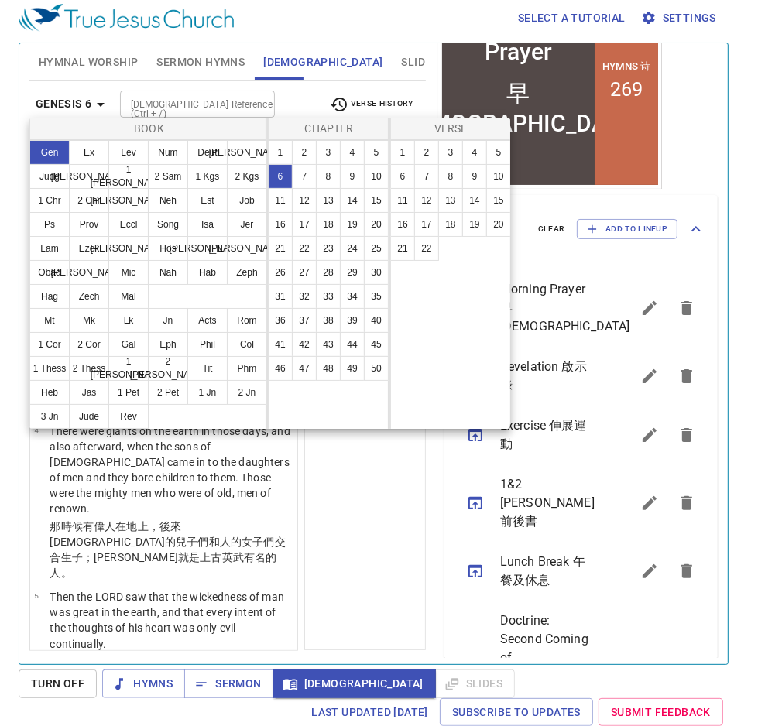
click at [370, 475] on div at bounding box center [379, 363] width 758 height 726
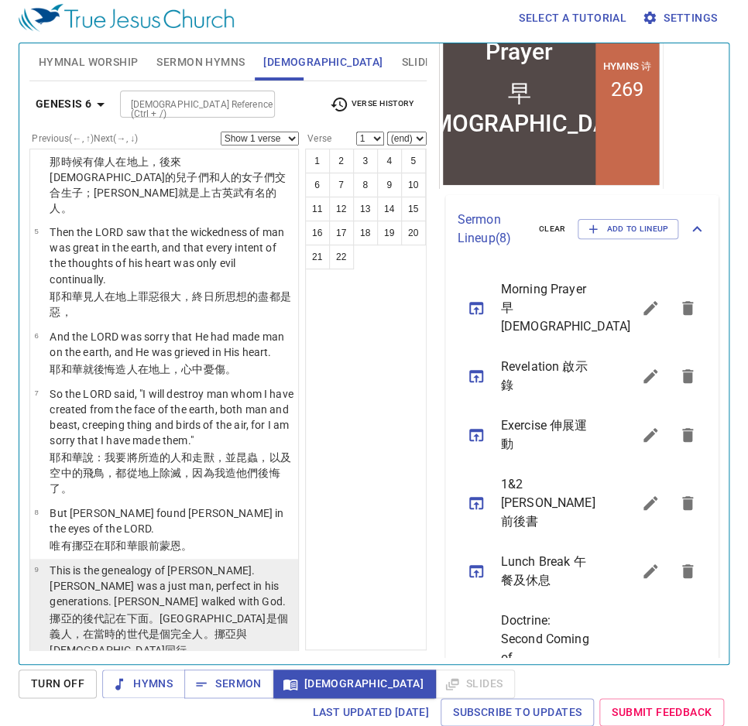
scroll to position [434, 0]
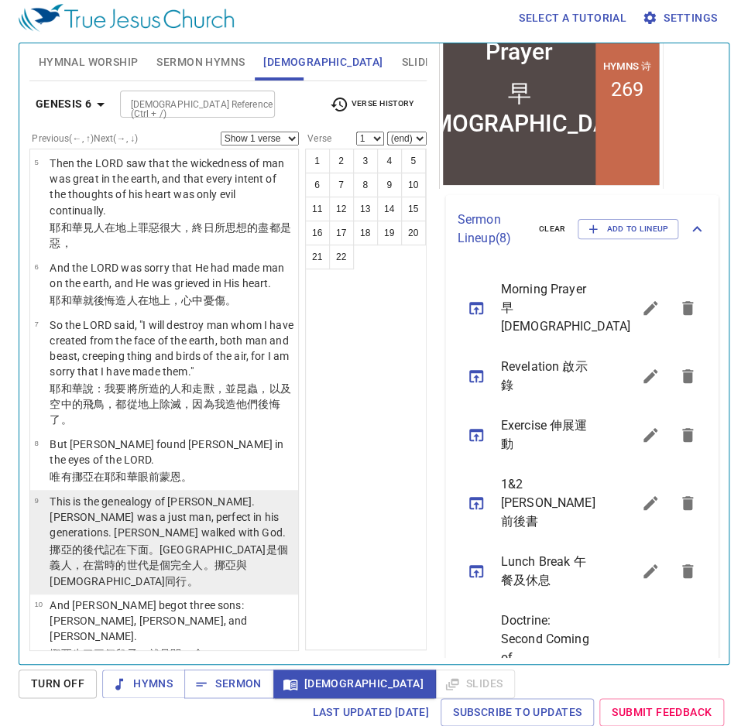
click at [224, 494] on p "This is the genealogy of [PERSON_NAME]. [PERSON_NAME] was a just man, perfect i…" at bounding box center [172, 517] width 244 height 46
select select "9"
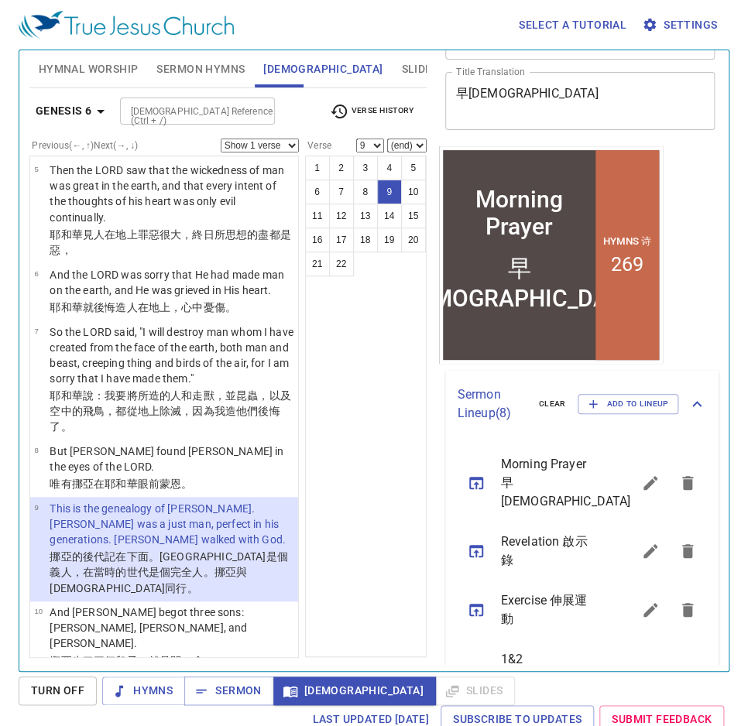
scroll to position [22, 0]
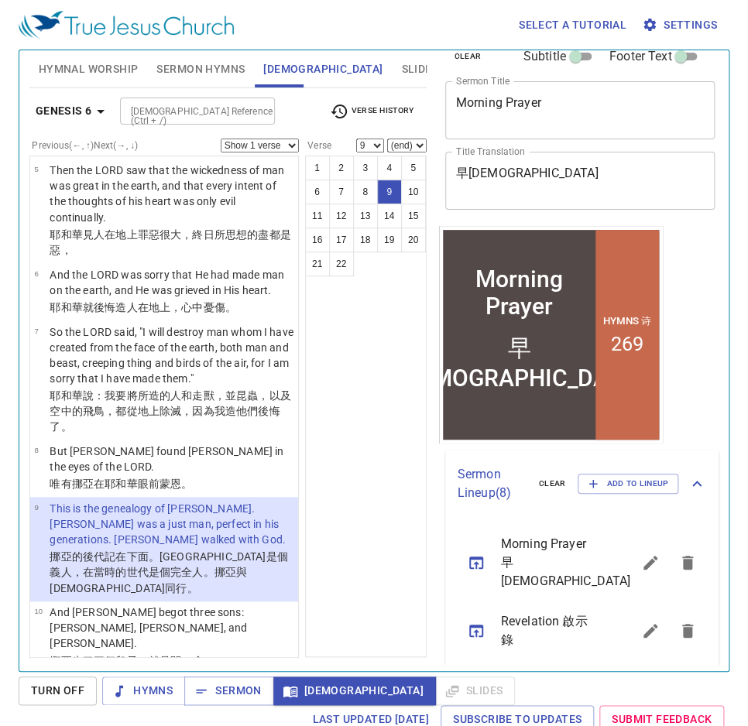
click at [400, 377] on div "1 2 3 4 5 6 7 8 9 10 11 12 13 14 15 16 17 18 19 20 21 22" at bounding box center [366, 407] width 122 height 502
